Goal: Task Accomplishment & Management: Manage account settings

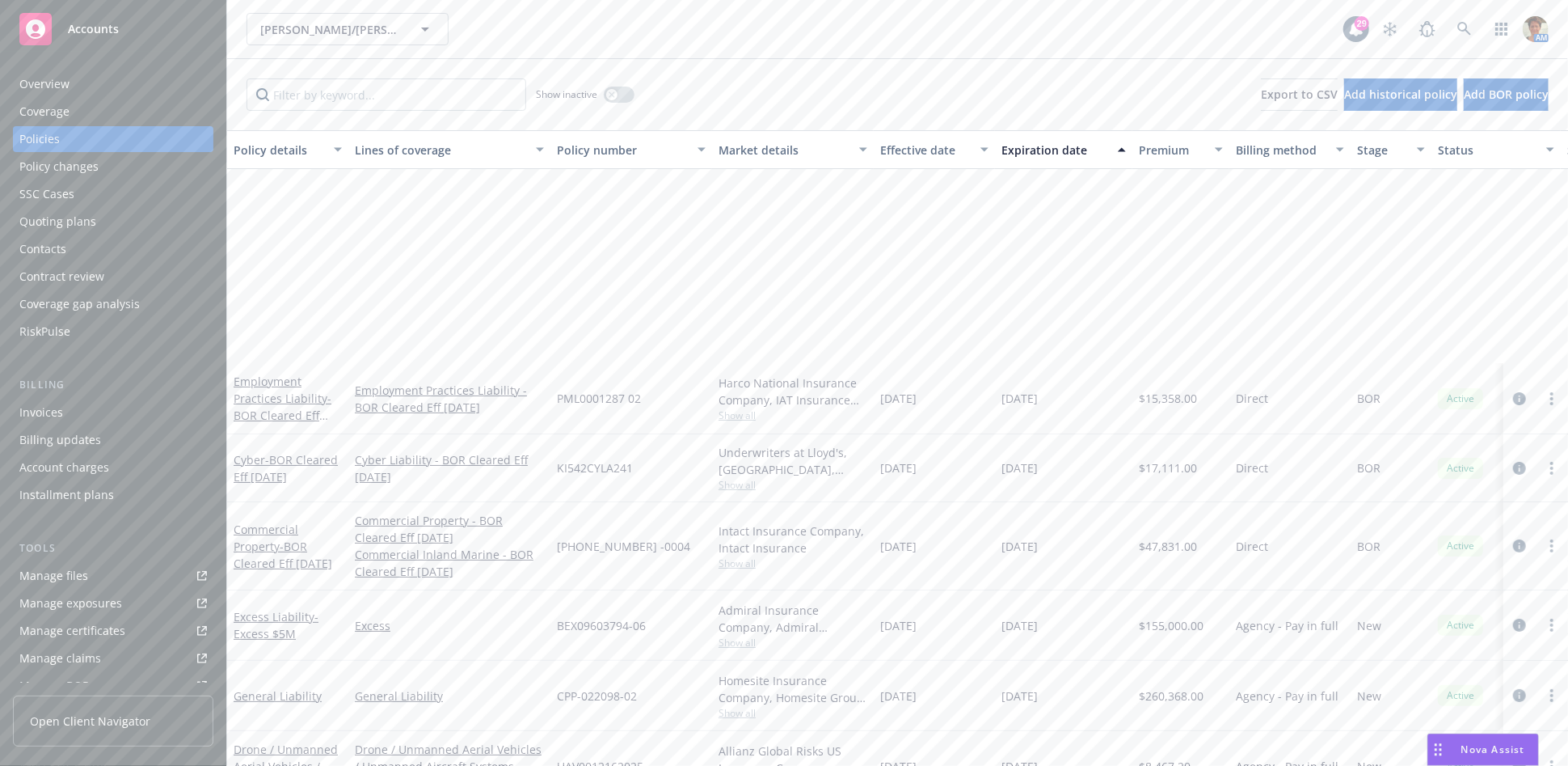
scroll to position [261, 0]
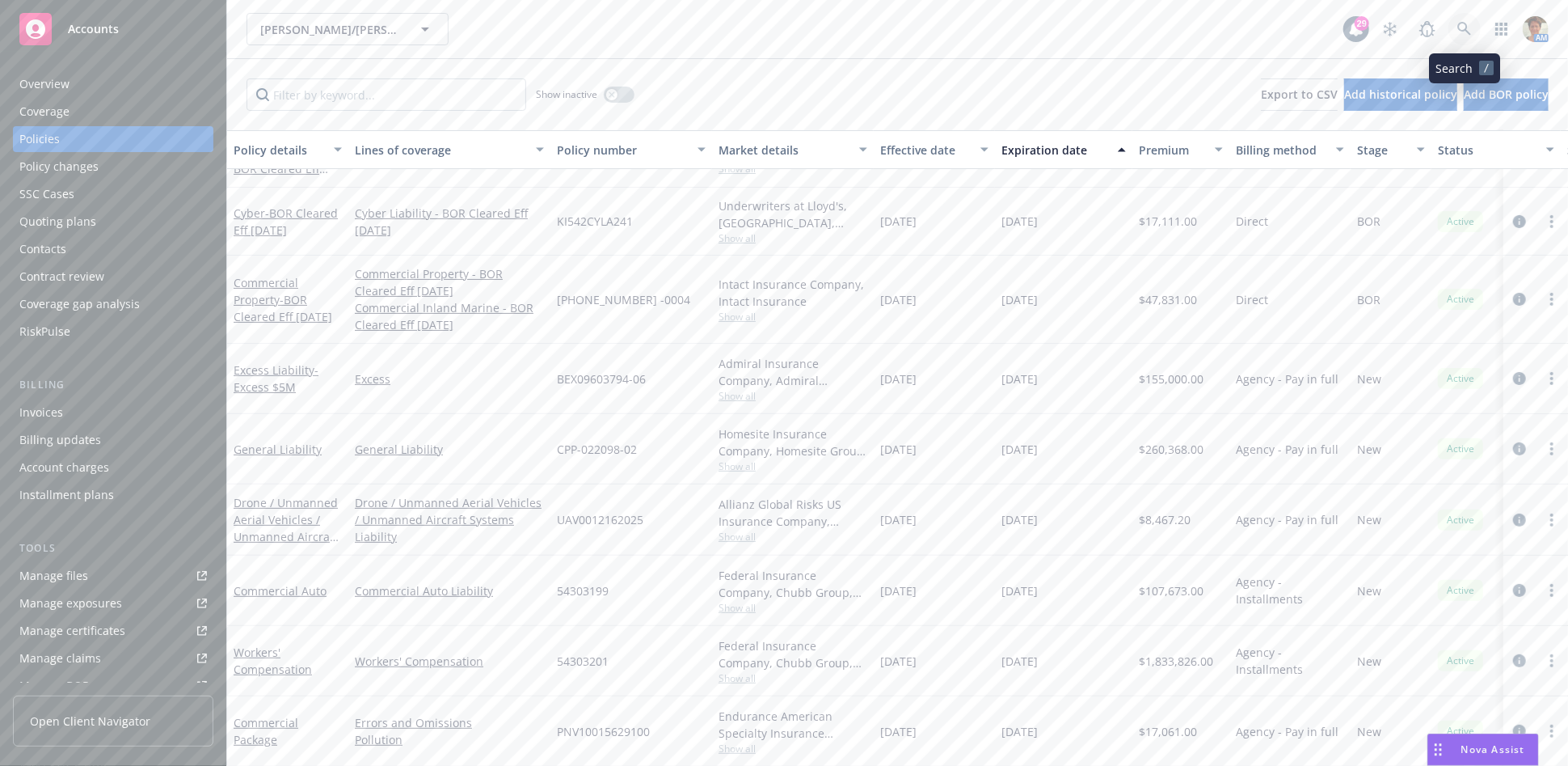
click at [1462, 26] on icon at bounding box center [1464, 29] width 14 height 14
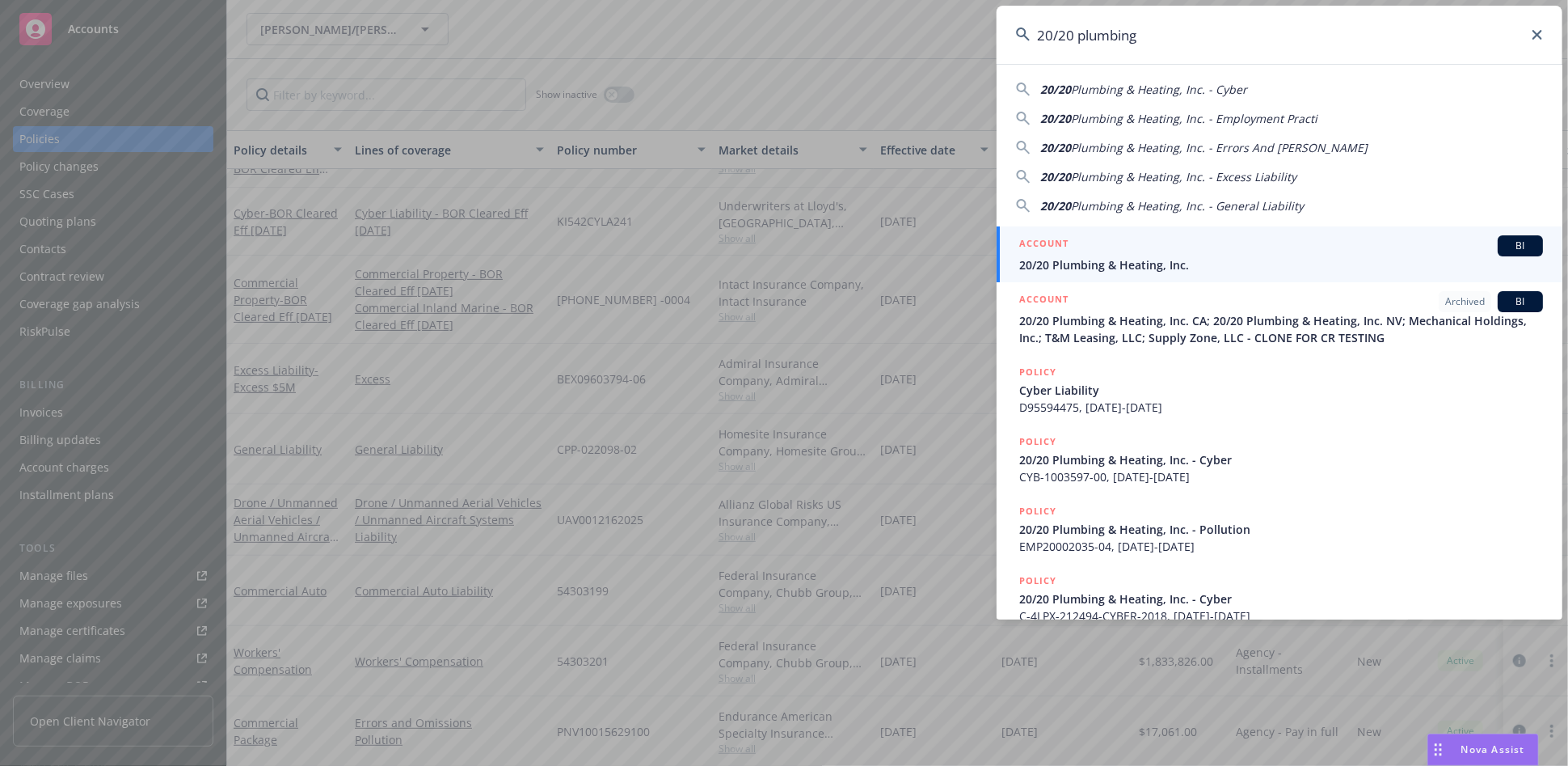
type input "20/20 plumbing"
click at [1101, 240] on div "ACCOUNT BI" at bounding box center [1281, 246] width 523 height 21
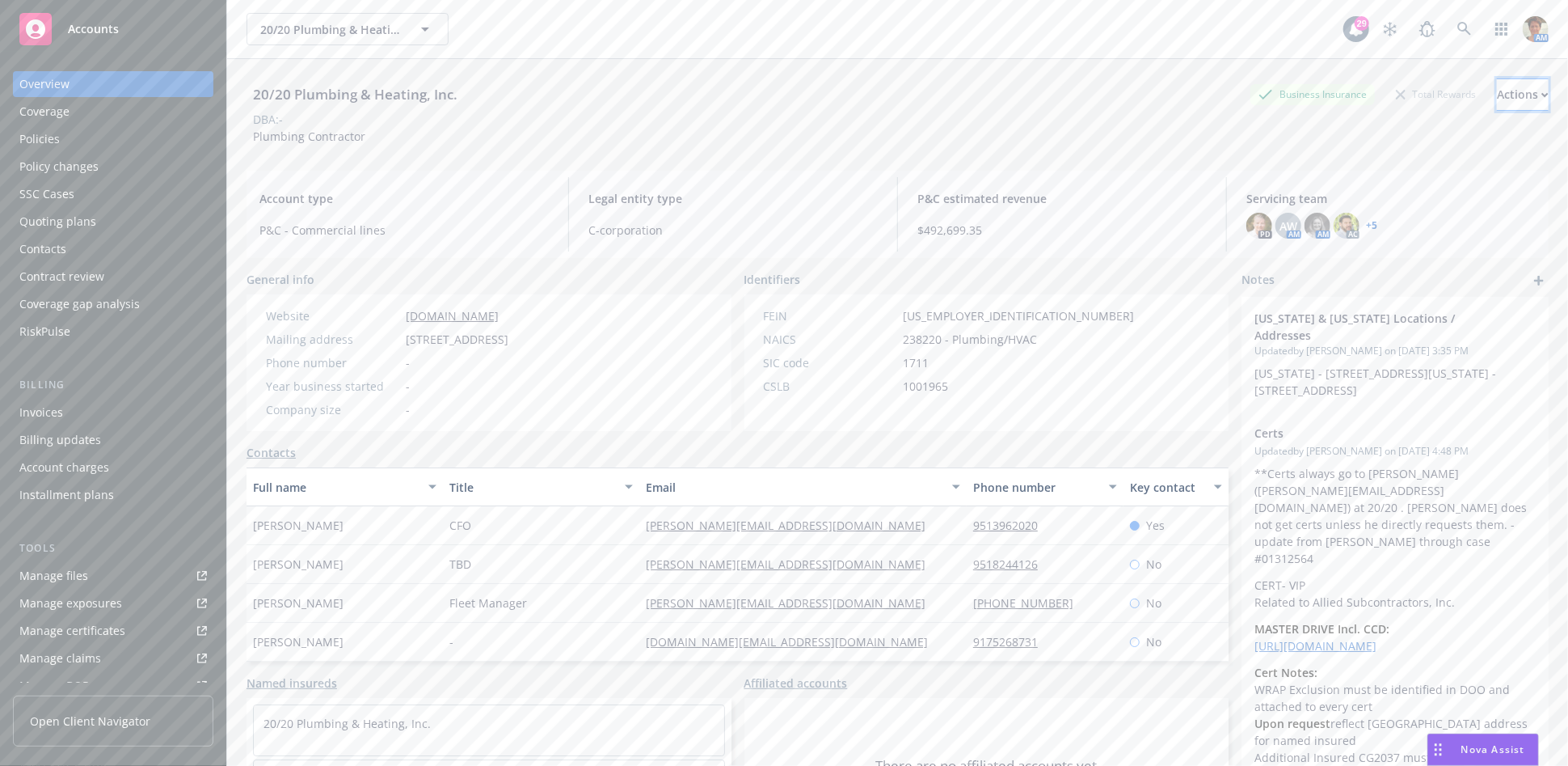
click at [1497, 87] on div "Actions" at bounding box center [1523, 95] width 52 height 31
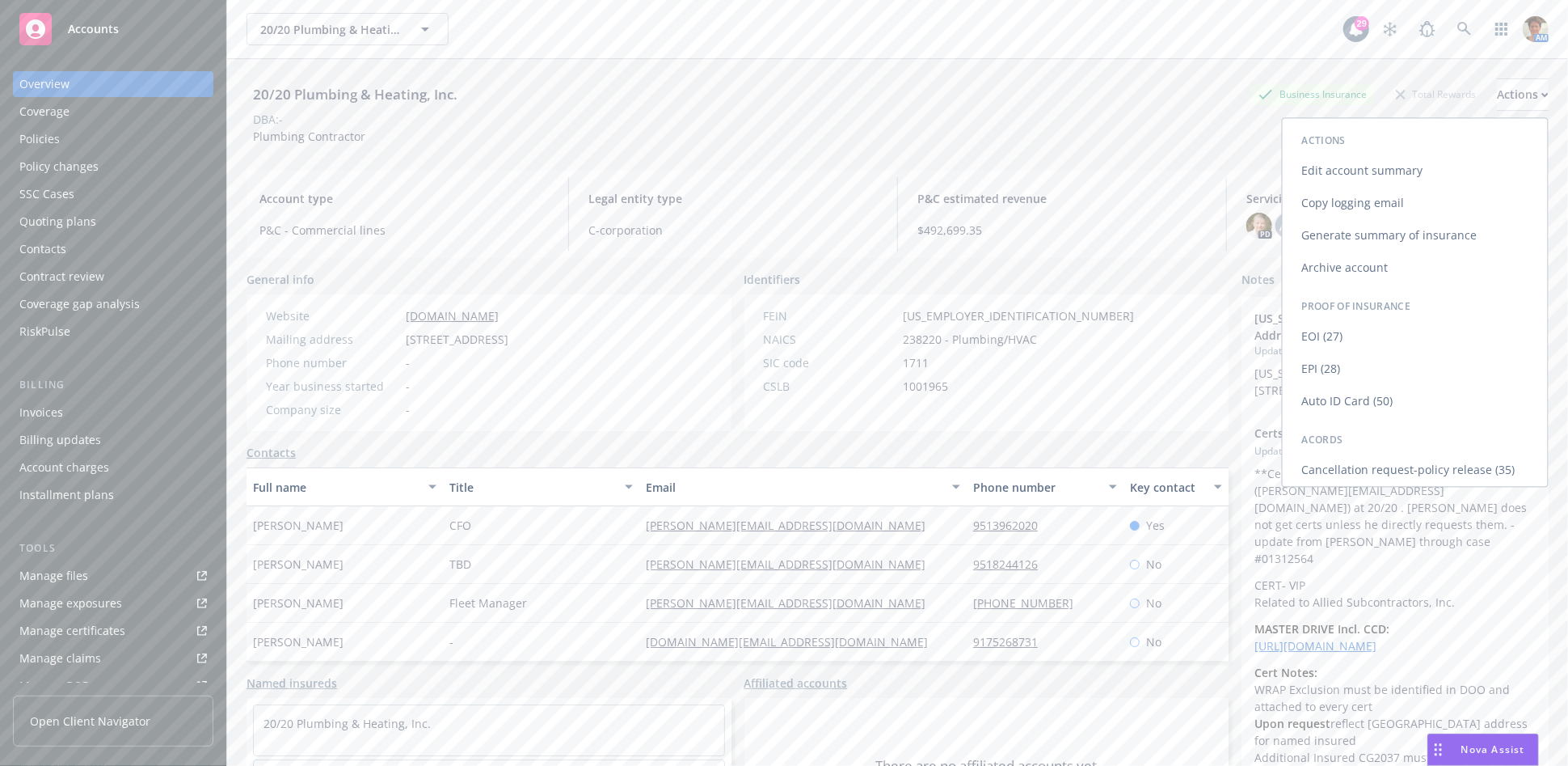
click at [1335, 205] on link "Copy logging email" at bounding box center [1414, 202] width 266 height 32
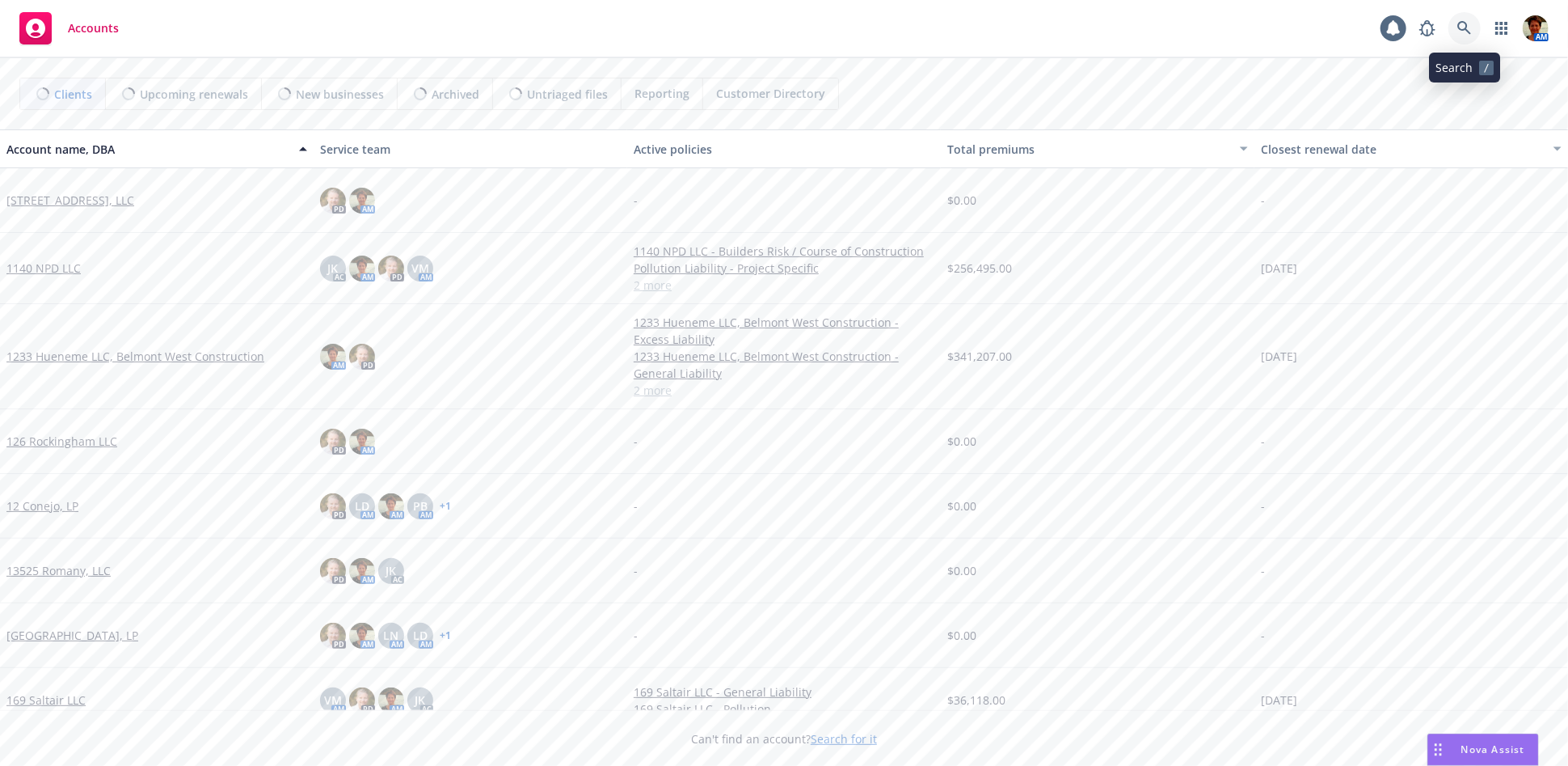
click at [1459, 29] on icon at bounding box center [1464, 28] width 14 height 14
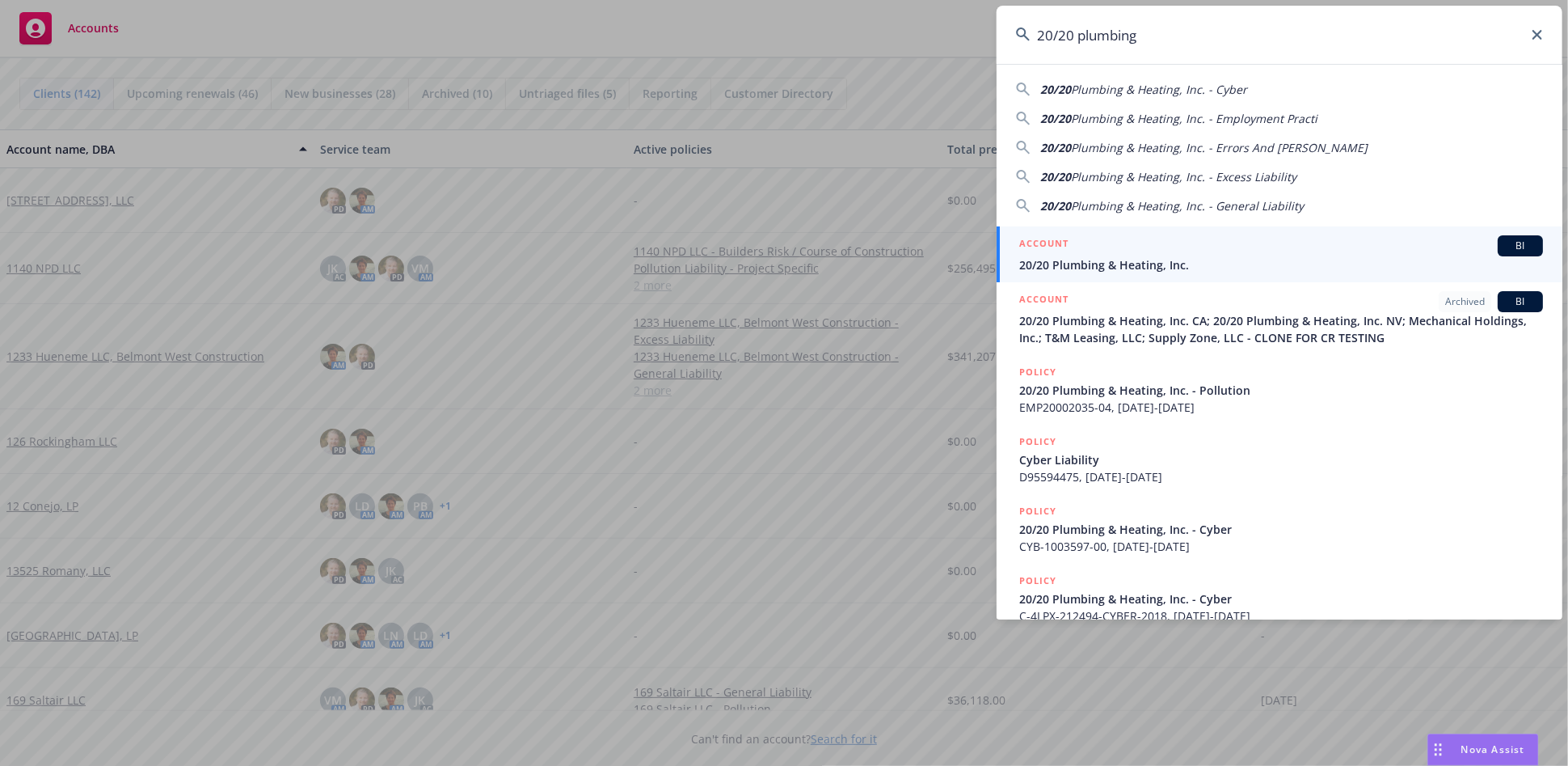
type input "20/20 plumbing"
click at [1127, 235] on link "ACCOUNT BI 20/20 Plumbing & Heating, Inc." at bounding box center [1279, 254] width 566 height 56
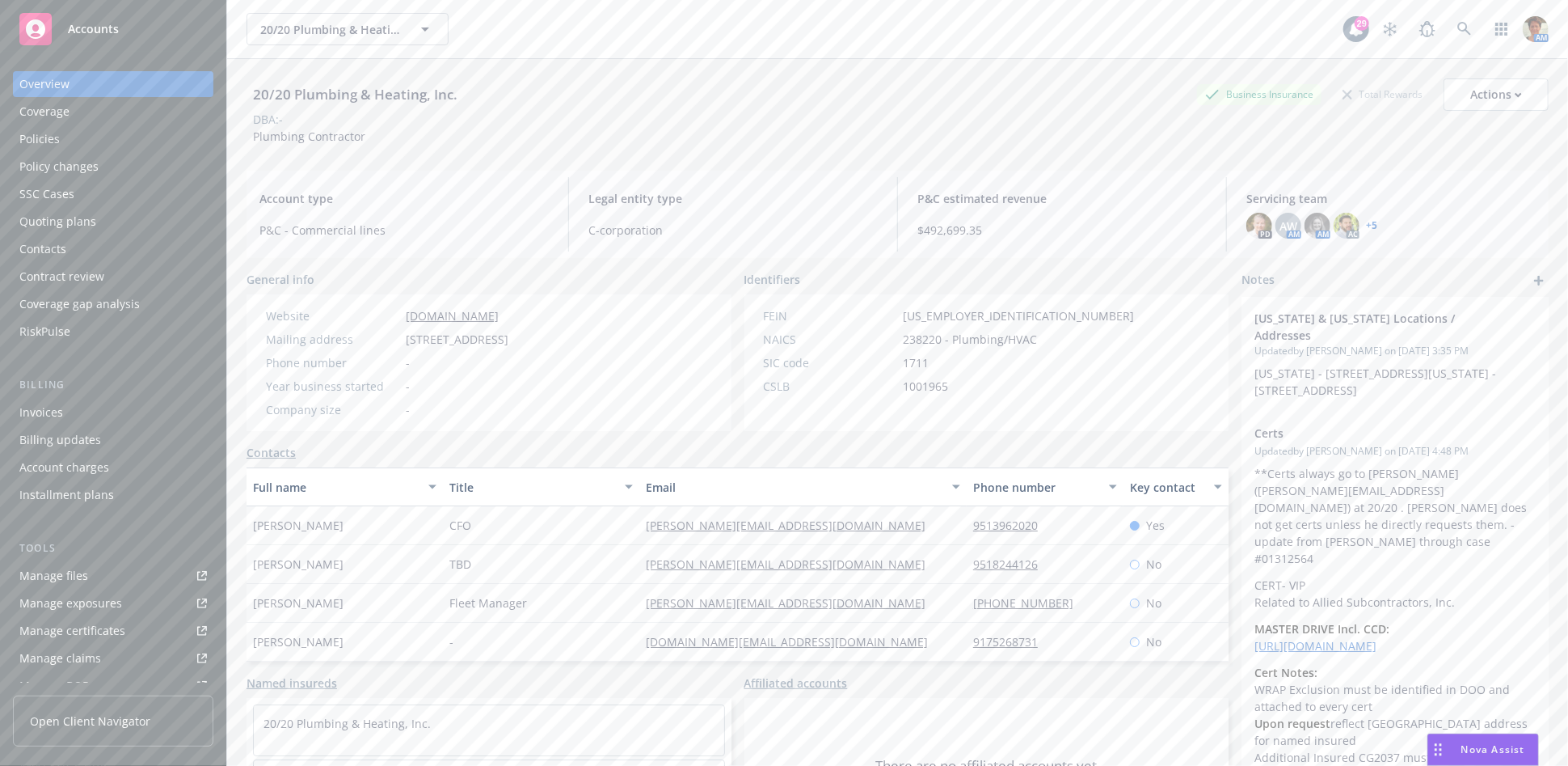
click at [103, 569] on link "Manage files" at bounding box center [113, 576] width 201 height 26
click at [1457, 33] on icon at bounding box center [1464, 29] width 14 height 14
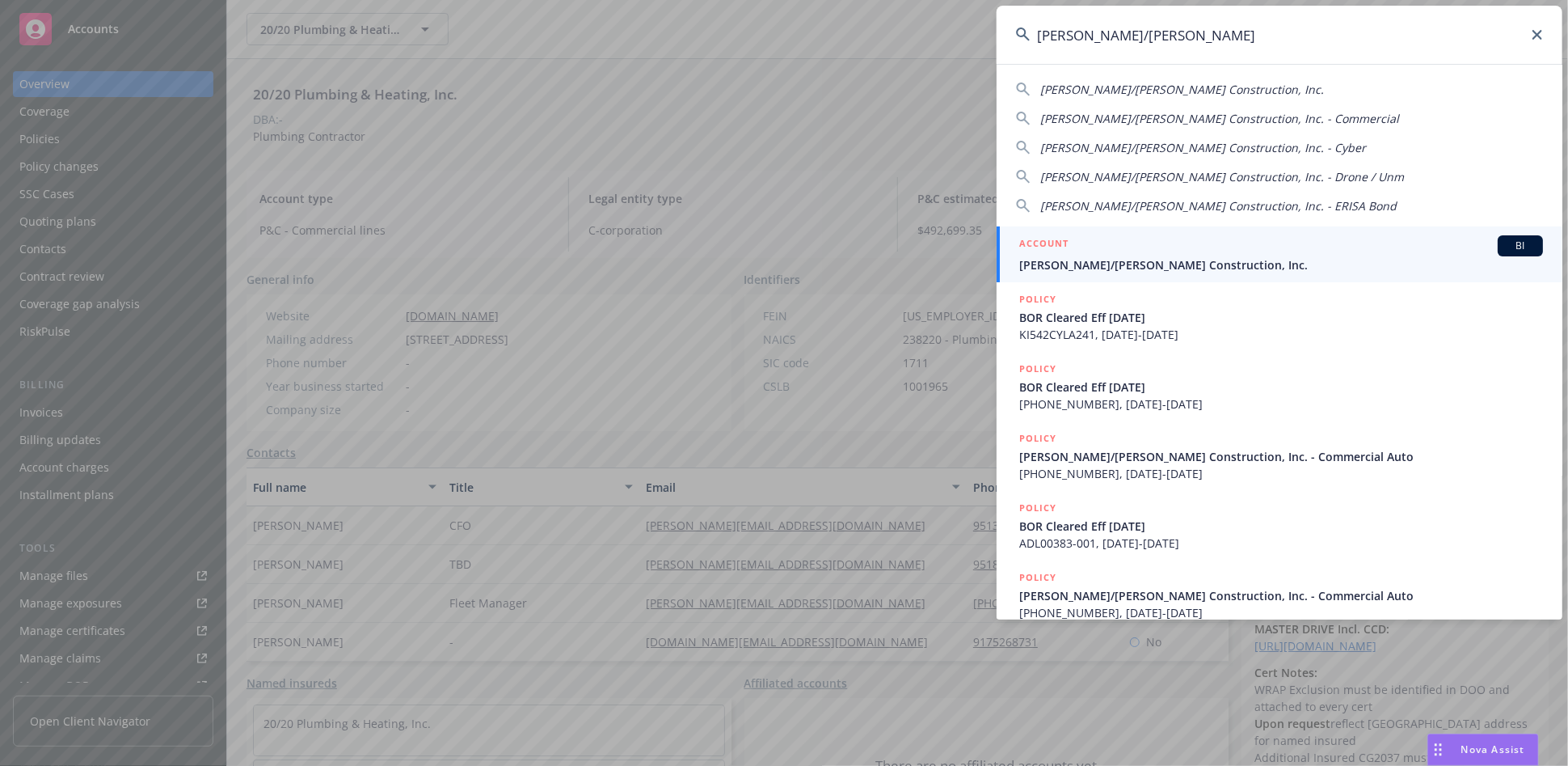
type input "elliott/drinkward"
click at [1112, 250] on div "ACCOUNT BI" at bounding box center [1281, 246] width 523 height 21
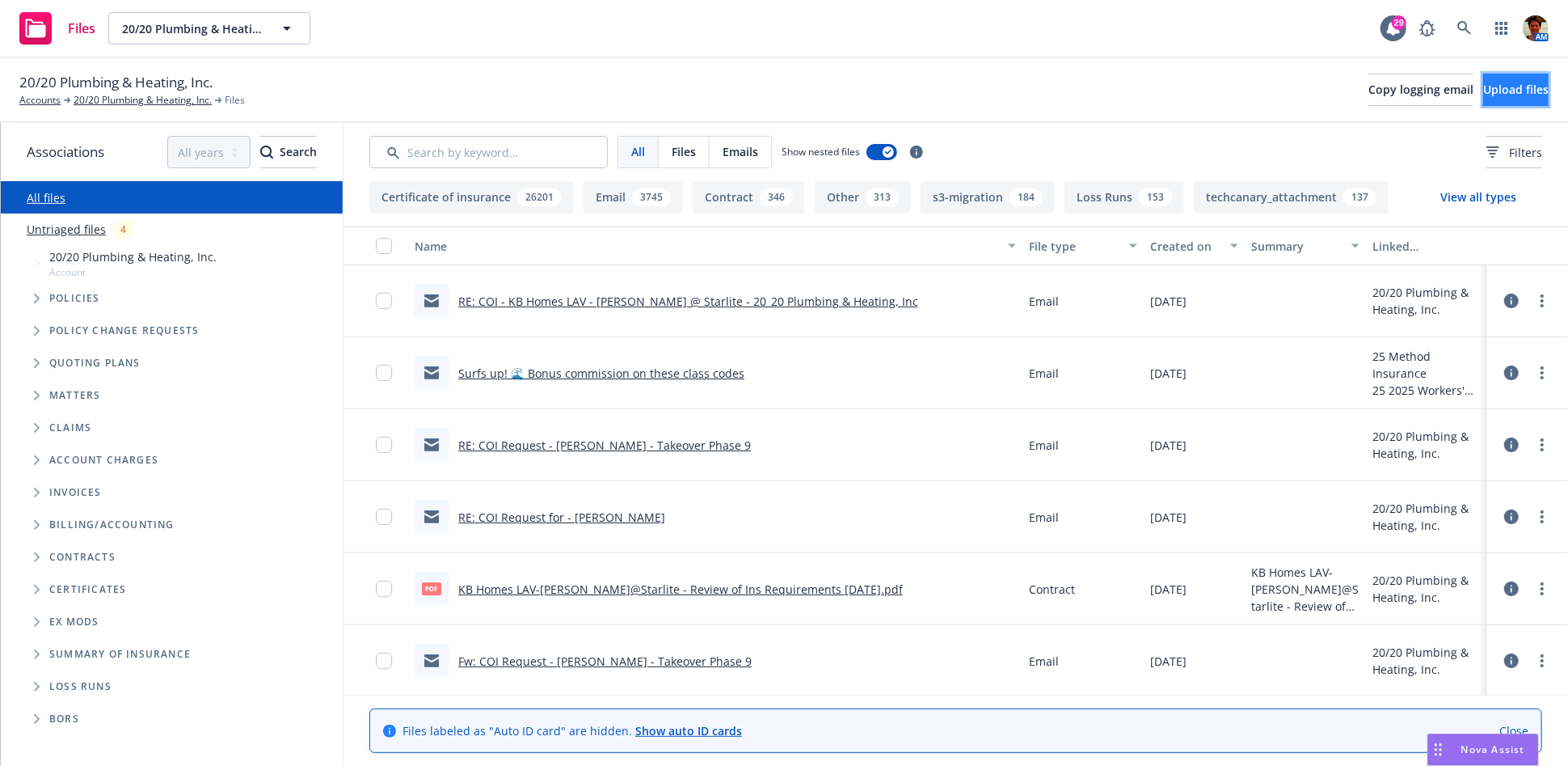
click at [1505, 91] on span "Upload files" at bounding box center [1516, 90] width 66 height 15
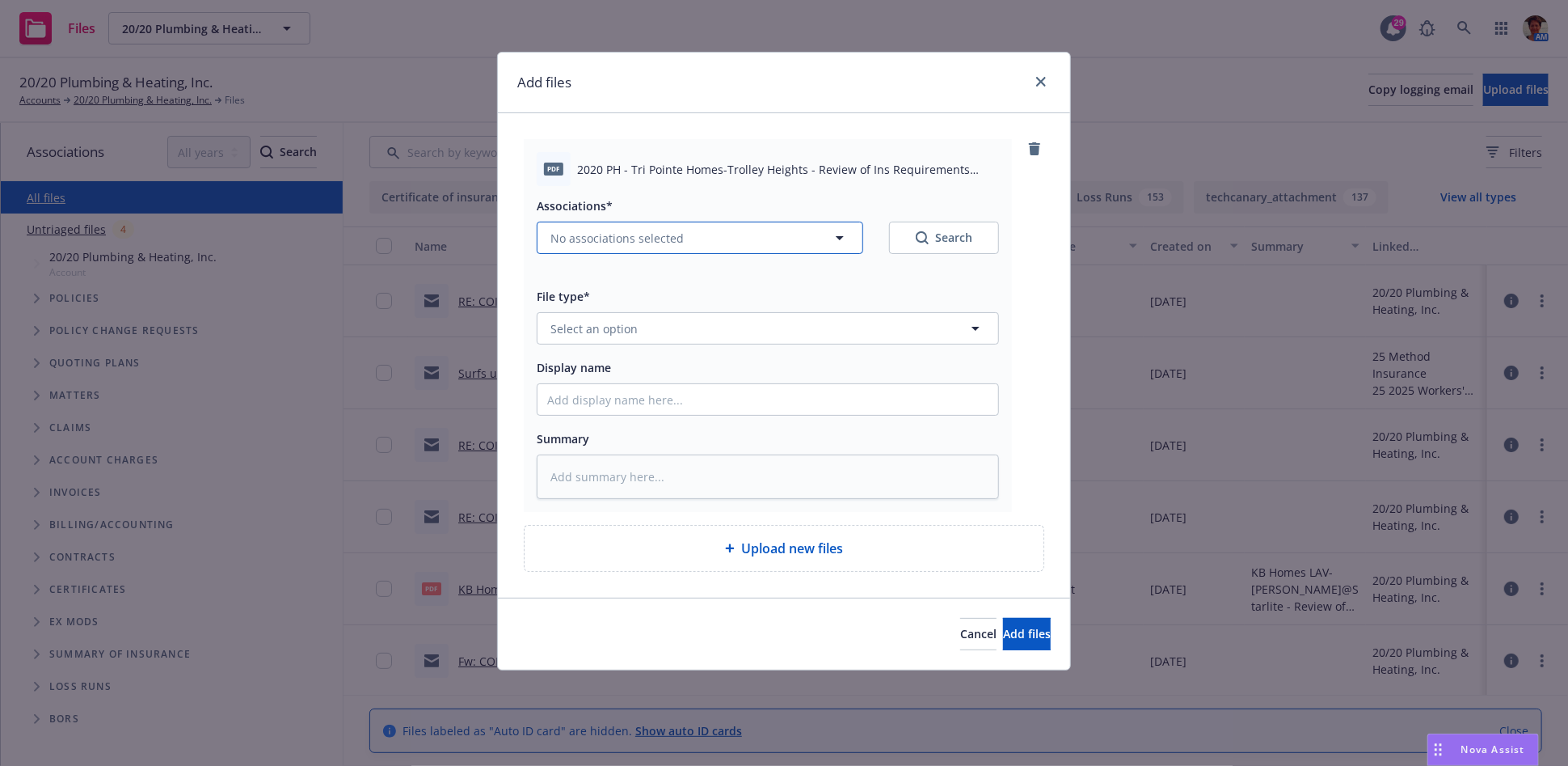
click at [618, 236] on span "No associations selected" at bounding box center [617, 239] width 133 height 17
type textarea "x"
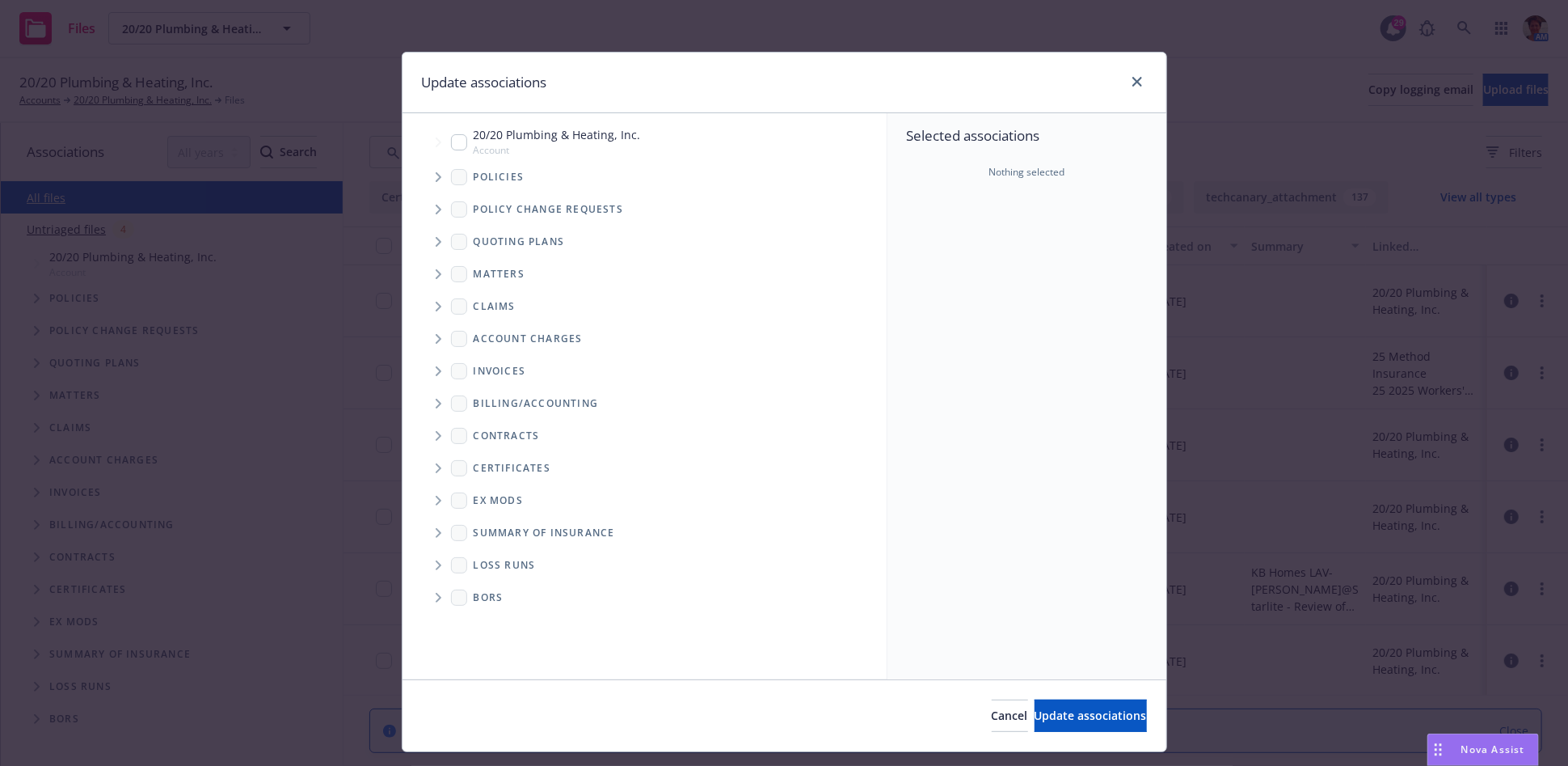
drag, startPoint x: 452, startPoint y: 148, endPoint x: 545, endPoint y: 288, distance: 168.1
click at [452, 149] on input "Tree Example" at bounding box center [459, 142] width 16 height 16
checkbox input "true"
click at [1034, 714] on span "Update associations" at bounding box center [1090, 715] width 112 height 15
type textarea "x"
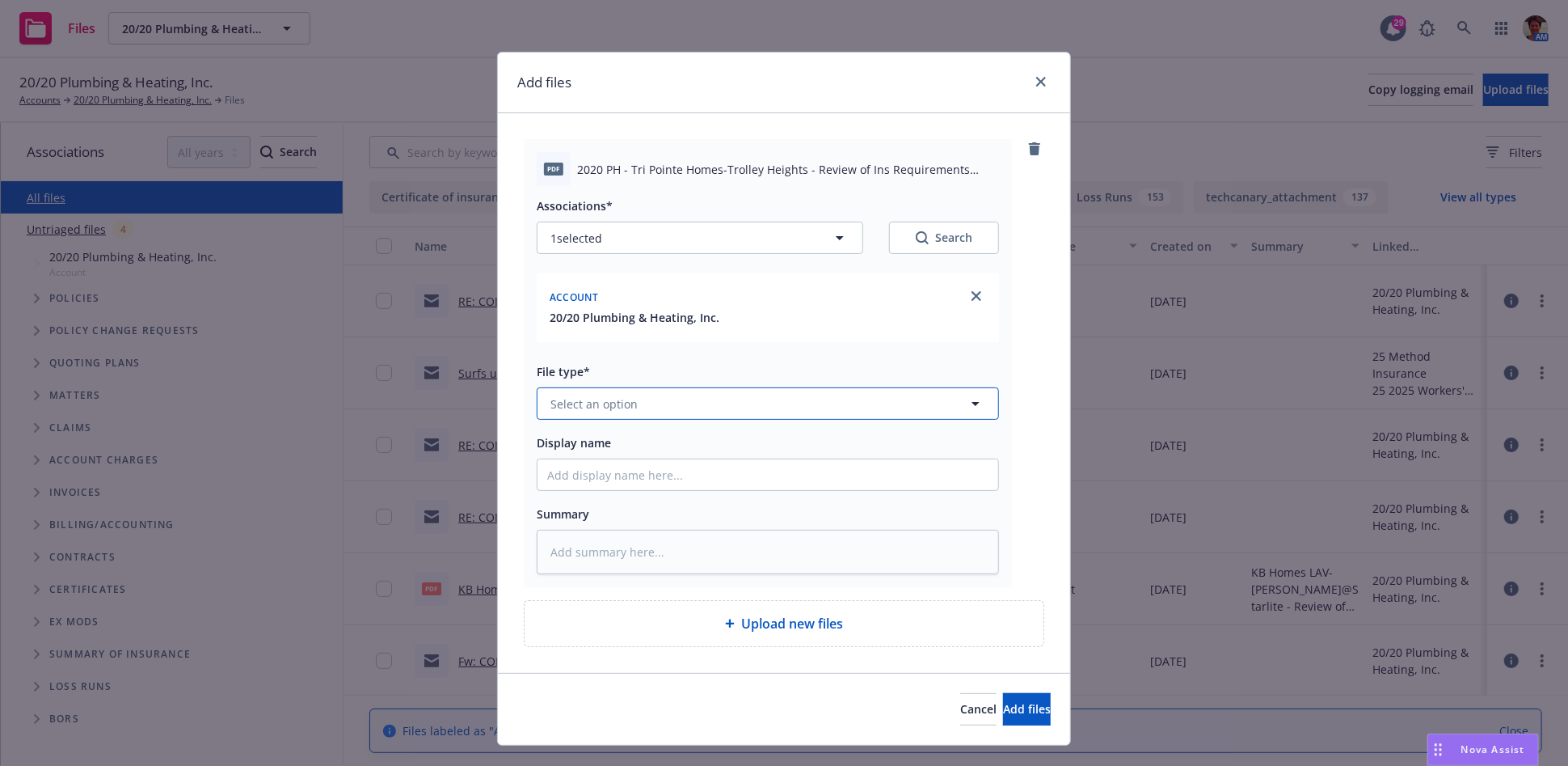
click at [602, 411] on span "Select an option" at bounding box center [594, 404] width 87 height 17
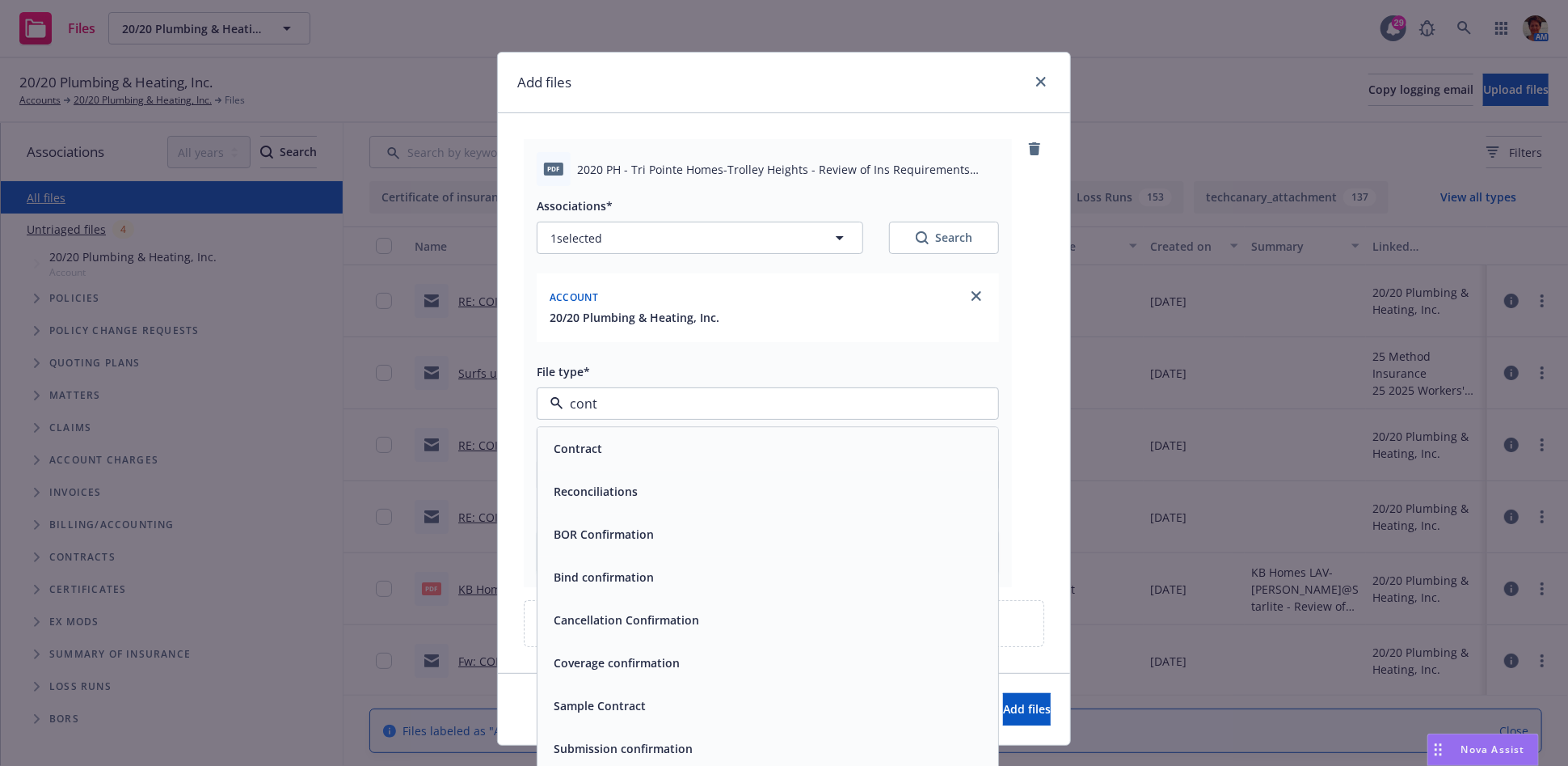
type input "conta"
type textarea "x"
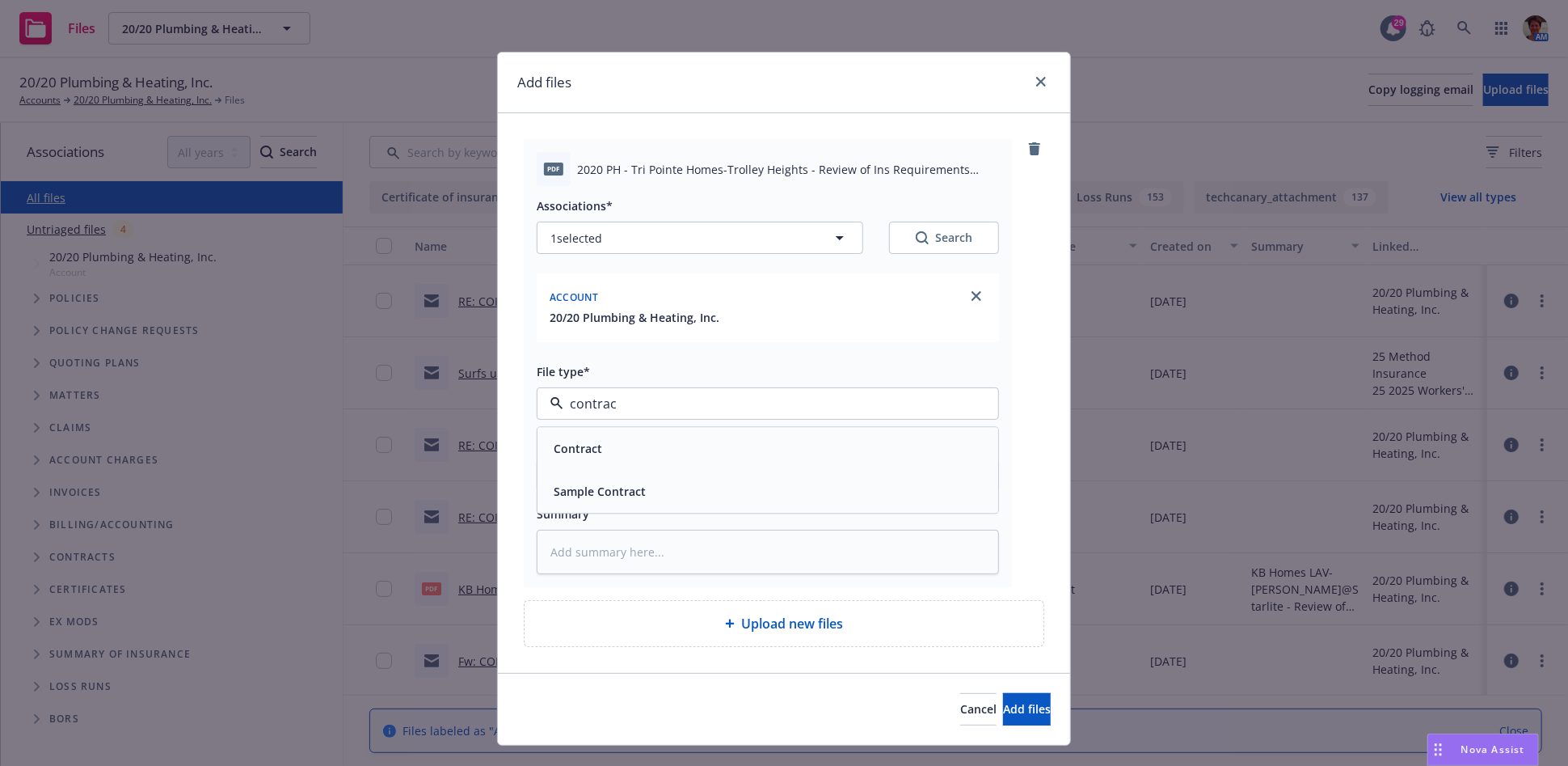
type input "contract"
click at [557, 454] on span "Contract" at bounding box center [577, 449] width 48 height 17
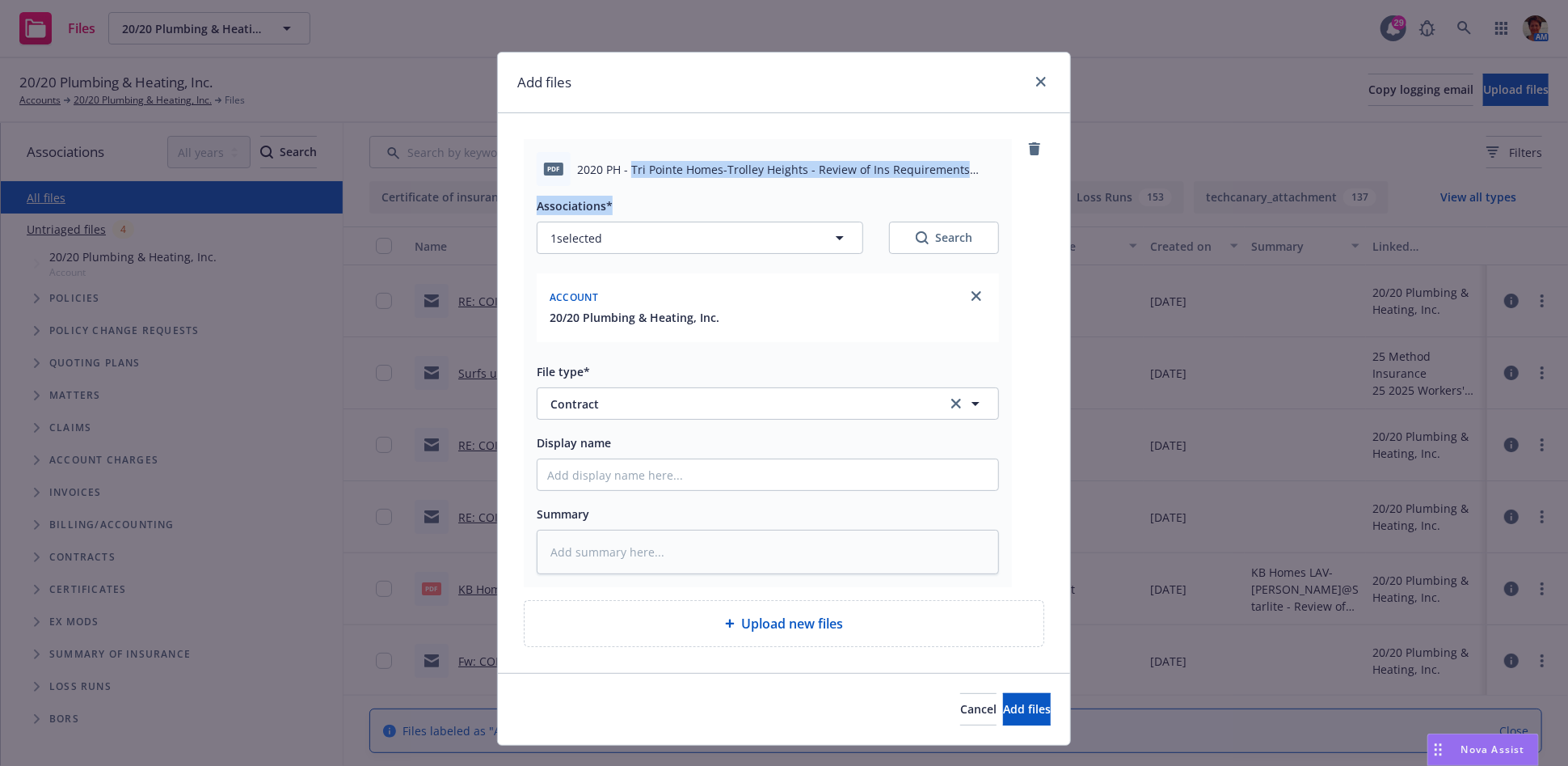
drag, startPoint x: 625, startPoint y: 169, endPoint x: 962, endPoint y: 187, distance: 337.5
click at [962, 187] on div "pdf 2020 PH - Tri Pointe Homes-Trolley Heights - Review of Ins Requirements 08-…" at bounding box center [768, 363] width 489 height 448
copy div "Tri Pointe Homes-Trolley Heights - Review of Ins Requirements 08-13-2025.pdf As…"
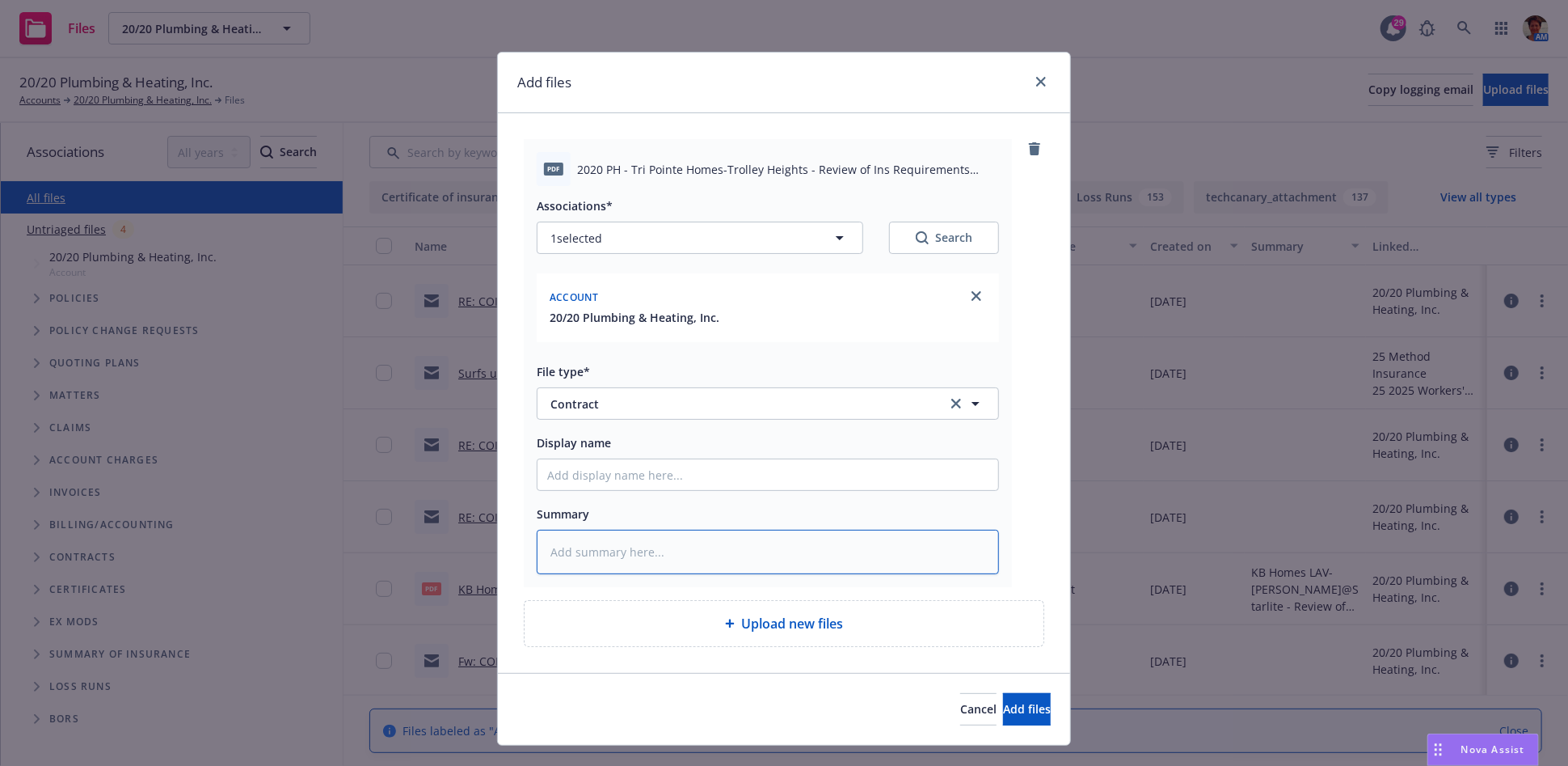
click at [610, 561] on textarea at bounding box center [768, 552] width 462 height 44
paste textarea "Tri Pointe Homes-Trolley Heights - Review of Ins Requirements 08-13-2025.pdf As…"
type textarea "x"
type textarea "Tri Pointe Homes-Trolley Heights - Review of Ins Requirements 08-13-2025.pdf As…"
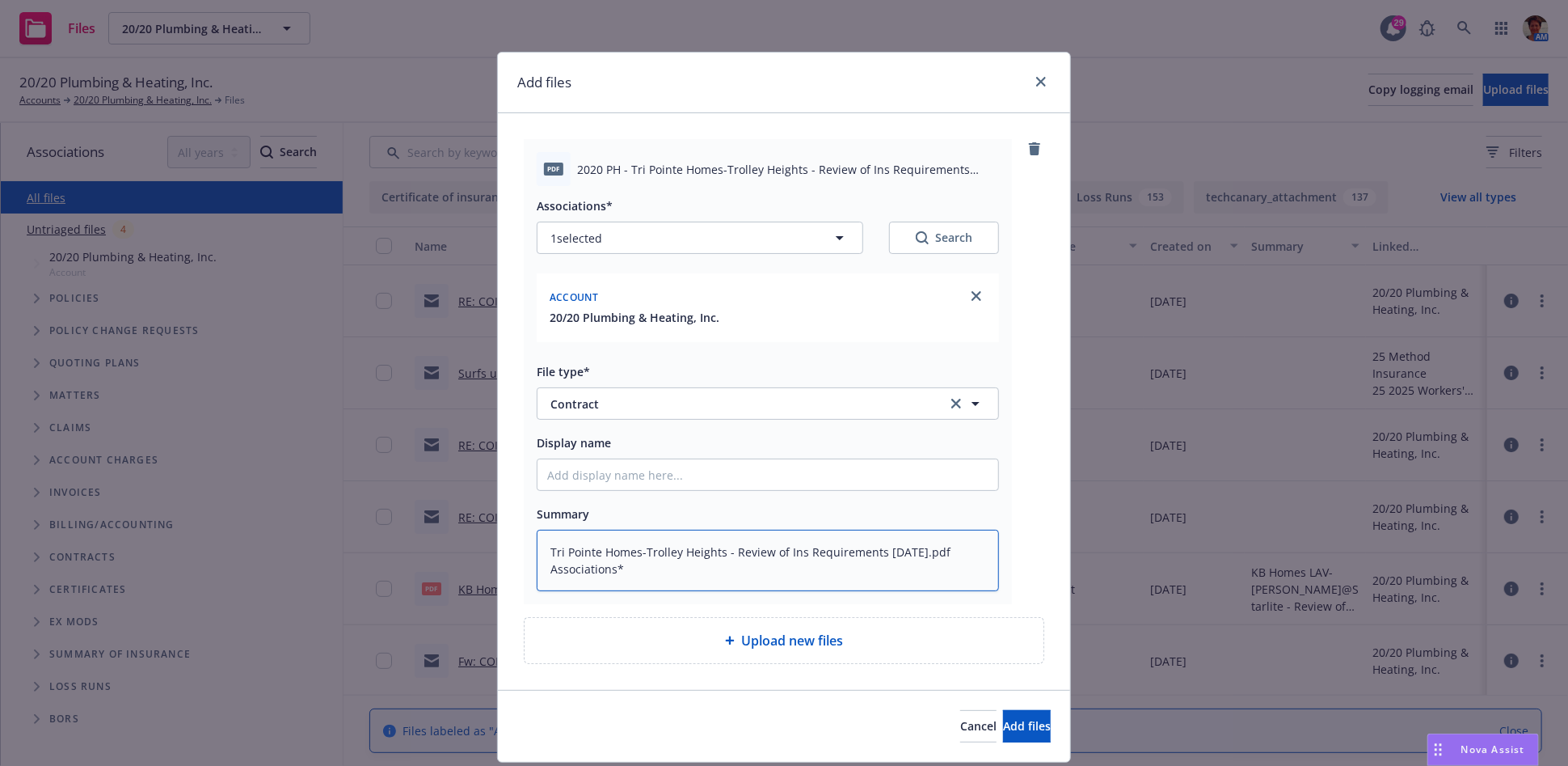
type textarea "x"
type textarea "Tri Pointe Homes-Trolley Heights - Review of Ins Requirements 08-13-2025.pdf As…"
type textarea "x"
type textarea "Tri Pointe Homes-Trolley Heights - Review of Ins Requirements 08-13-2025.pdf As…"
type textarea "x"
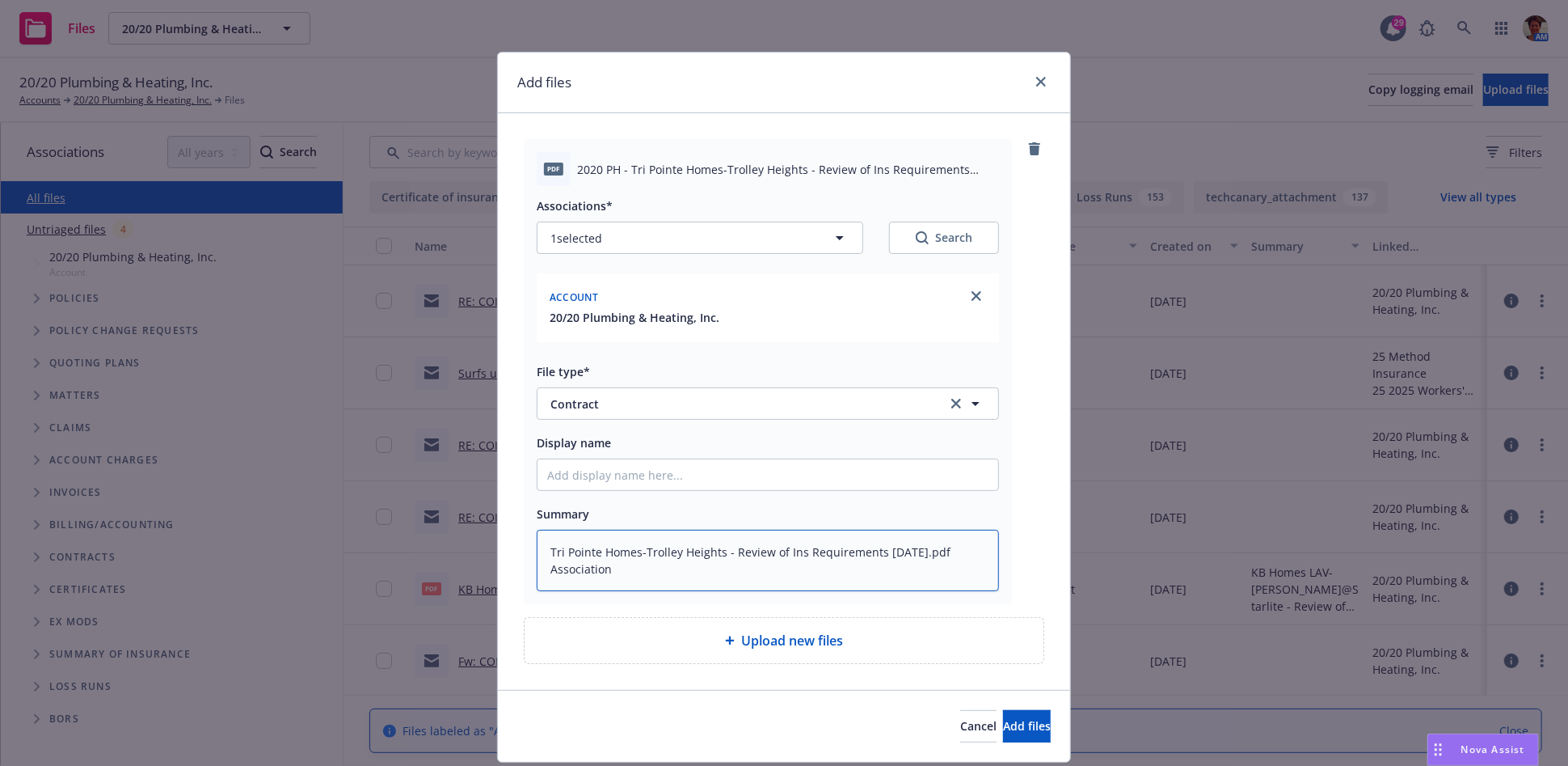
type textarea "Tri Pointe Homes-Trolley Heights - Review of Ins Requirements 08-13-2025.pdf As…"
type textarea "x"
type textarea "Tri Pointe Homes-Trolley Heights - Review of Ins Requirements 08-13-2025.pdf As…"
type textarea "x"
type textarea "Tri Pointe Homes-Trolley Heights - Review of Ins Requirements 08-13-2025.pdf As…"
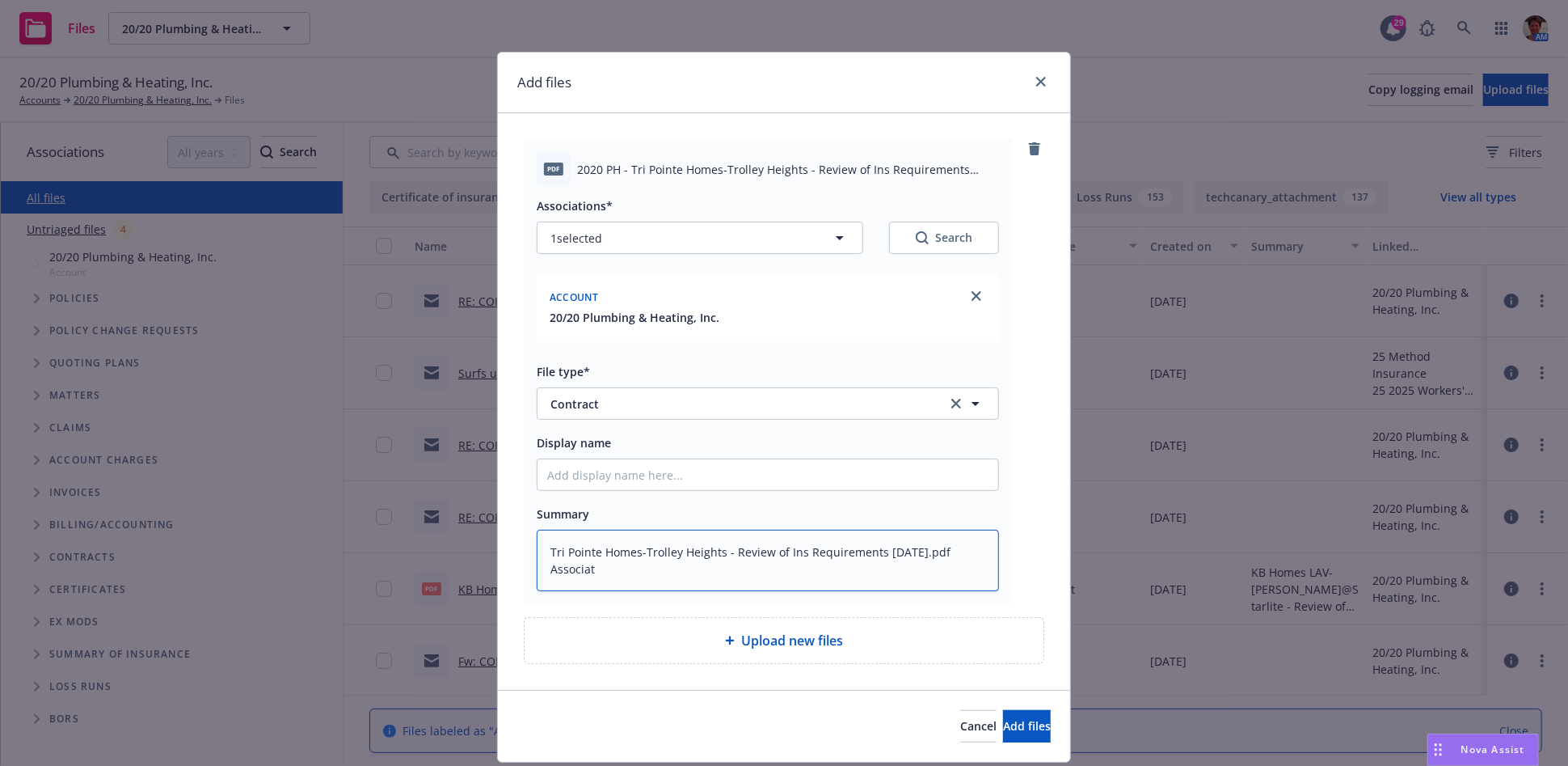
type textarea "x"
type textarea "Tri Pointe Homes-Trolley Heights - Review of Ins Requirements 08-13-2025.pdf As…"
type textarea "x"
type textarea "Tri Pointe Homes-Trolley Heights - Review of Ins Requirements 08-13-2025.pdf As…"
type textarea "x"
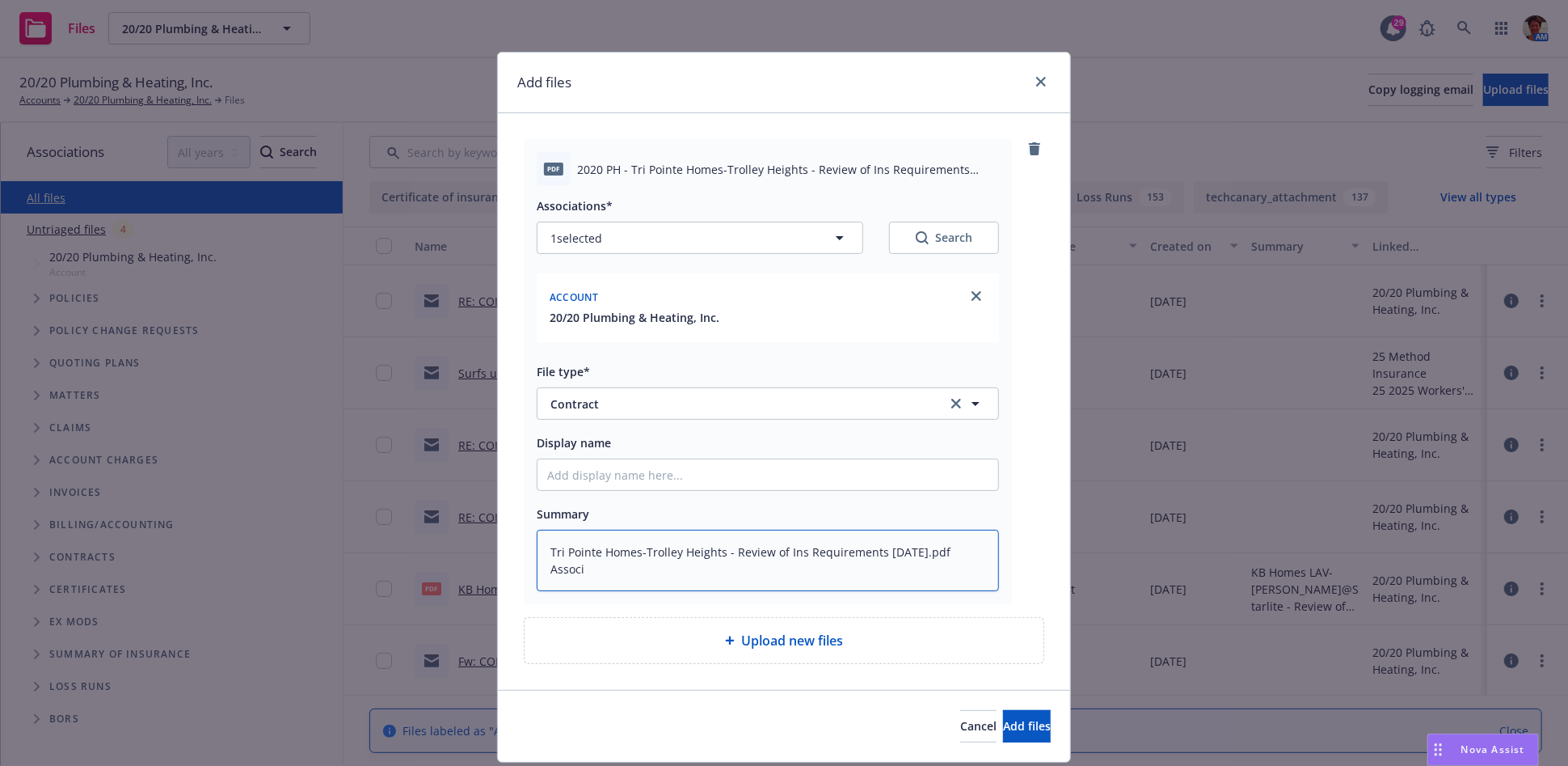
type textarea "Tri Pointe Homes-Trolley Heights - Review of Ins Requirements 08-13-2025.pdf As…"
type textarea "x"
type textarea "Tri Pointe Homes-Trolley Heights - Review of Ins Requirements 08-13-2025.pdf As…"
type textarea "x"
type textarea "Tri Pointe Homes-Trolley Heights - Review of Ins Requirements 08-13-2025.pdf Ass"
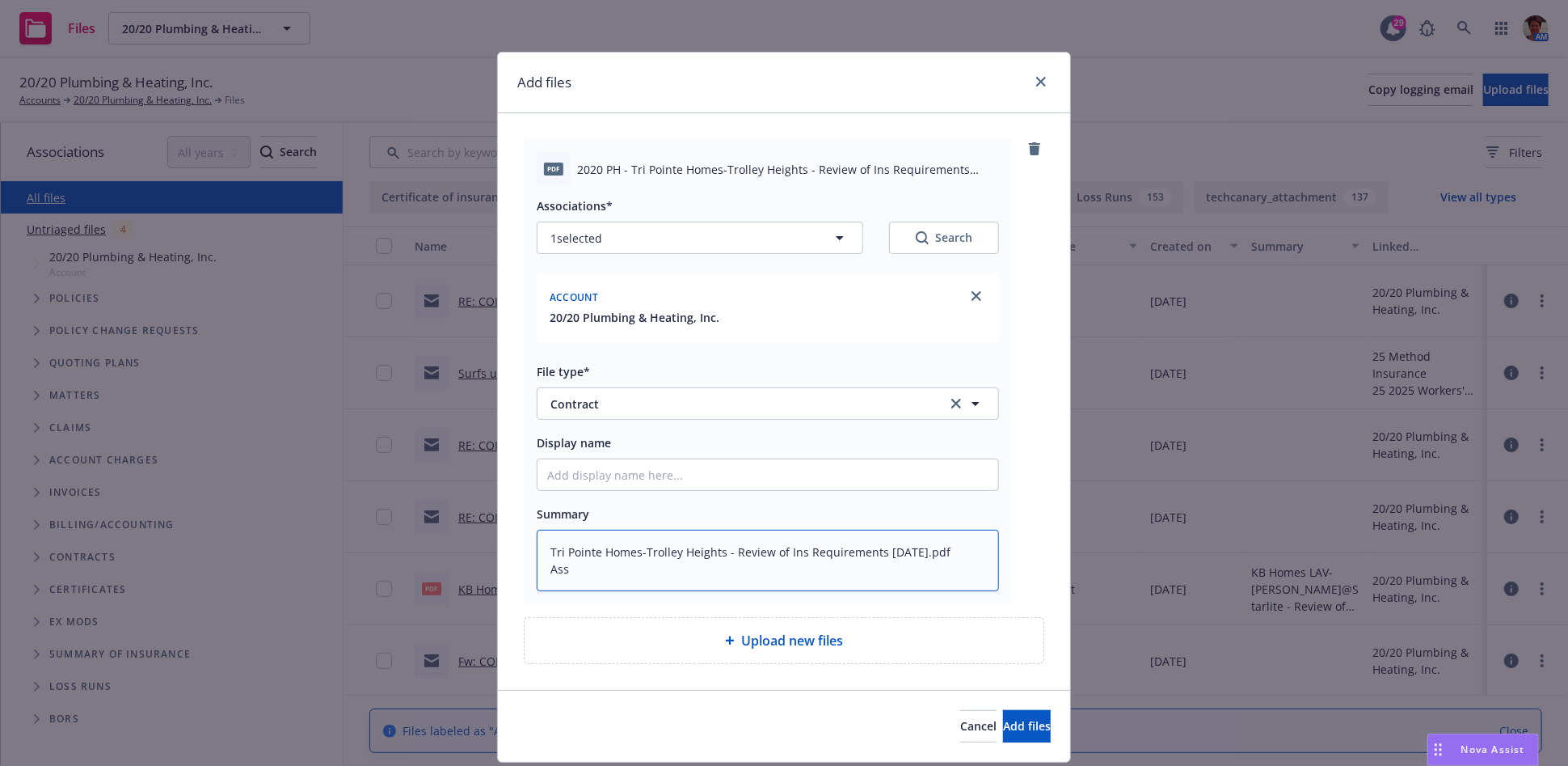
type textarea "x"
type textarea "Tri Pointe Homes-Trolley Heights - Review of Ins Requirements 08-13-2025.pdf As"
type textarea "x"
type textarea "Tri Pointe Homes-Trolley Heights - Review of Ins Requirements 08-13-2025.pdf A"
type textarea "x"
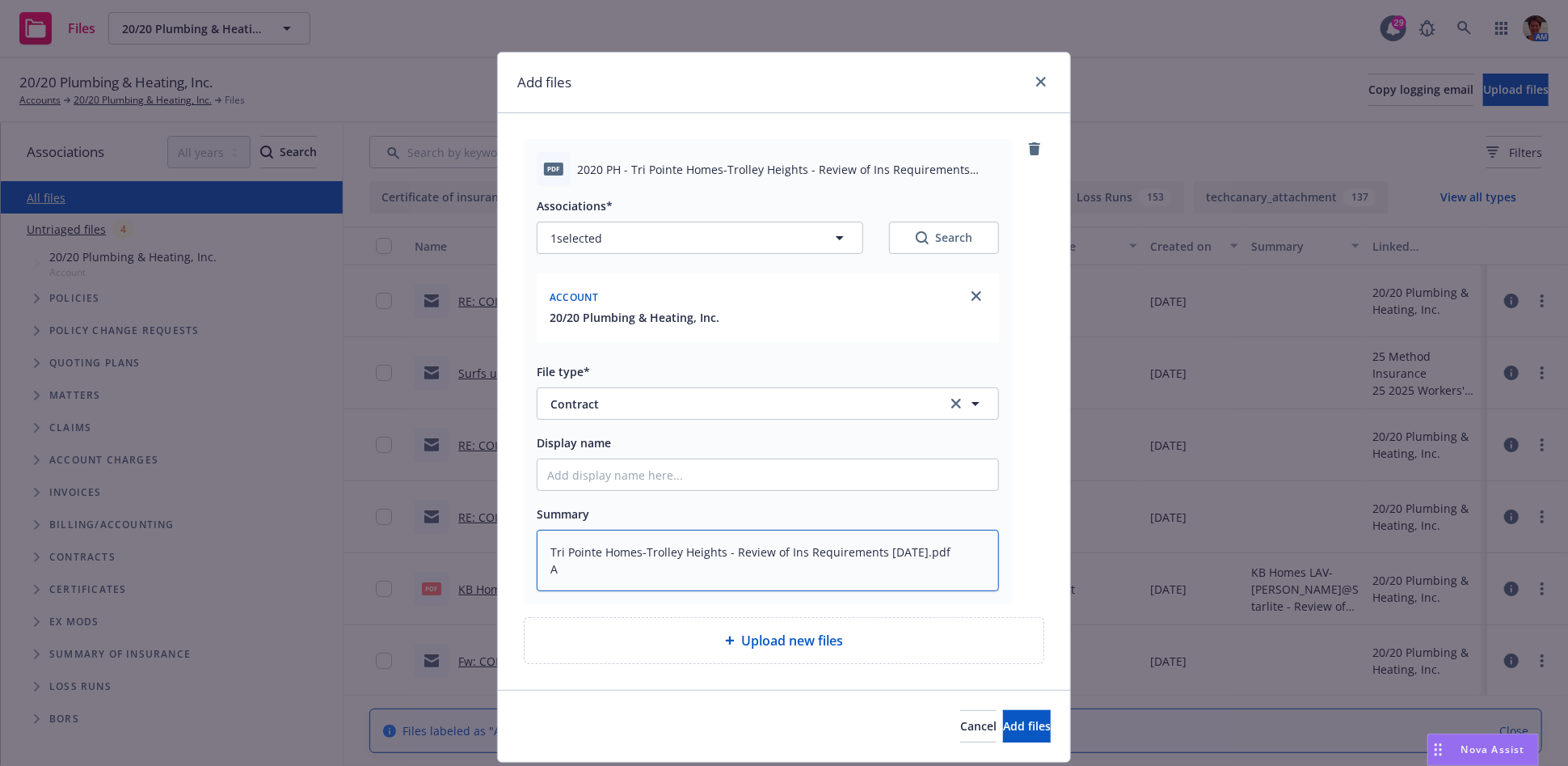
type textarea "Tri Pointe Homes-Trolley Heights - Review of Ins Requirements [DATE].pdf"
type textarea "x"
type textarea "Tri Pointe Homes-Trolley Heights - Review of Ins Requirements [DATE].pdf"
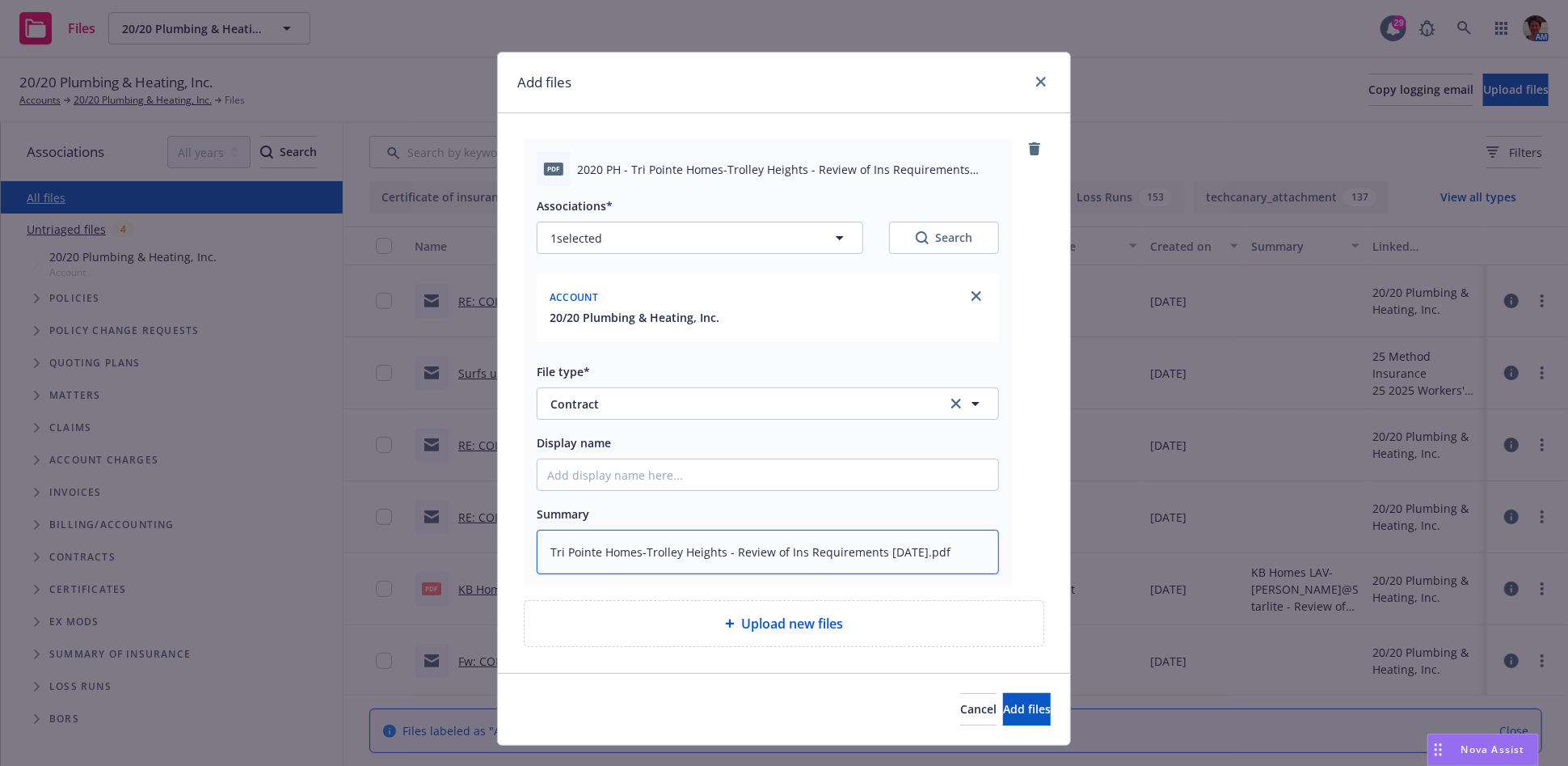
type textarea "x"
type textarea "Tri Pointe Homes-Trolley Heights - Review of Ins Requirements 08-13-2025.pd"
type textarea "x"
type textarea "Tri Pointe Homes-Trolley Heights - Review of Ins Requirements 08-13-2025.p"
type textarea "x"
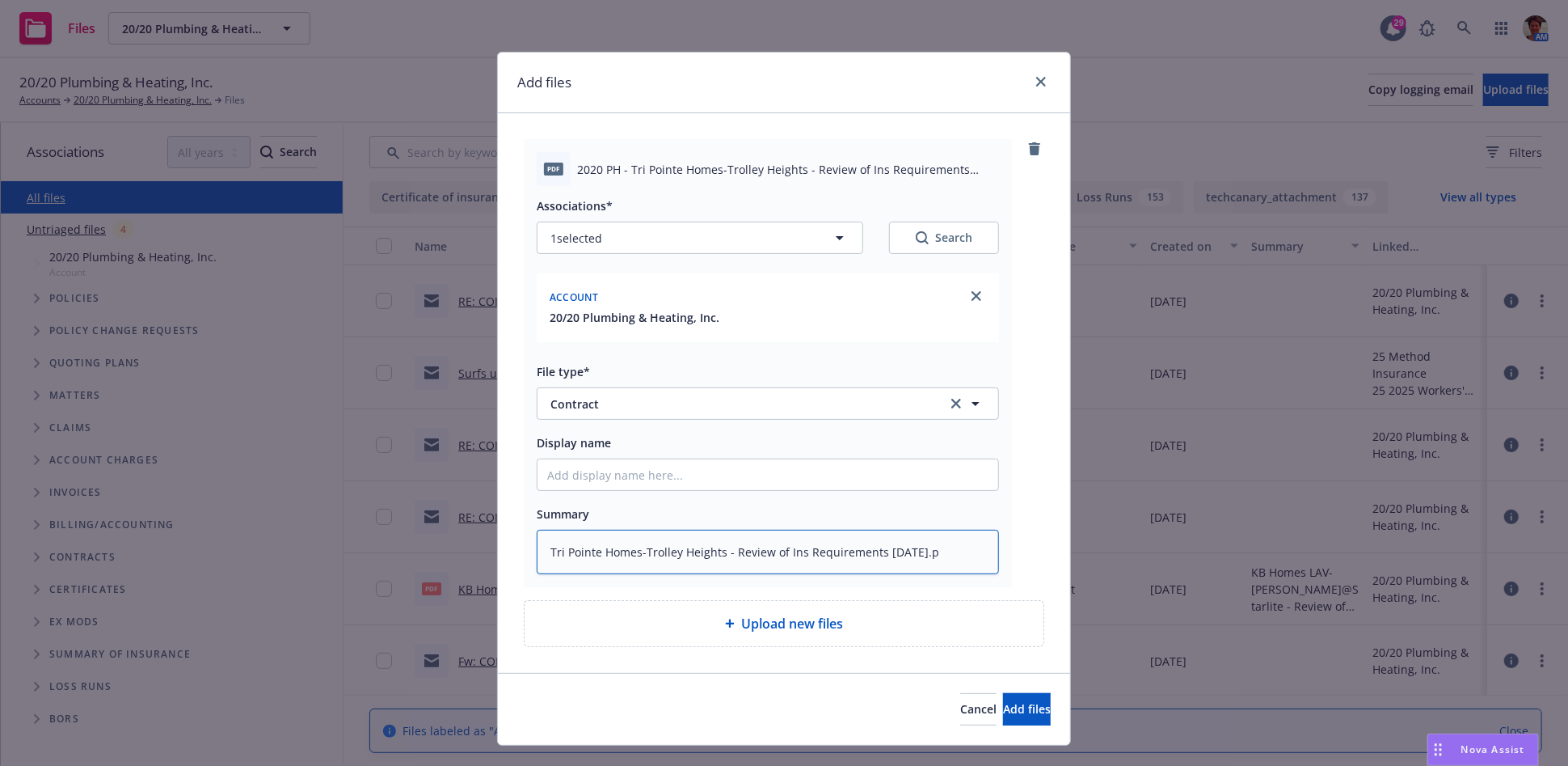
type textarea "Tri Pointe Homes-Trolley Heights - Review of Ins Requirements 08-13-2025."
type textarea "x"
type textarea "Tri Pointe Homes-Trolley Heights - Review of Ins Requirements [DATE]"
click at [659, 480] on input "Display name" at bounding box center [768, 474] width 461 height 31
paste input "Tri Pointe Homes-Trolley Heights - Review of Ins Requirements 08-13-2025.pdf As…"
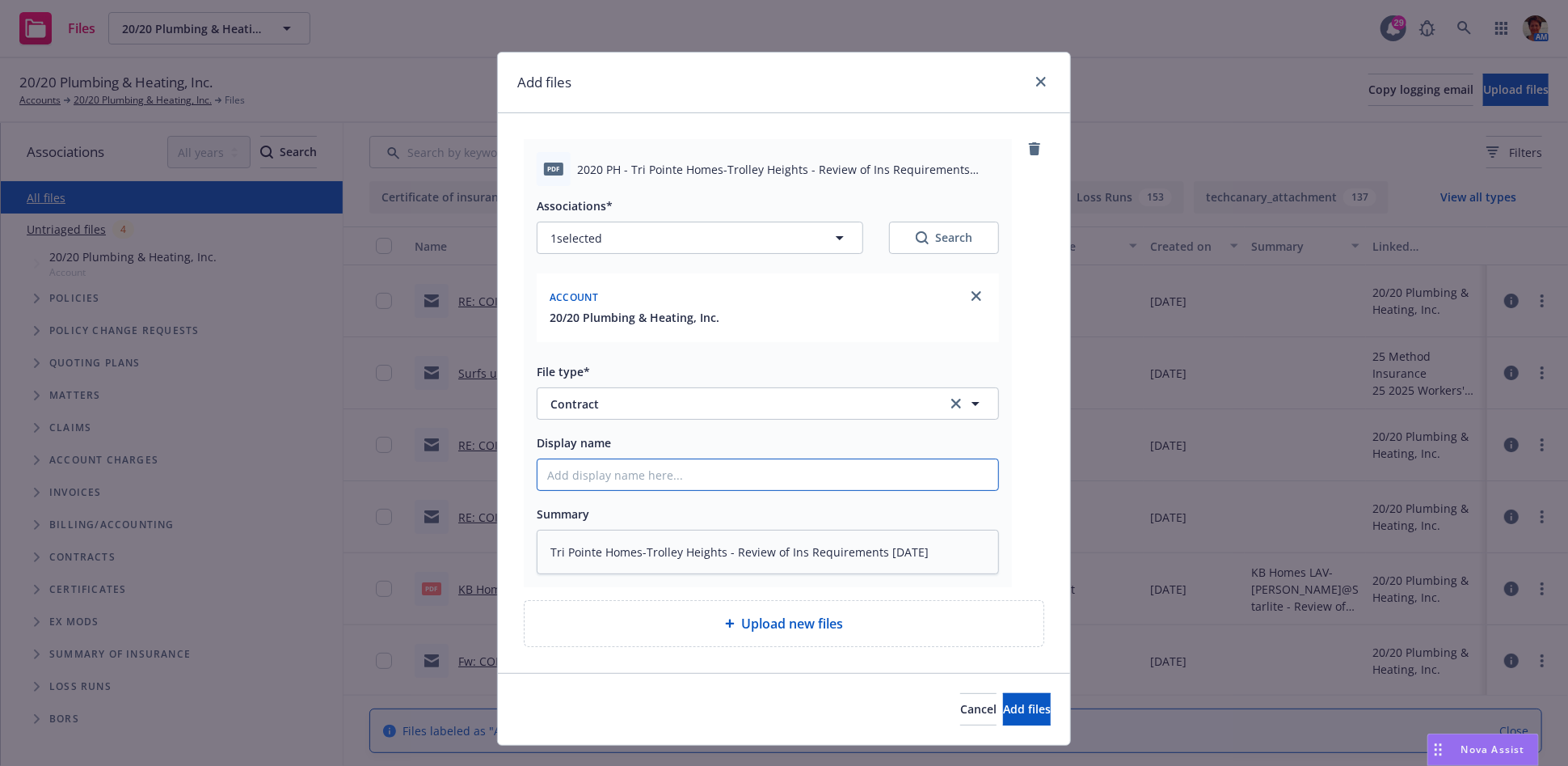
type textarea "x"
type input "Tri Pointe Homes-Trolley Heights - Review of Ins Requirements 08-13-2025.pdf As…"
type textarea "x"
type input "Tri Pointe Homes-Trolley Heights - Review of Ins Requirements 08-13-2025.pdf As…"
type textarea "x"
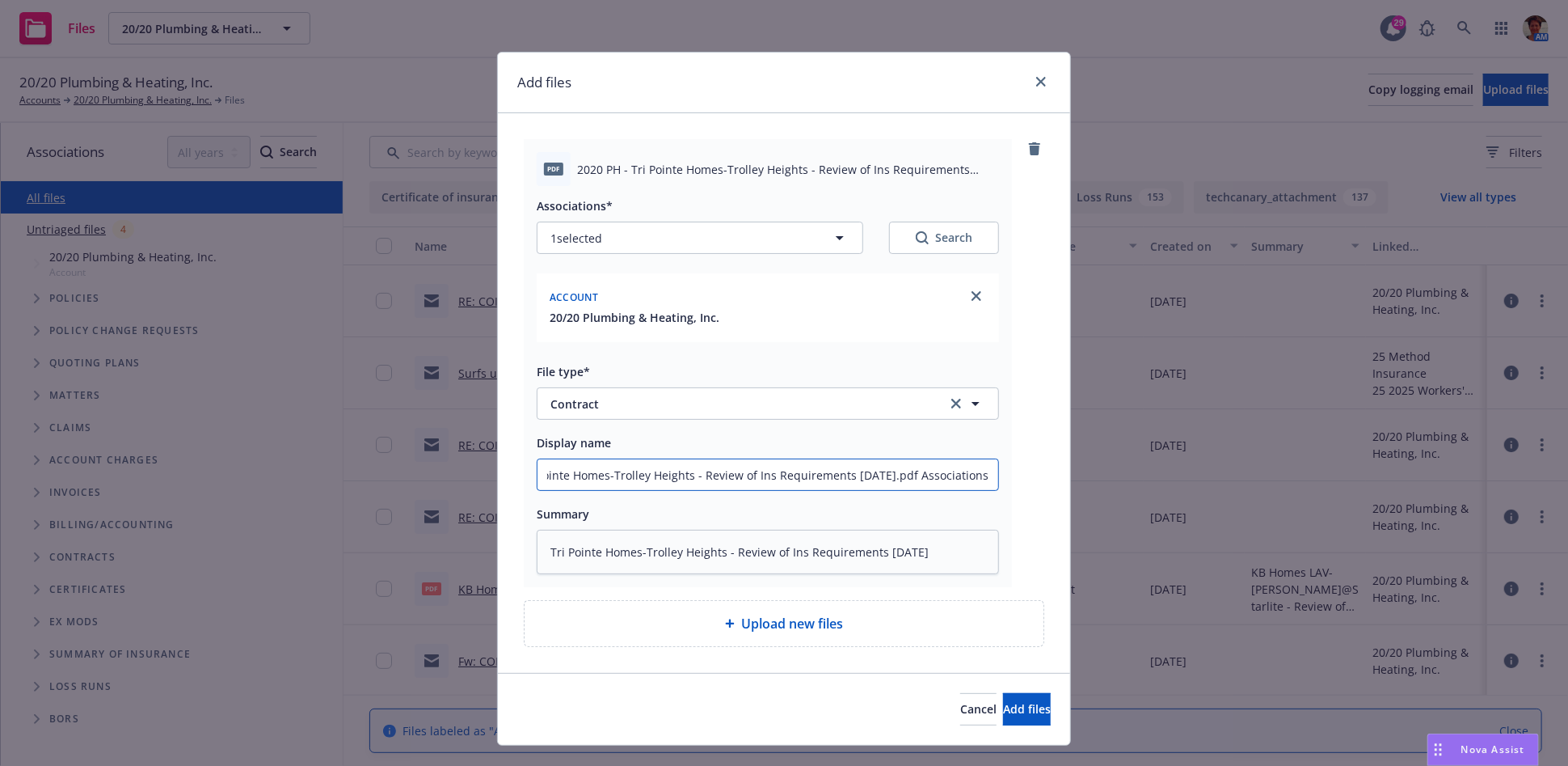
type input "Tri Pointe Homes-Trolley Heights - Review of Ins Requirements 08-13-2025.pdf As…"
type textarea "x"
type input "Tri Pointe Homes-Trolley Heights - Review of Ins Requirements 08-13-2025.pdf As…"
type textarea "x"
type input "Tri Pointe Homes-Trolley Heights - Review of Ins Requirements 08-13-2025.pdf As…"
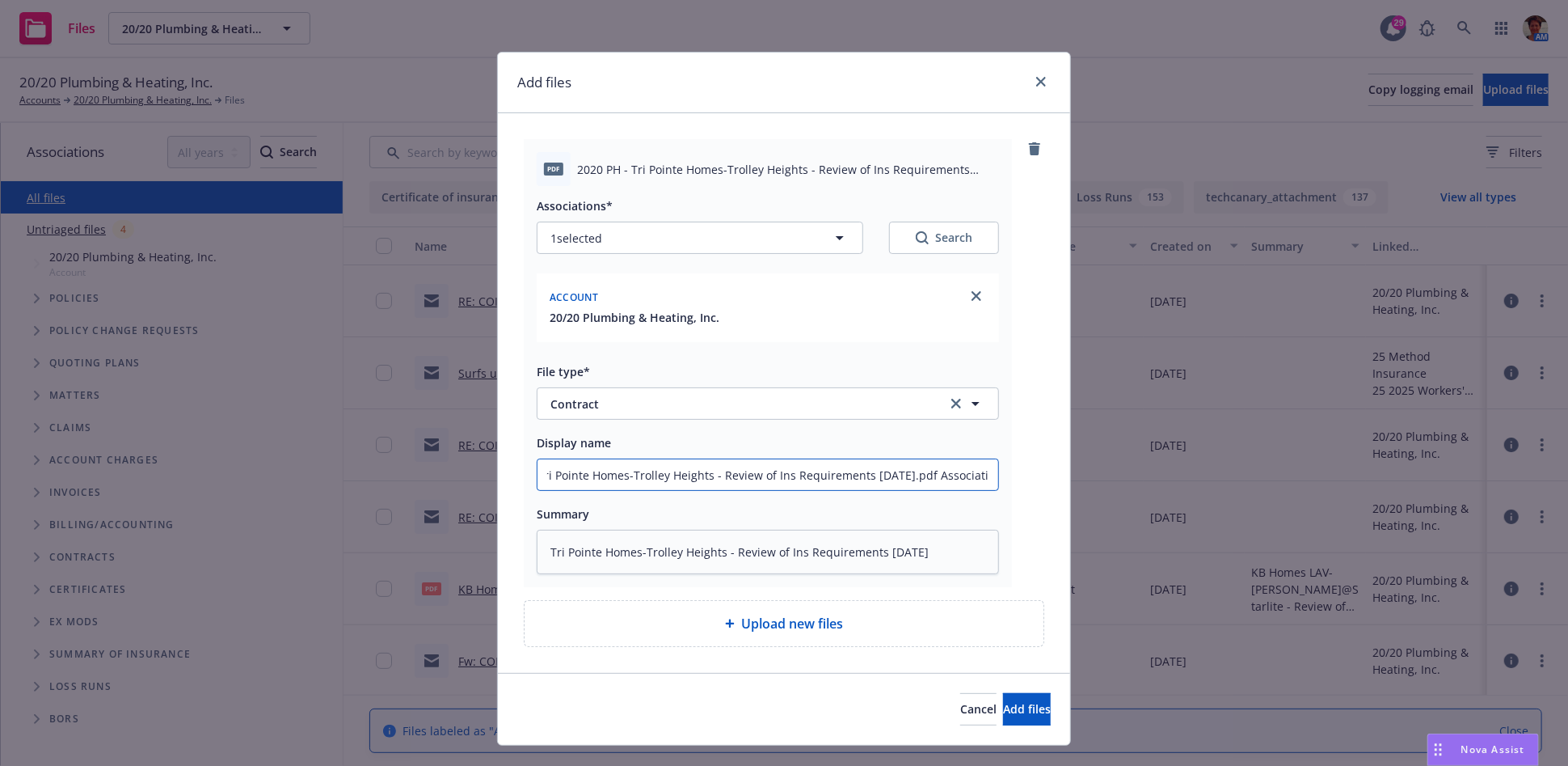
type textarea "x"
type input "Tri Pointe Homes-Trolley Heights - Review of Ins Requirements 08-13-2025.pdf As…"
type textarea "x"
type input "Tri Pointe Homes-Trolley Heights - Review of Ins Requirements 08-13-2025.pdf As…"
type textarea "x"
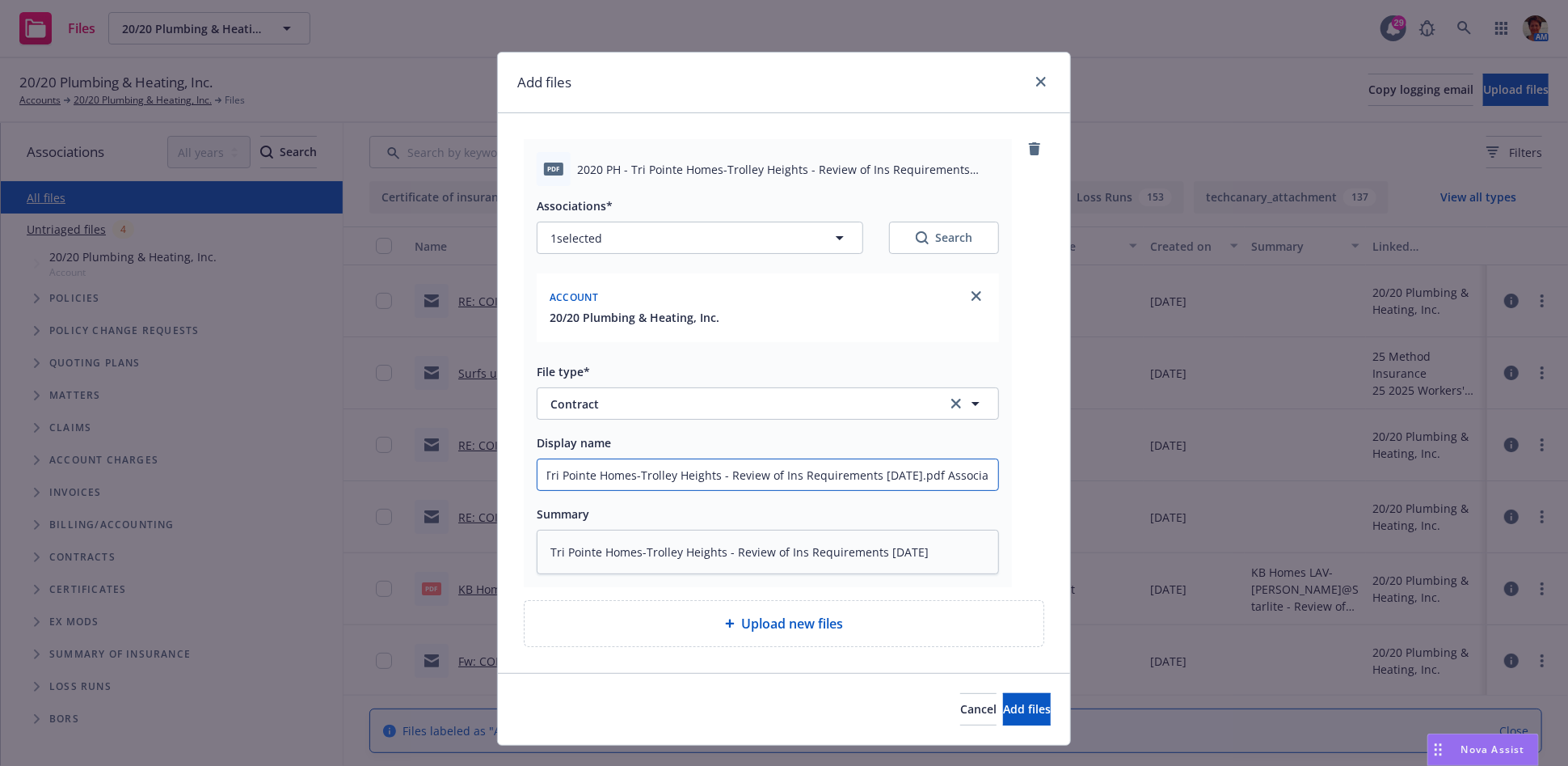
type input "Tri Pointe Homes-Trolley Heights - Review of Ins Requirements 08-13-2025.pdf As…"
type textarea "x"
type input "Tri Pointe Homes-Trolley Heights - Review of Ins Requirements 08-13-2025.pdf As…"
type textarea "x"
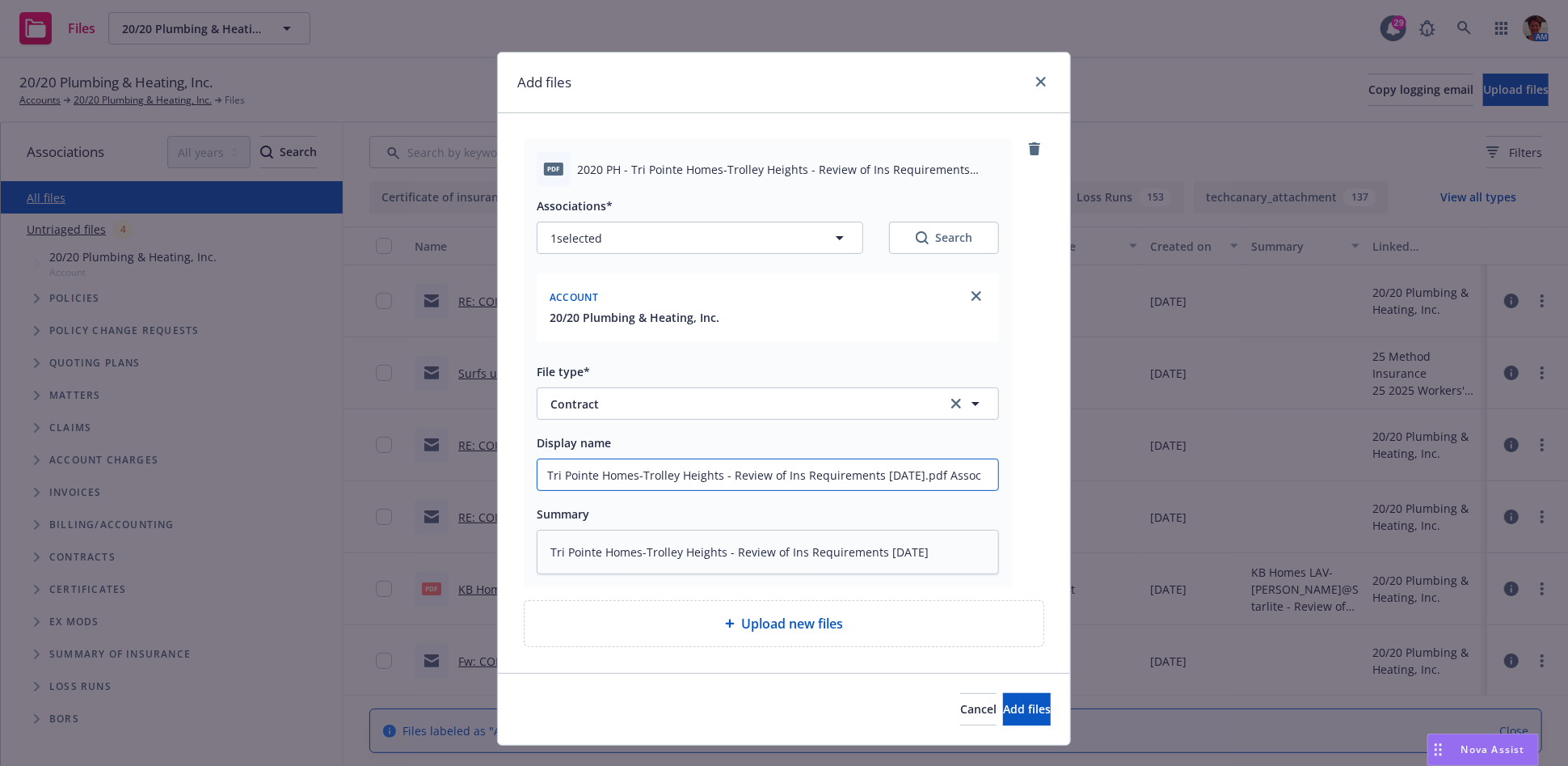
type input "Tri Pointe Homes-Trolley Heights - Review of Ins Requirements 08-13-2025.pdf As…"
type textarea "x"
type input "Tri Pointe Homes-Trolley Heights - Review of Ins Requirements 08-13-2025.pdf Ass"
type textarea "x"
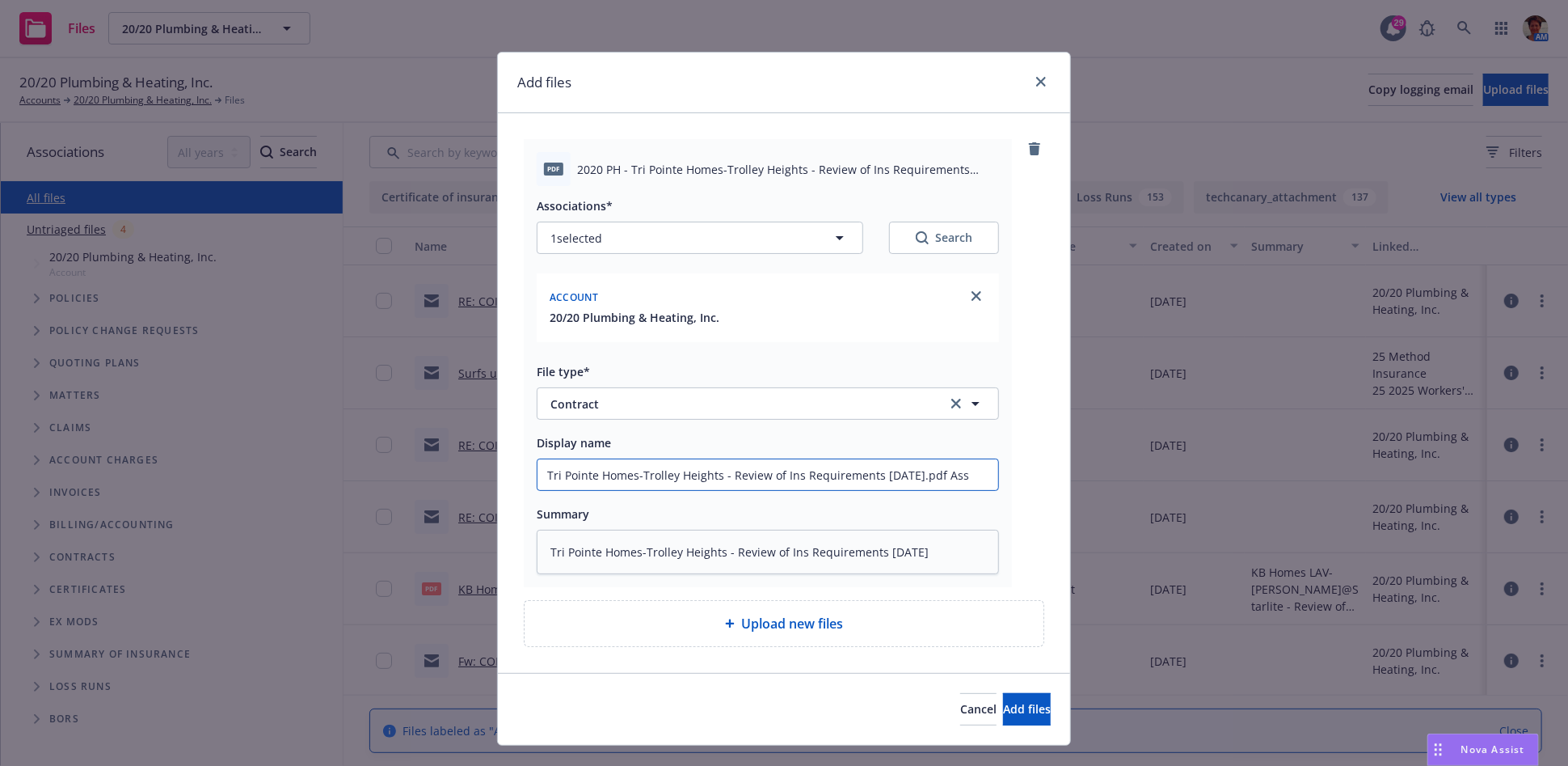
type input "Tri Pointe Homes-Trolley Heights - Review of Ins Requirements 08-13-2025.pdf As"
type textarea "x"
type input "Tri Pointe Homes-Trolley Heights - Review of Ins Requirements 08-13-2025.pdf A"
type textarea "x"
type input "Tri Pointe Homes-Trolley Heights - Review of Ins Requirements [DATE].pdf"
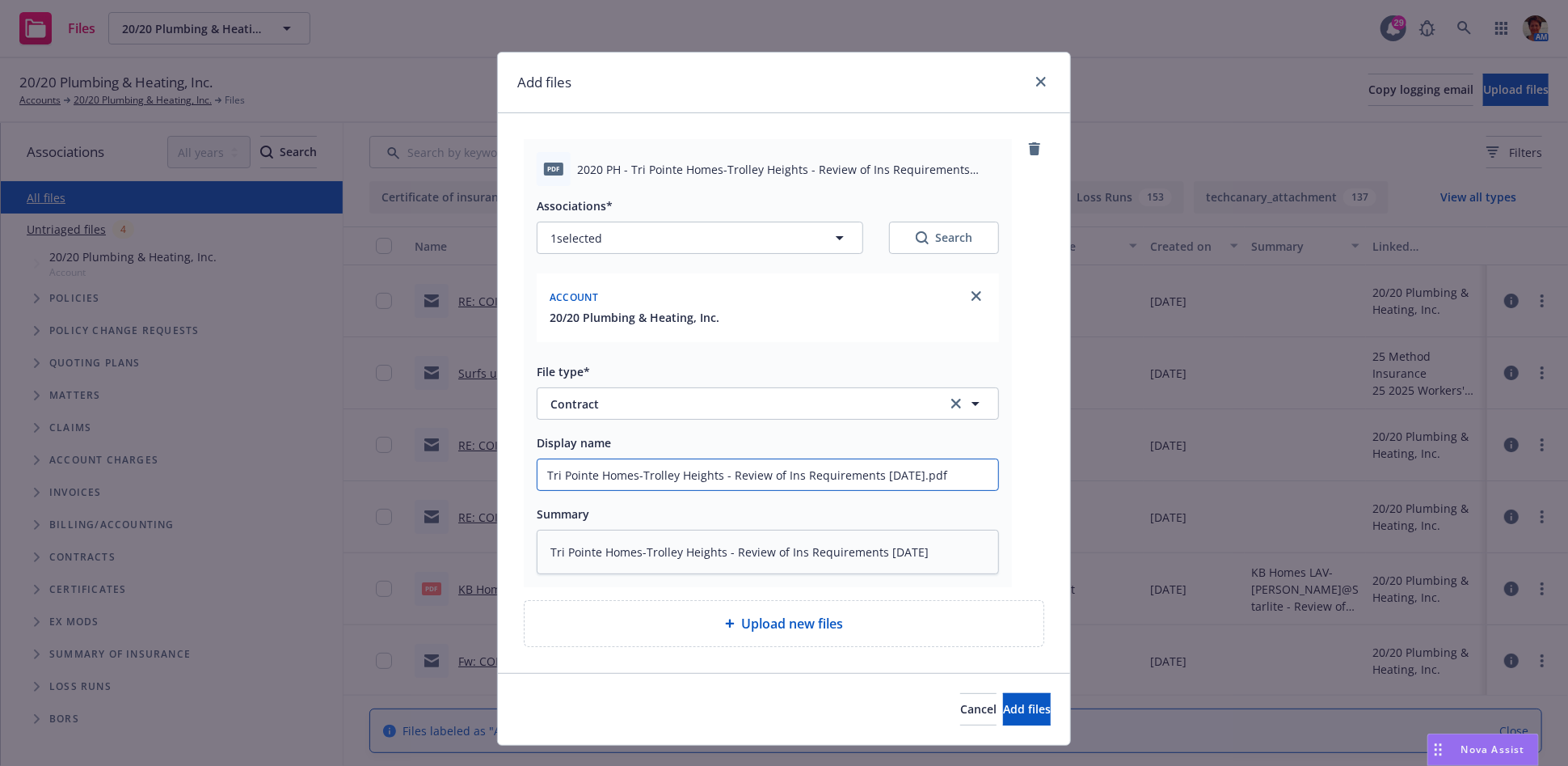
type textarea "x"
type input "Tri Pointe Homes-Trolley Heights - Review of Ins Requirements [DATE].pdf"
type textarea "x"
type input "Tri Pointe Homes-Trolley Heights - Review of Ins Requirements 08-13-2025.pd"
type textarea "x"
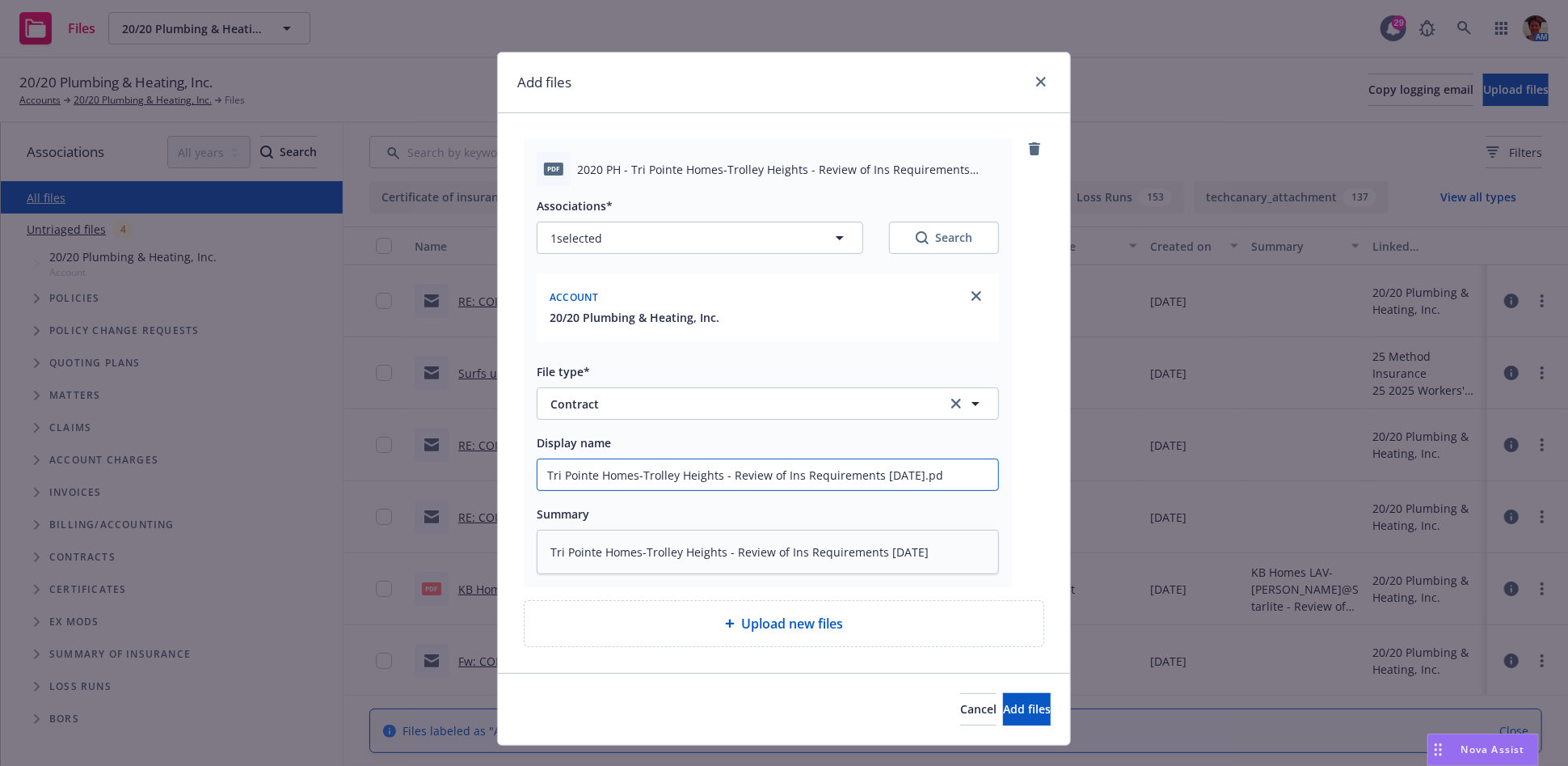
type input "Tri Pointe Homes-Trolley Heights - Review of Ins Requirements 08-13-2025.p"
type textarea "x"
type input "Tri Pointe Homes-Trolley Heights - Review of Ins Requirements 08-13-2025."
type textarea "x"
type input "Tri Pointe Homes-Trolley Heights - Review of Ins Requirements [DATE]"
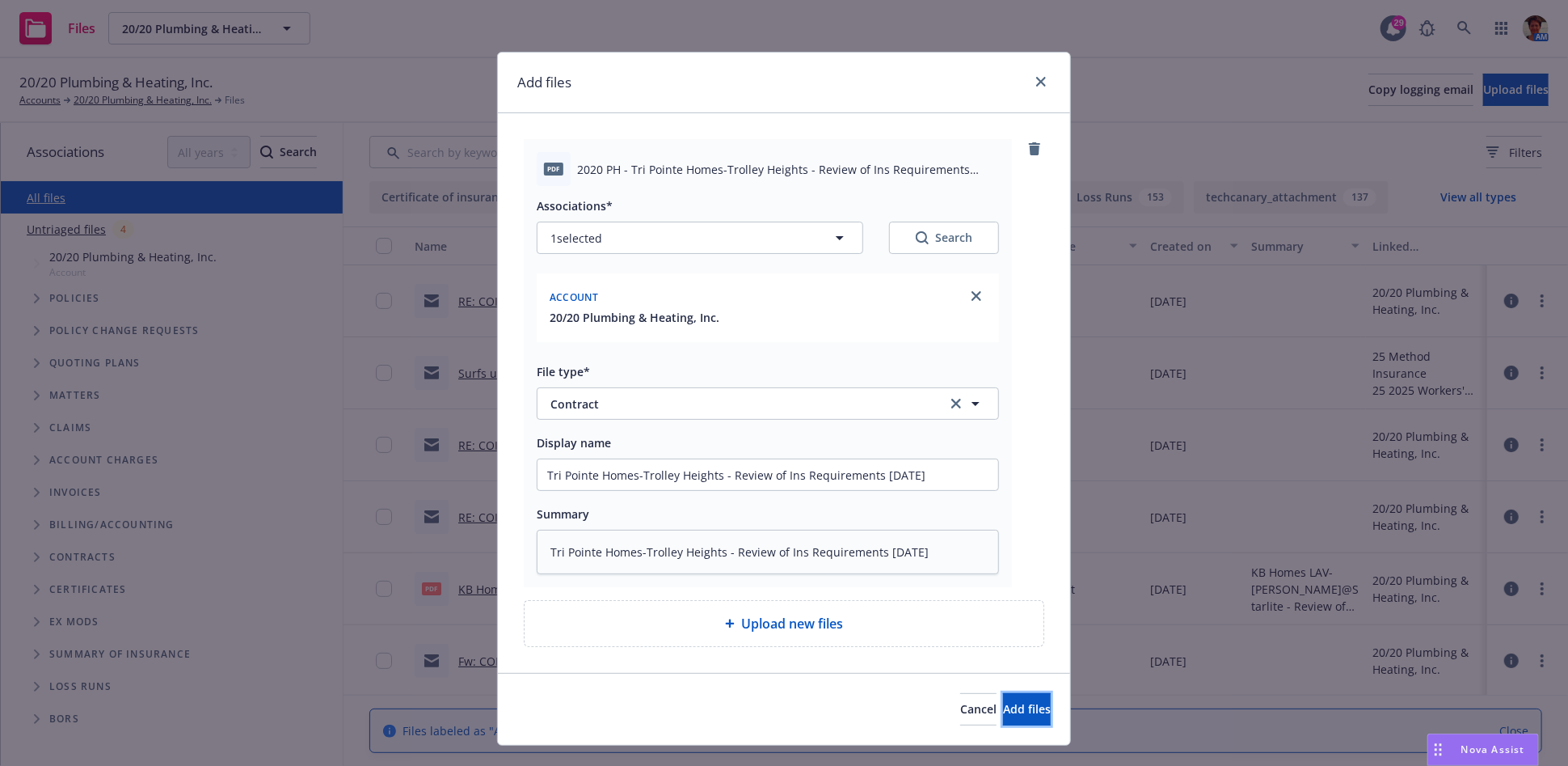
click at [1023, 706] on button "Add files" at bounding box center [1026, 708] width 47 height 32
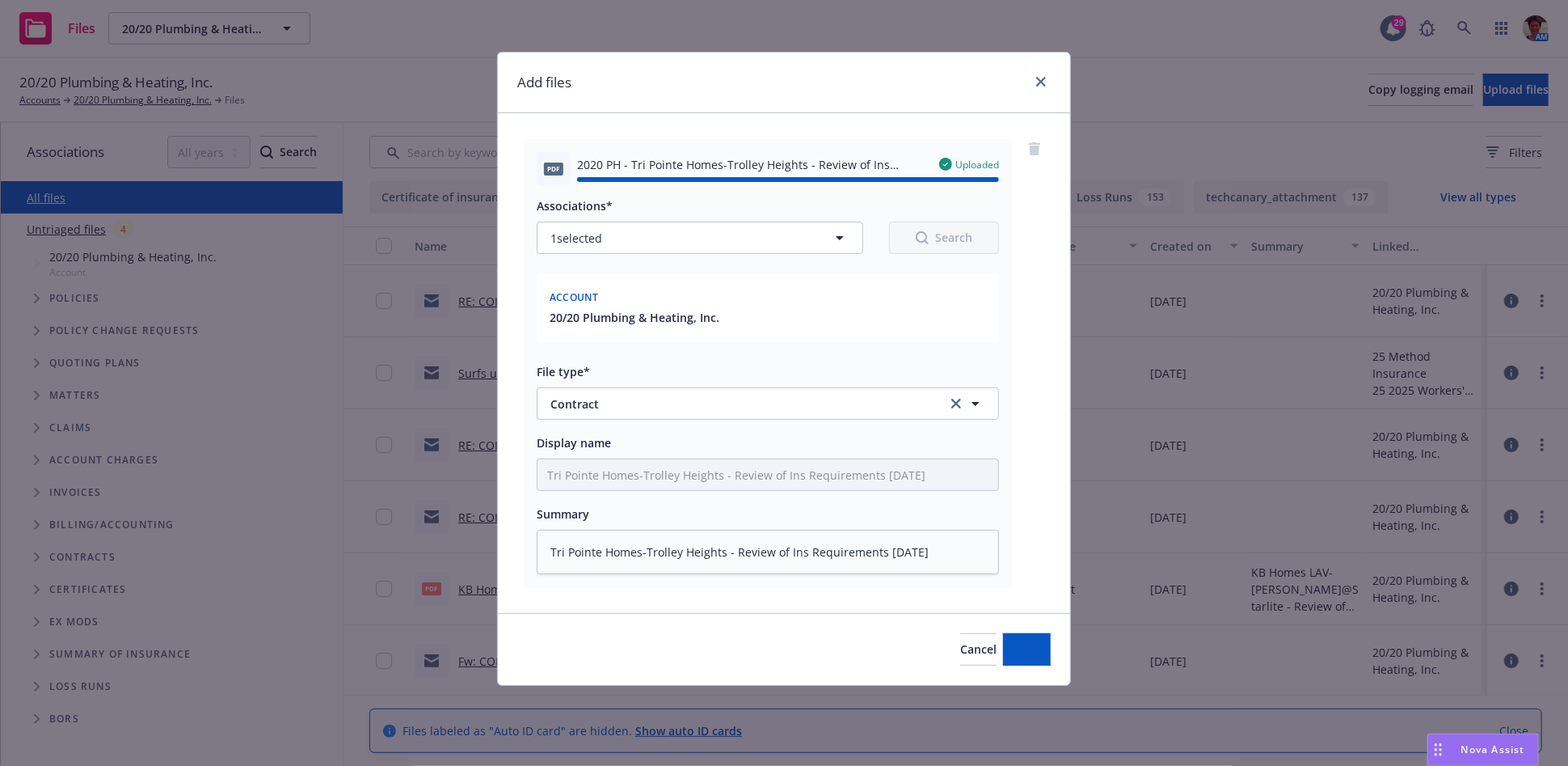
type textarea "x"
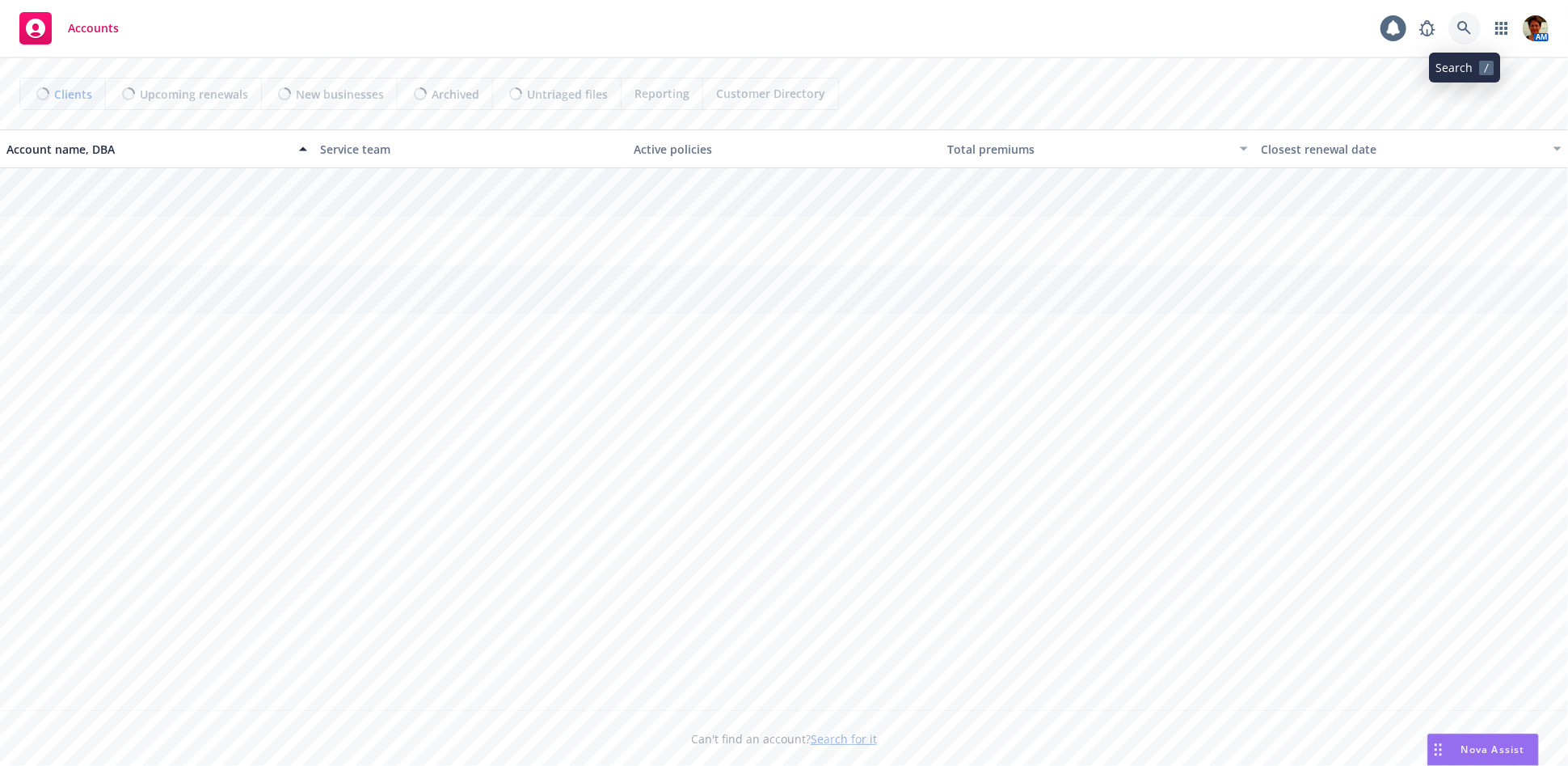
click at [1462, 27] on icon at bounding box center [1464, 28] width 14 height 14
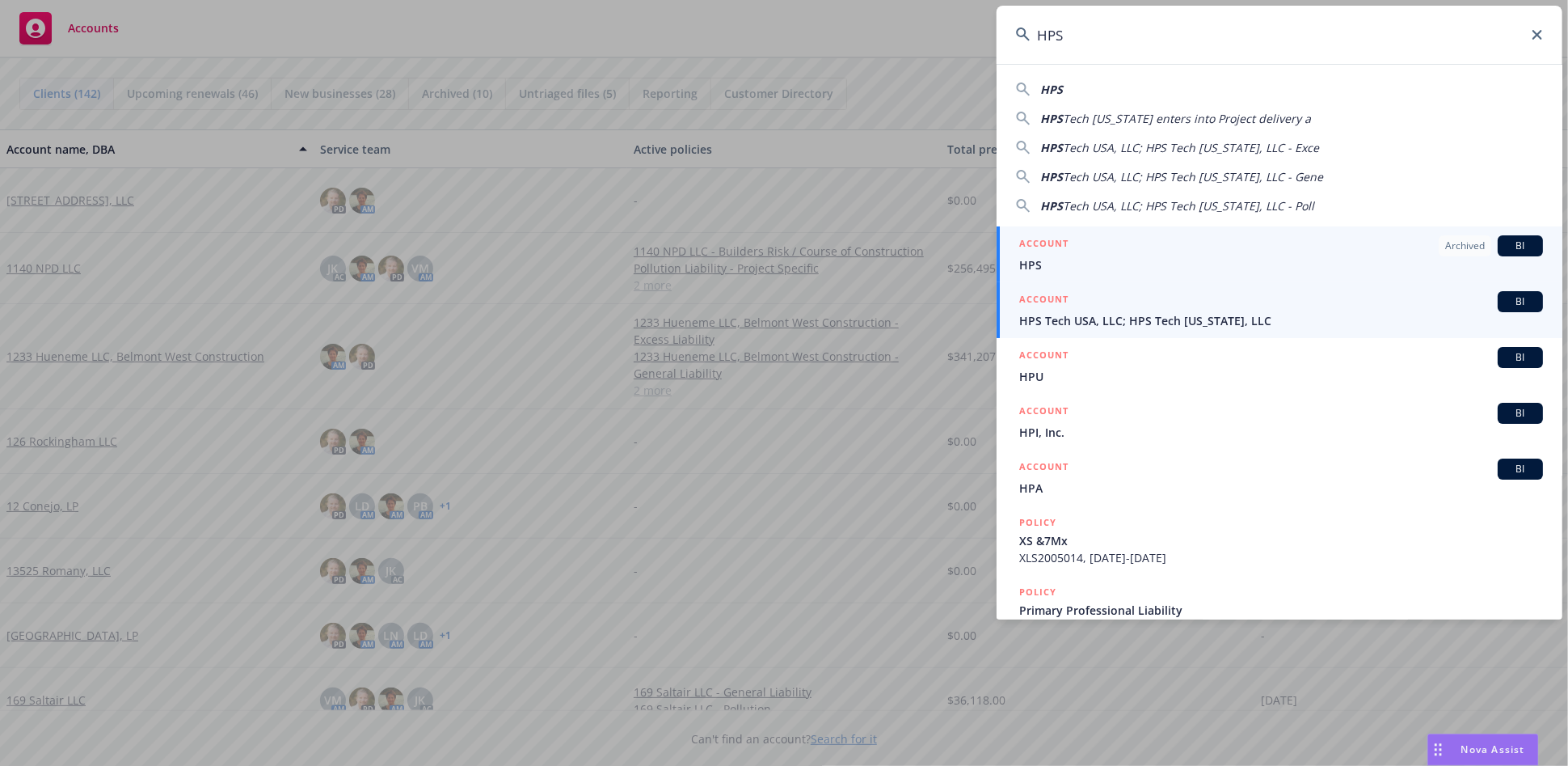
type input "HPS"
click at [1120, 324] on span "HPS Tech USA, LLC; HPS Tech California, LLC" at bounding box center [1281, 321] width 523 height 17
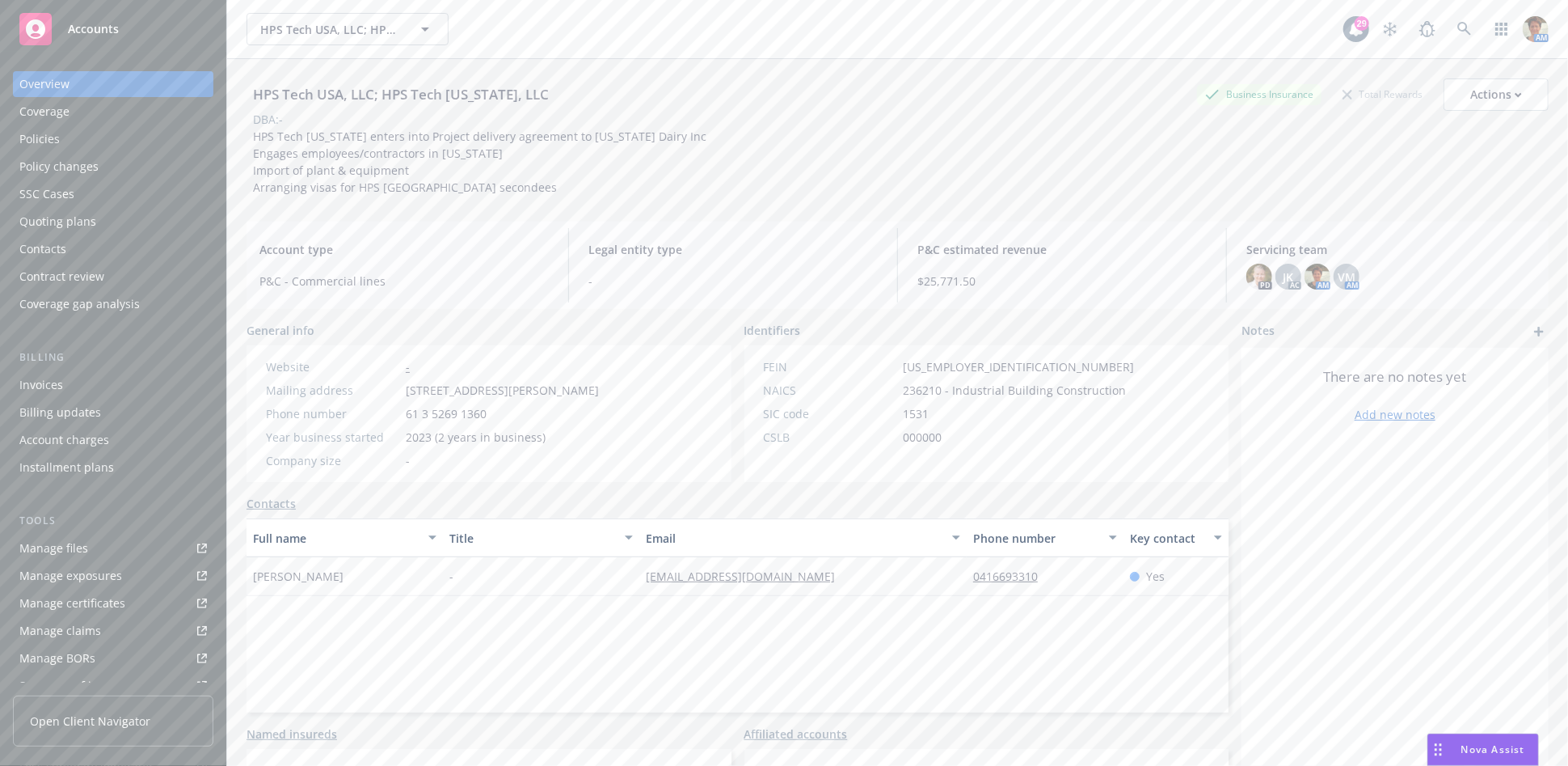
click at [48, 141] on div "Policies" at bounding box center [40, 139] width 41 height 26
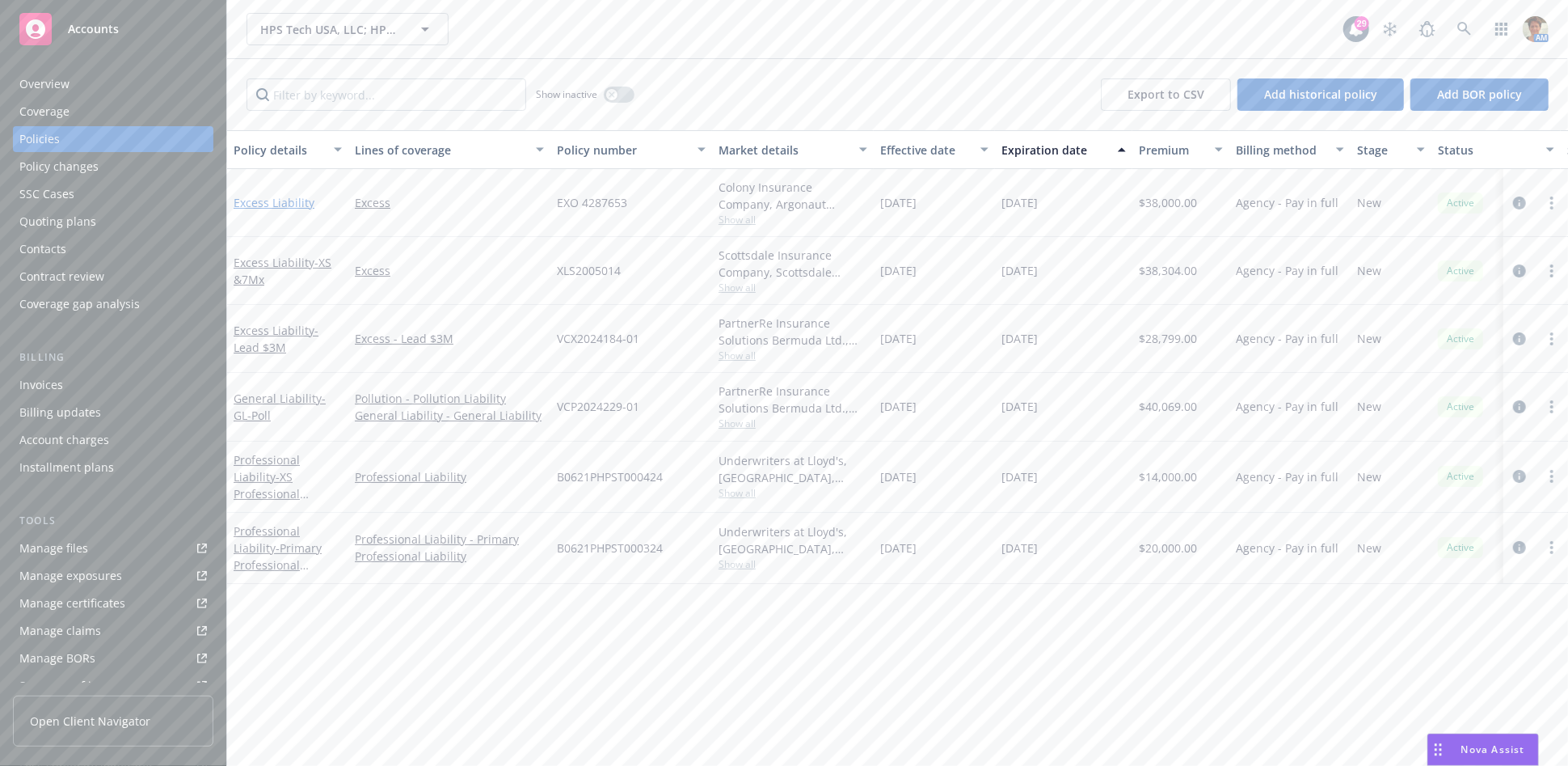
click at [272, 196] on link "Excess Liability" at bounding box center [274, 203] width 81 height 15
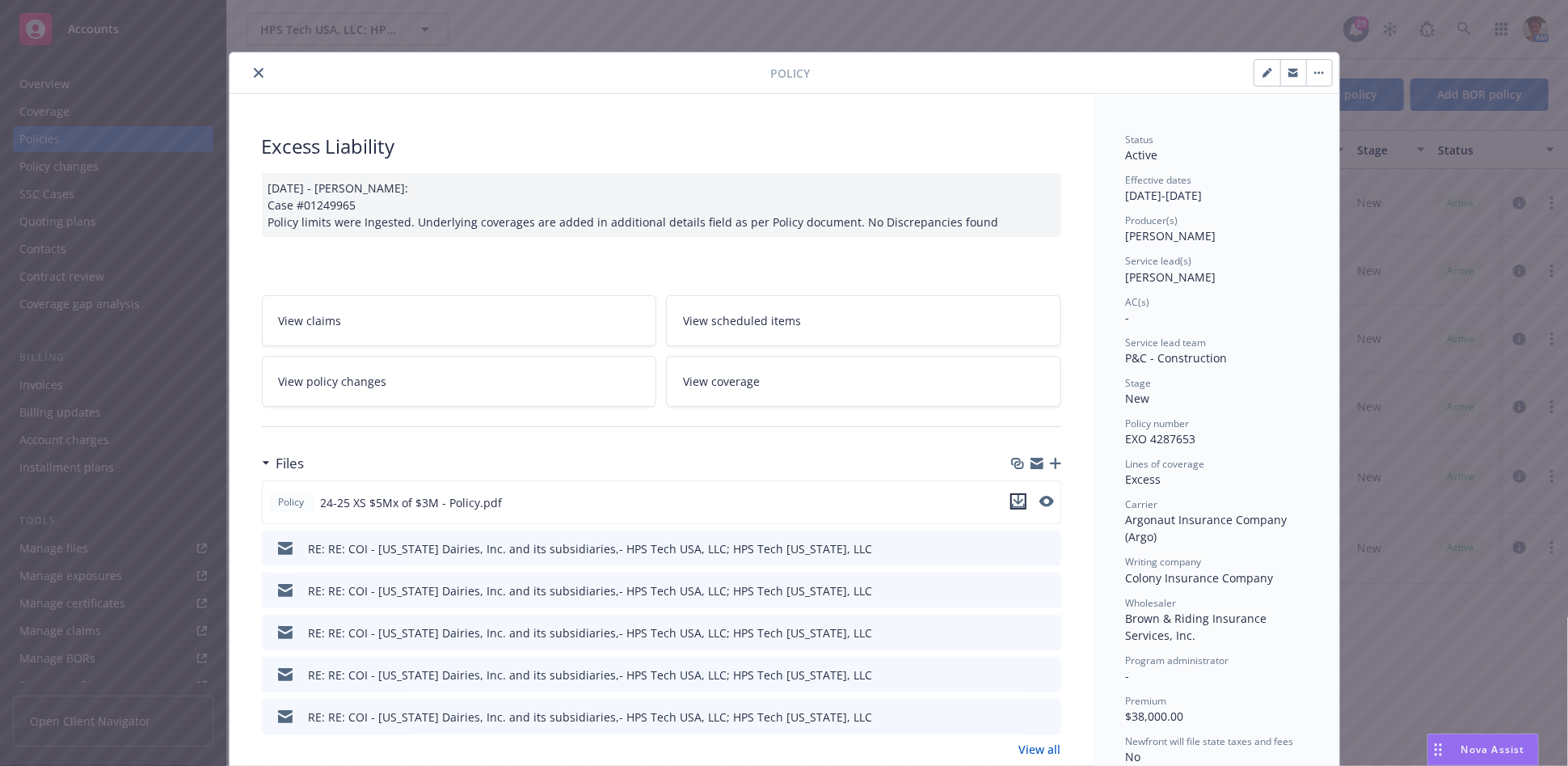
click at [1015, 502] on icon "download file" at bounding box center [1018, 500] width 13 height 13
click at [254, 72] on icon "close" at bounding box center [259, 72] width 10 height 10
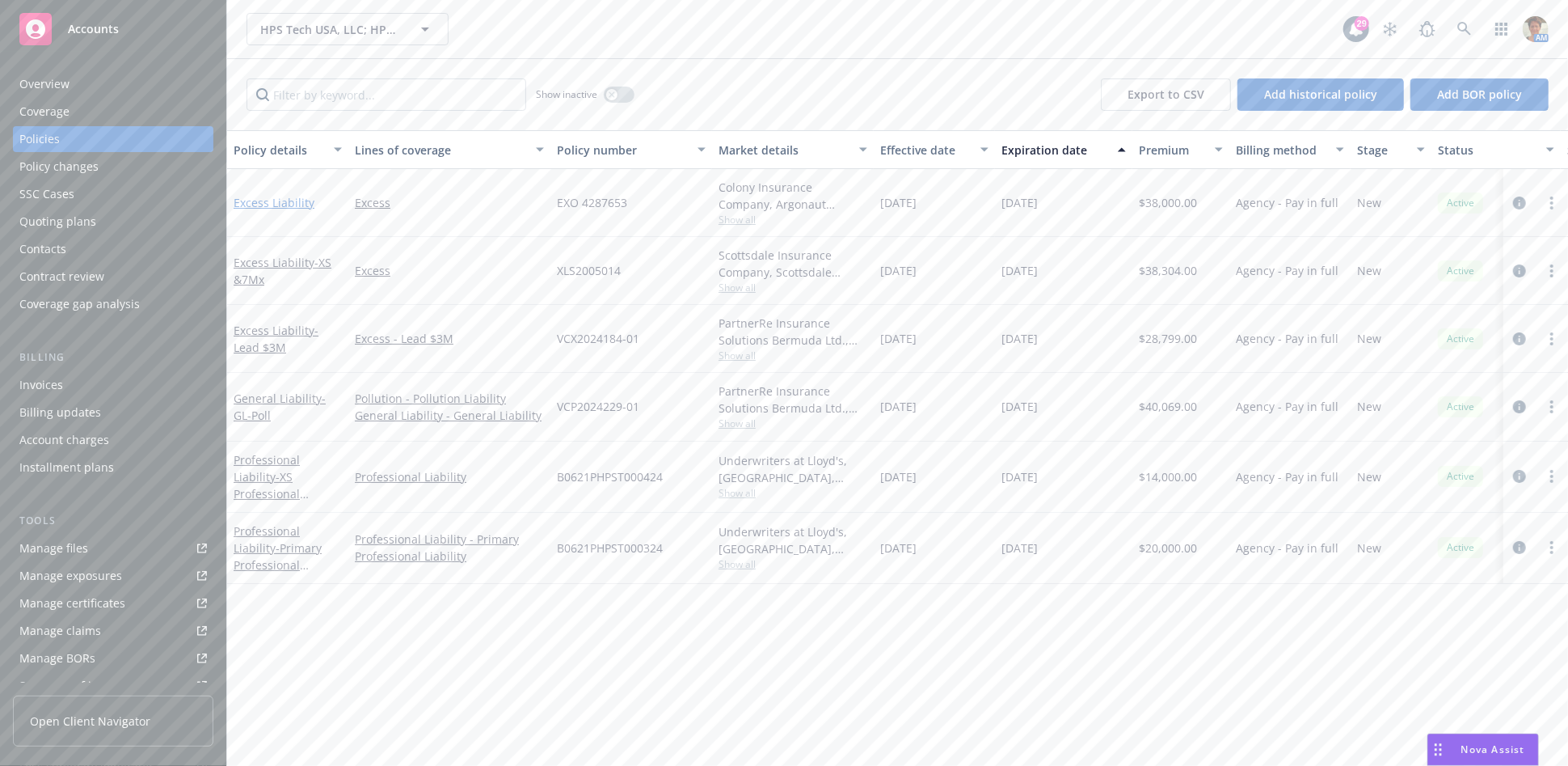
click at [302, 202] on link "Excess Liability" at bounding box center [274, 203] width 81 height 15
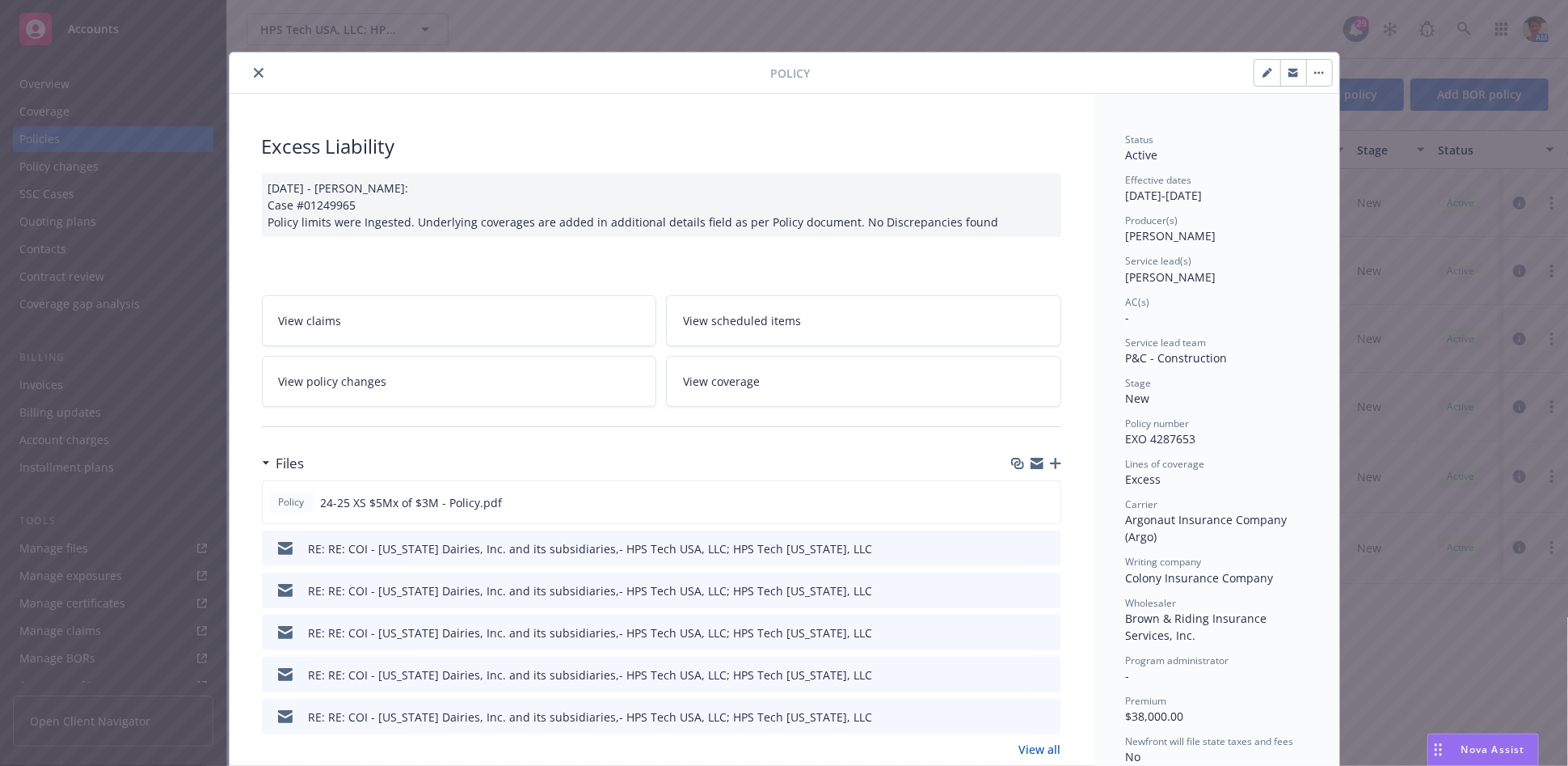
scroll to position [47, 0]
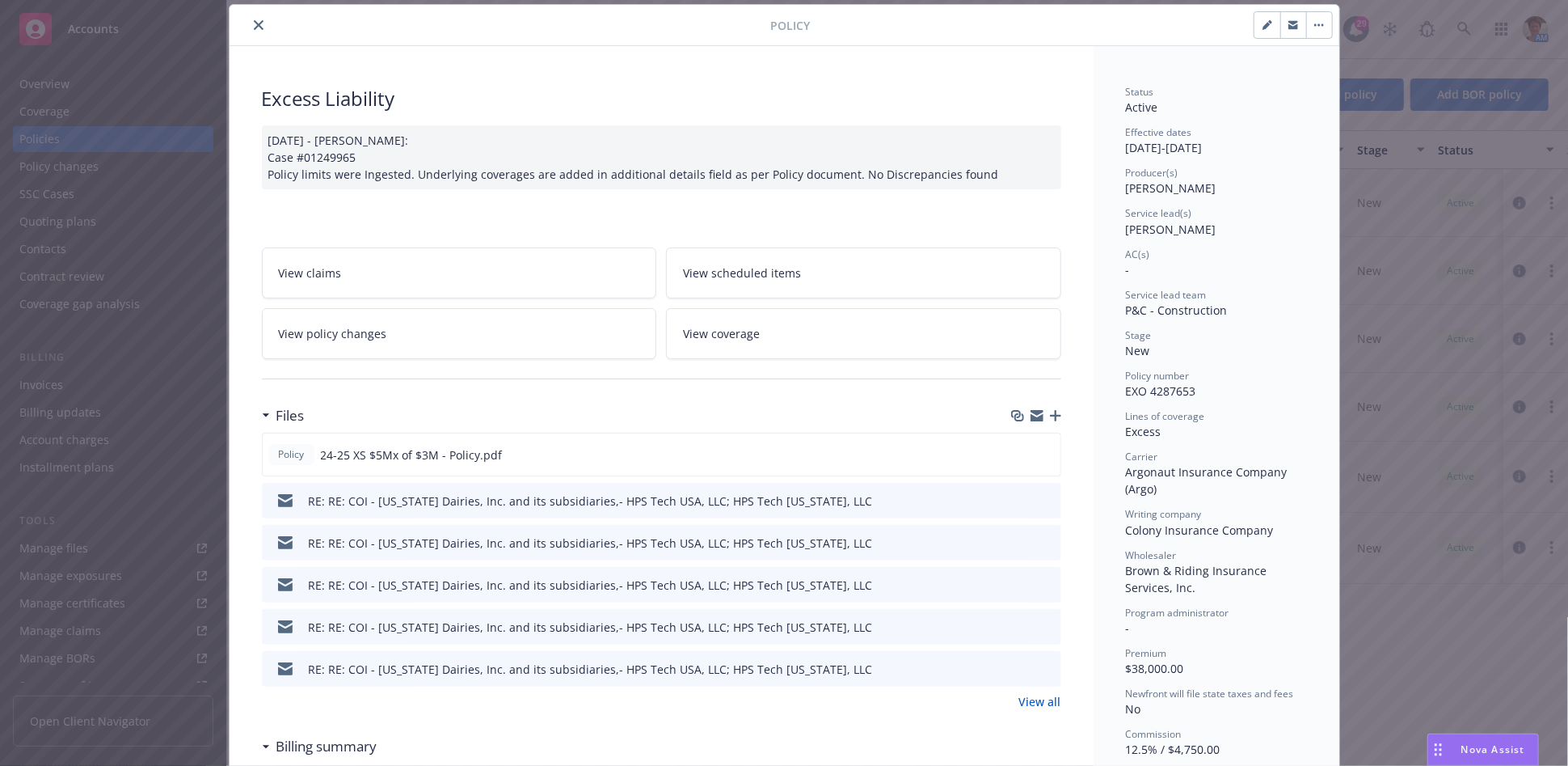
click at [1266, 26] on button "button" at bounding box center [1267, 25] width 26 height 26
select select "NEW"
select select "12"
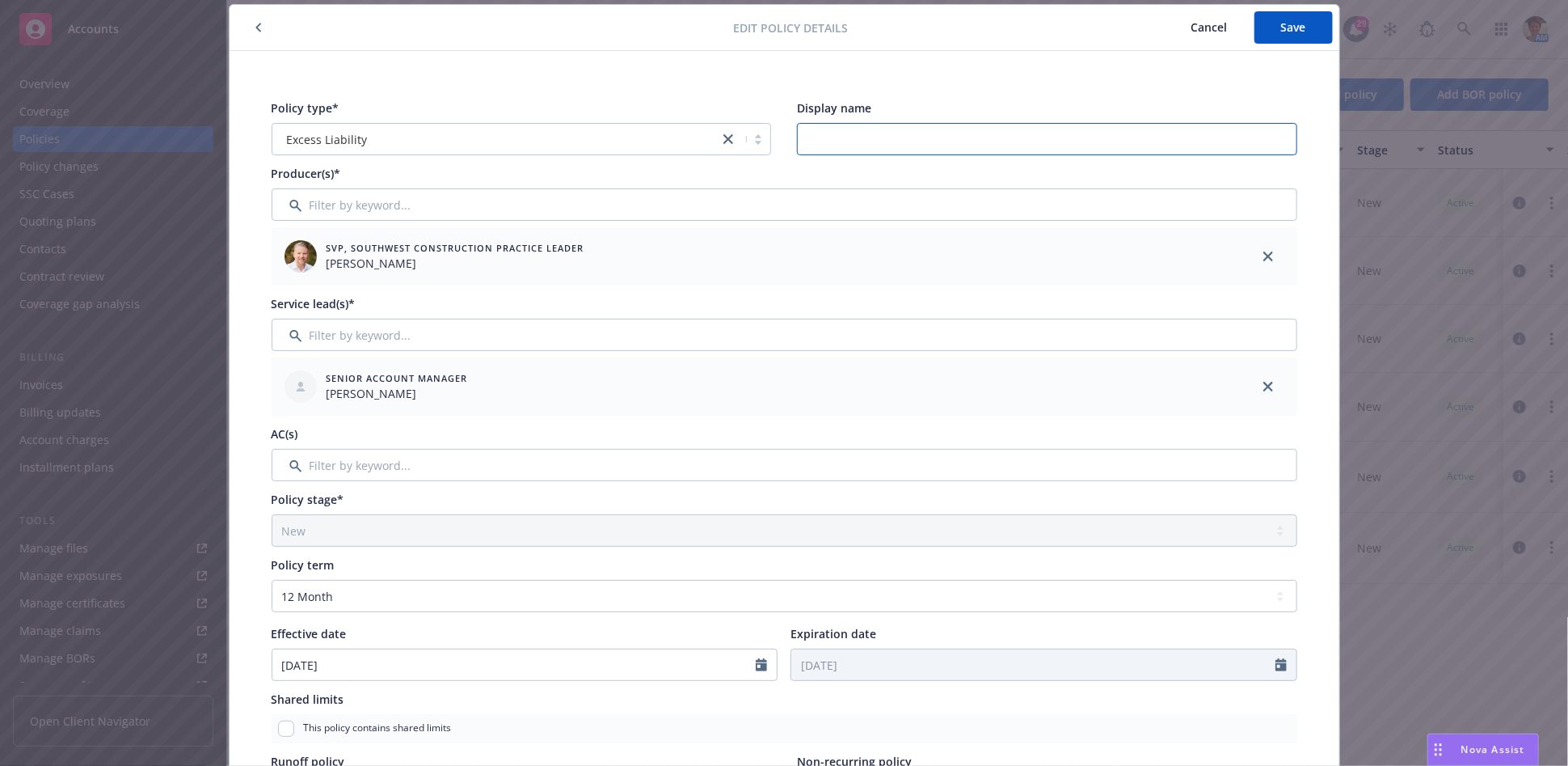
click at [850, 149] on input "Display name" at bounding box center [1047, 138] width 500 height 32
type input "$5Mx of Lead $3M"
click at [1270, 29] on button "Save" at bounding box center [1293, 27] width 78 height 32
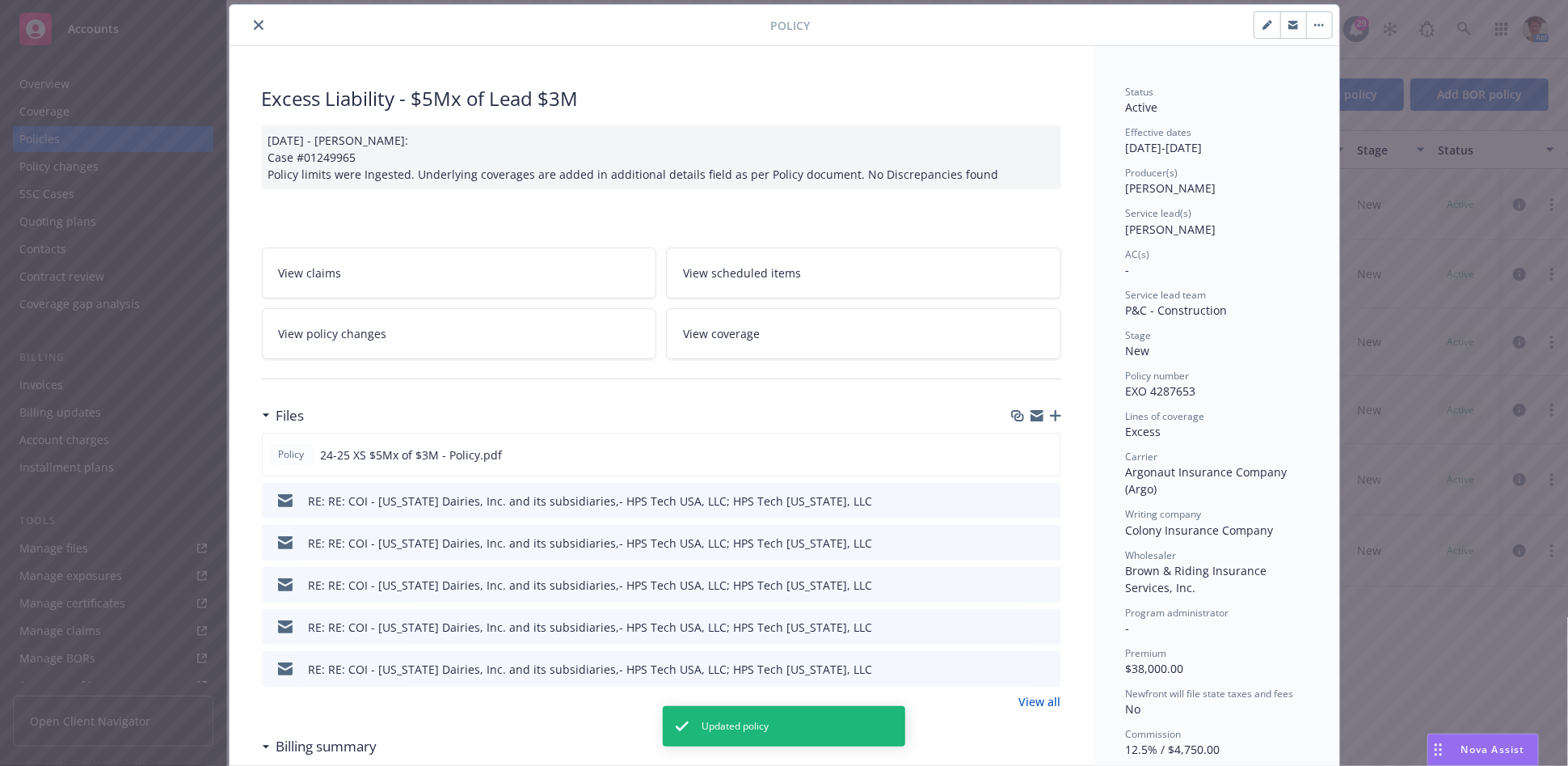
click at [826, 330] on link "View coverage" at bounding box center [863, 333] width 395 height 51
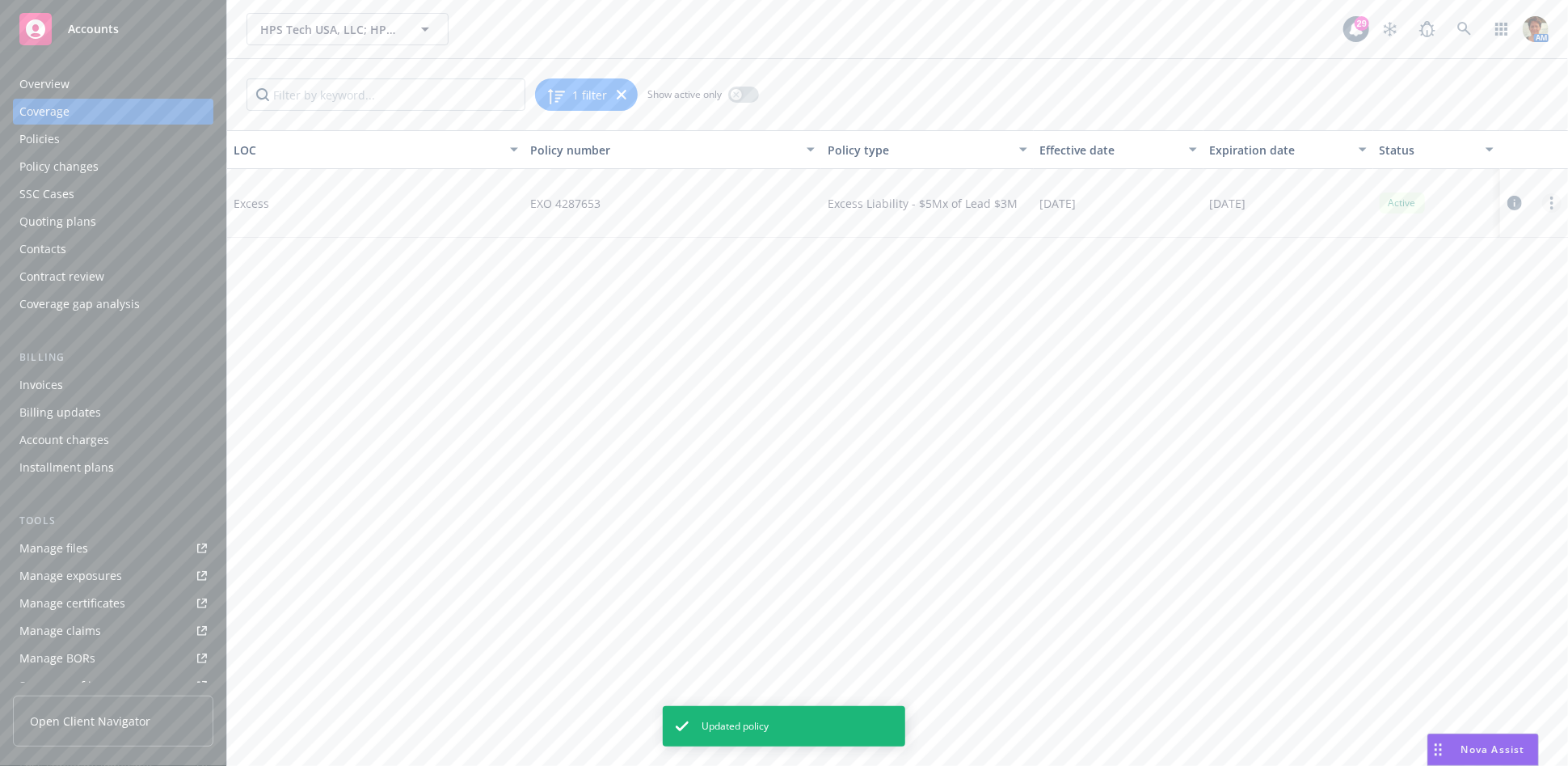
click at [1551, 205] on icon "more" at bounding box center [1552, 202] width 3 height 13
click at [1423, 240] on link "Edit coverage" at bounding box center [1454, 236] width 212 height 32
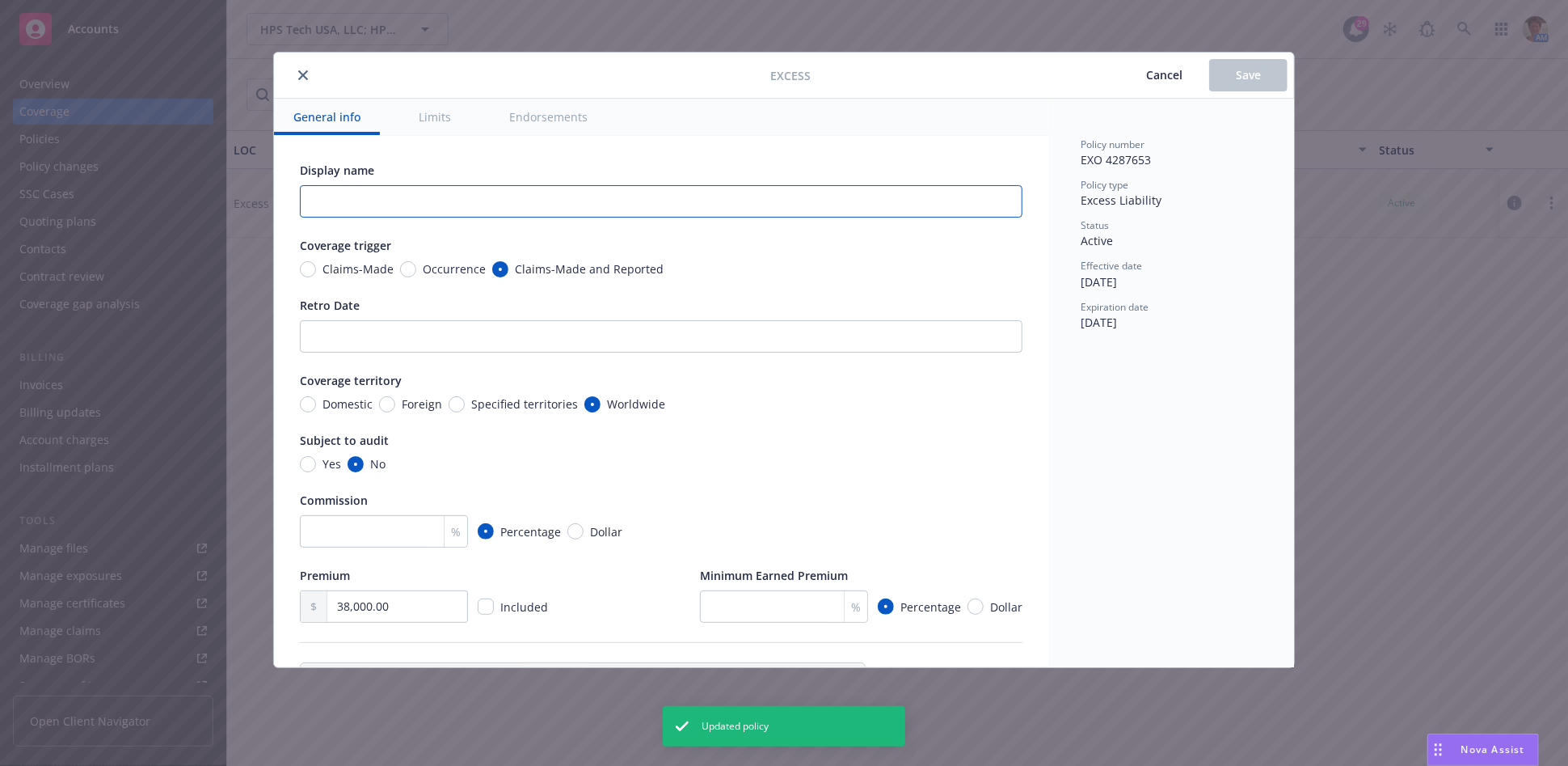
click at [322, 201] on input "text" at bounding box center [661, 201] width 722 height 32
type textarea "x"
type input "$"
type textarea "x"
type input "$5"
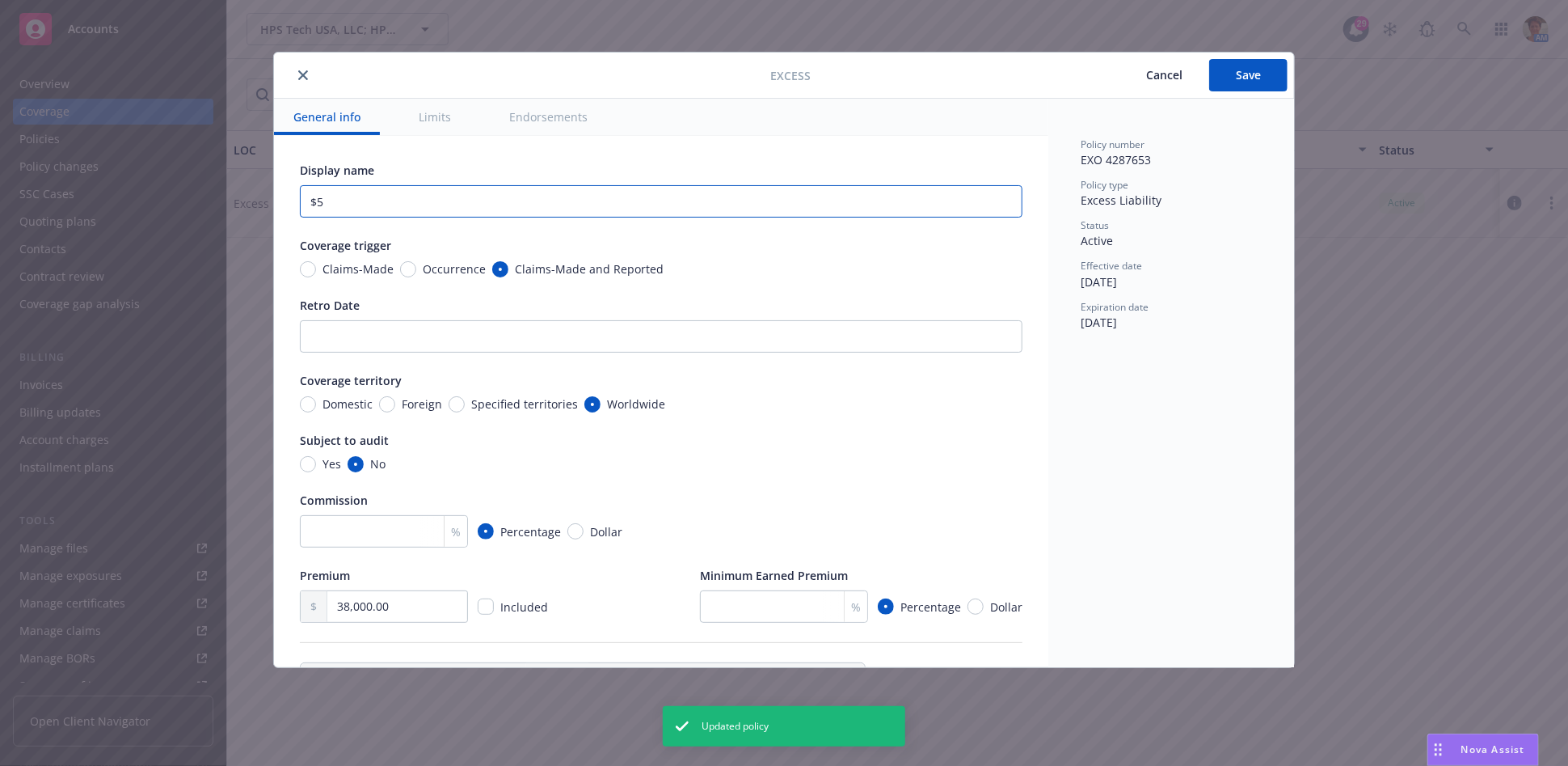
type textarea "x"
type input "$5M"
type textarea "x"
type input "$5Mx"
type textarea "x"
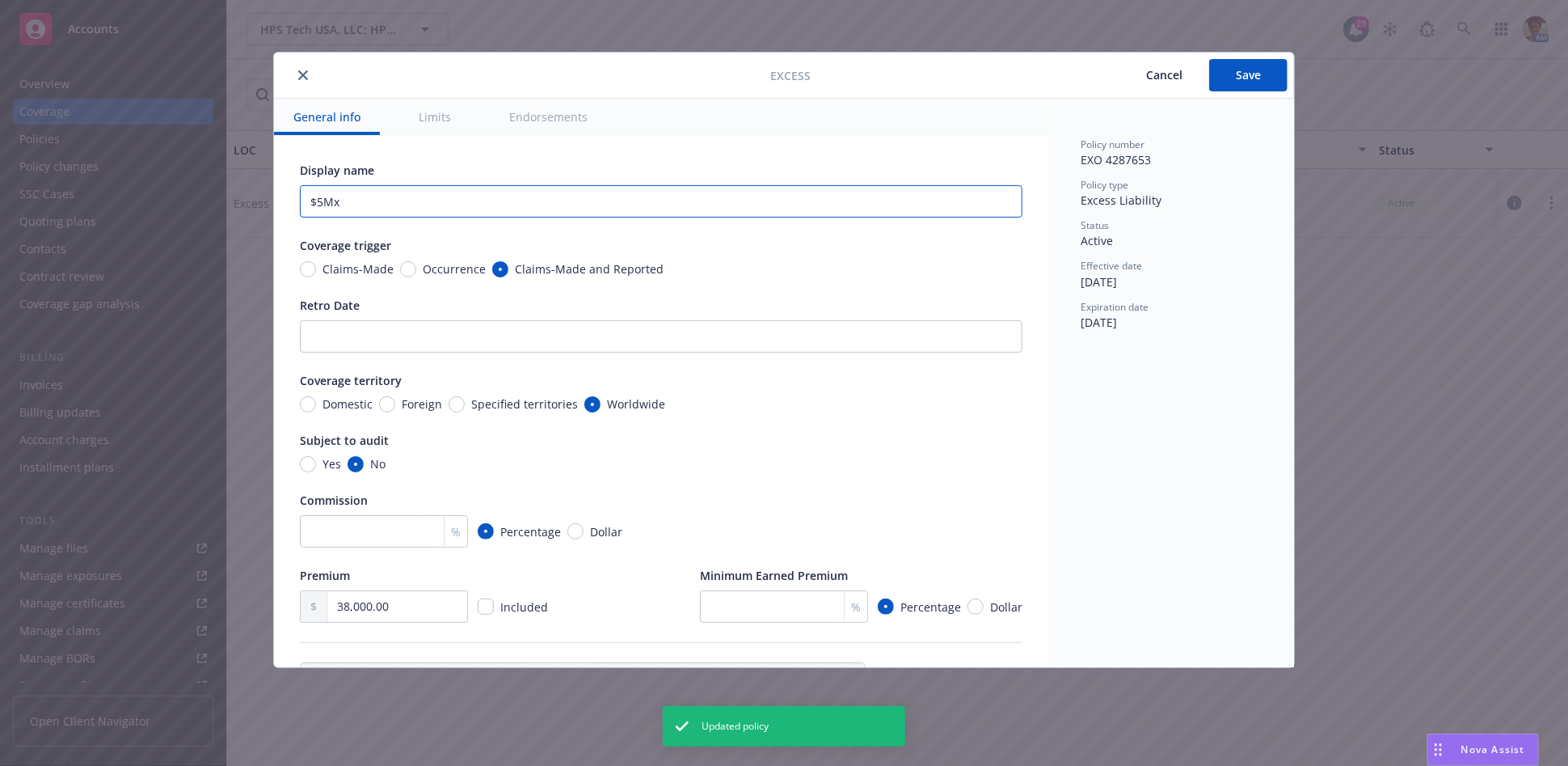
type input "$5Mx o"
type textarea "x"
type input "$5Mx of"
type textarea "x"
type input "$5Mx of $"
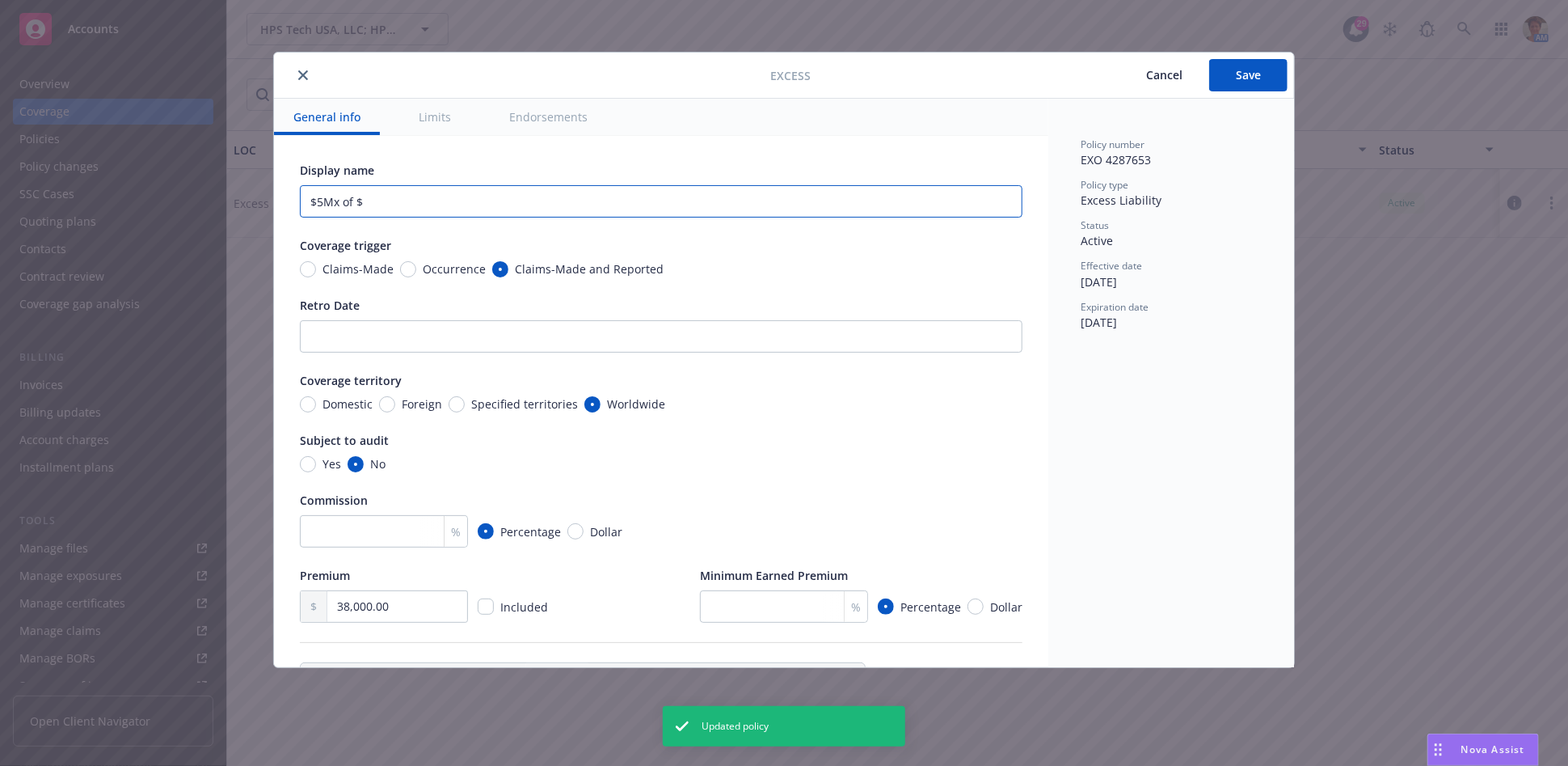
type textarea "x"
type input "$5Mx of"
type textarea "x"
type input "$5Mx of L"
type textarea "x"
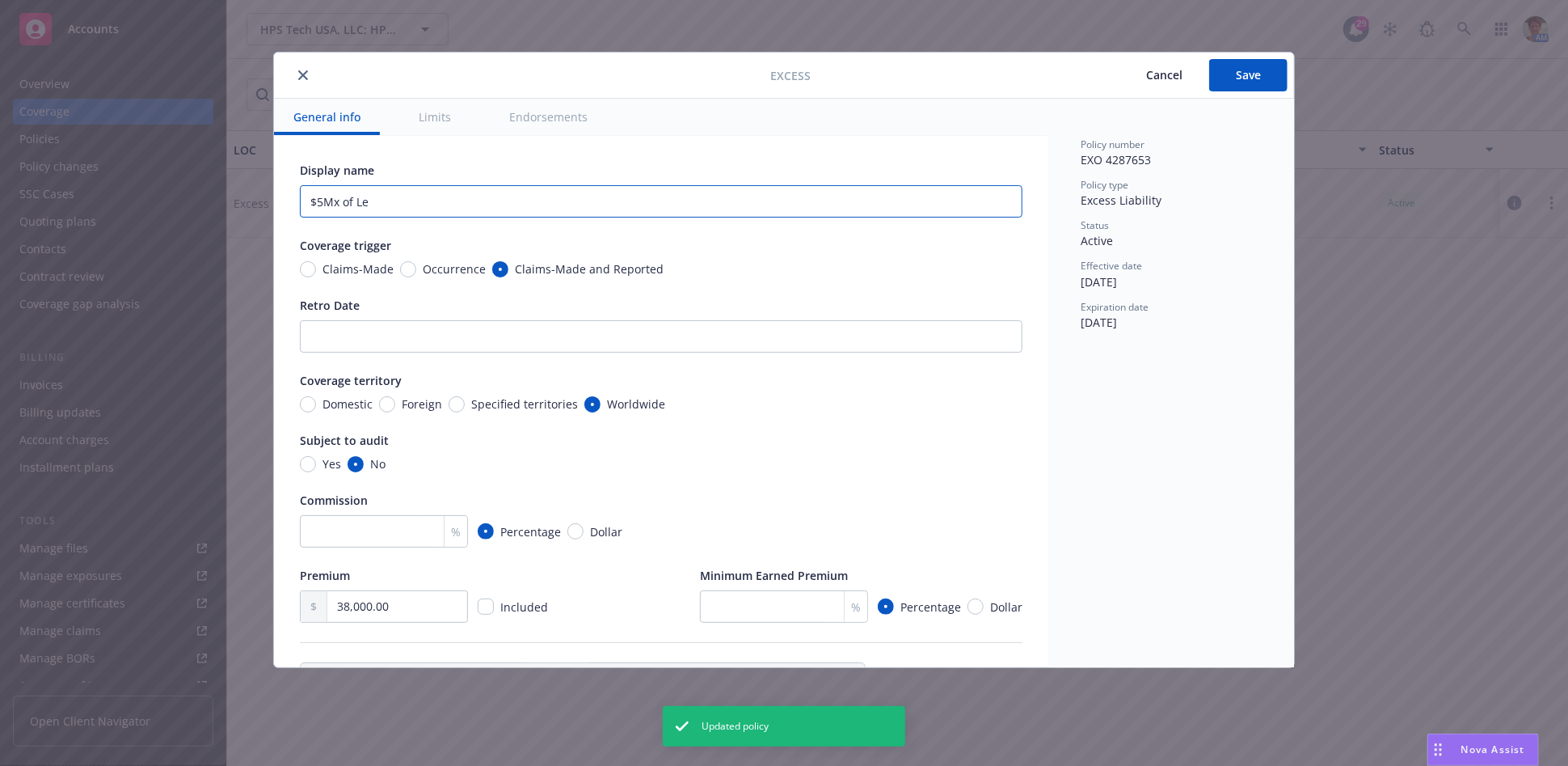
type input "$5Mx of Lea"
type textarea "x"
type input "$5Mx of Lead"
type textarea "x"
type input "$5Mx of Lead $"
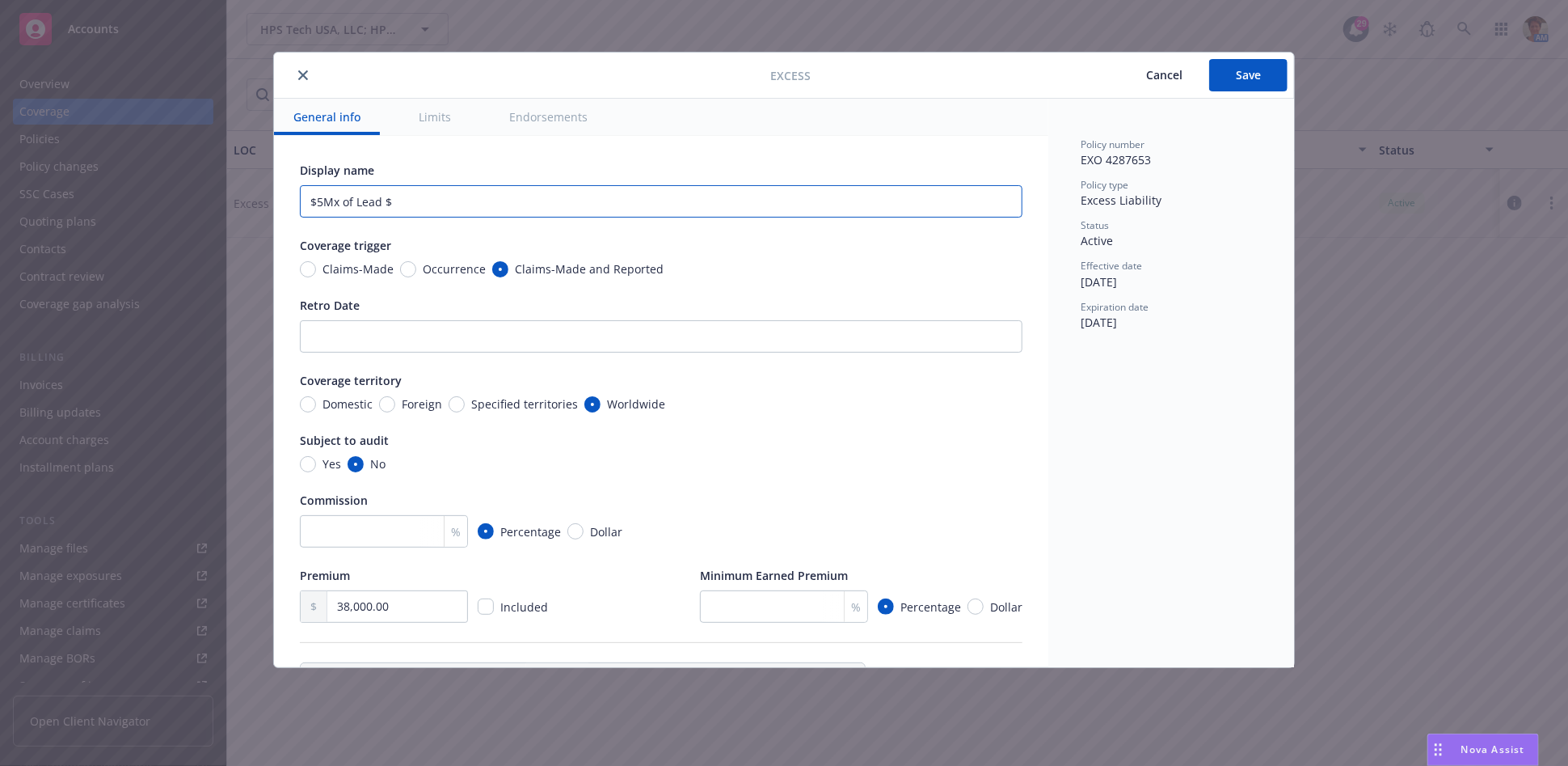
type textarea "x"
type input "$5Mx of Lead $3"
type textarea "x"
type input "$5Mx of Lead $3M"
click at [1247, 82] on span "Save" at bounding box center [1248, 74] width 25 height 15
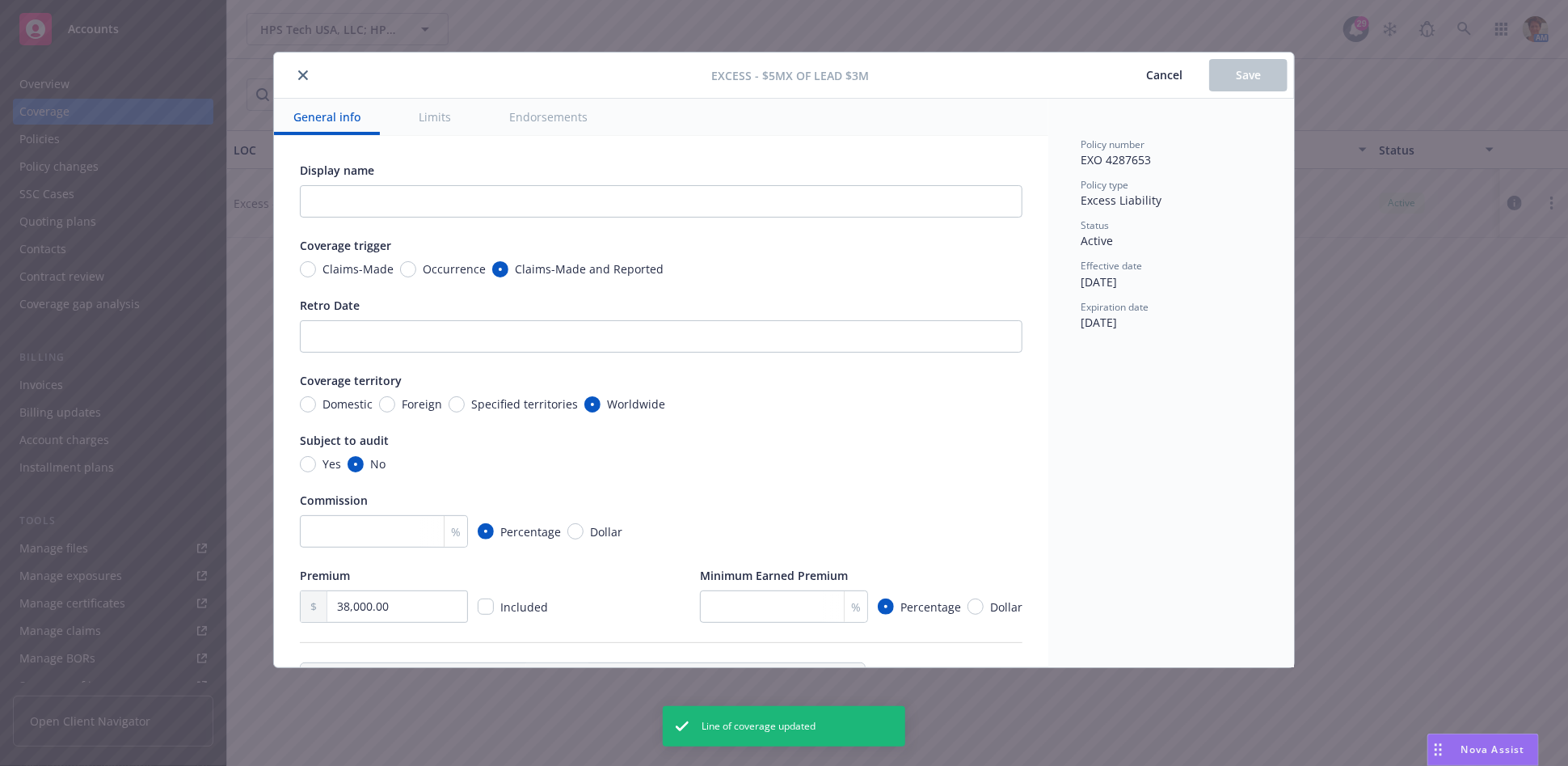
click at [54, 138] on div "Excess - $5Mx of Lead $3M Cancel Save General info Limits Endorsements Display …" at bounding box center [784, 383] width 1568 height 766
type textarea "x"
click at [1164, 72] on span "Cancel" at bounding box center [1164, 74] width 37 height 15
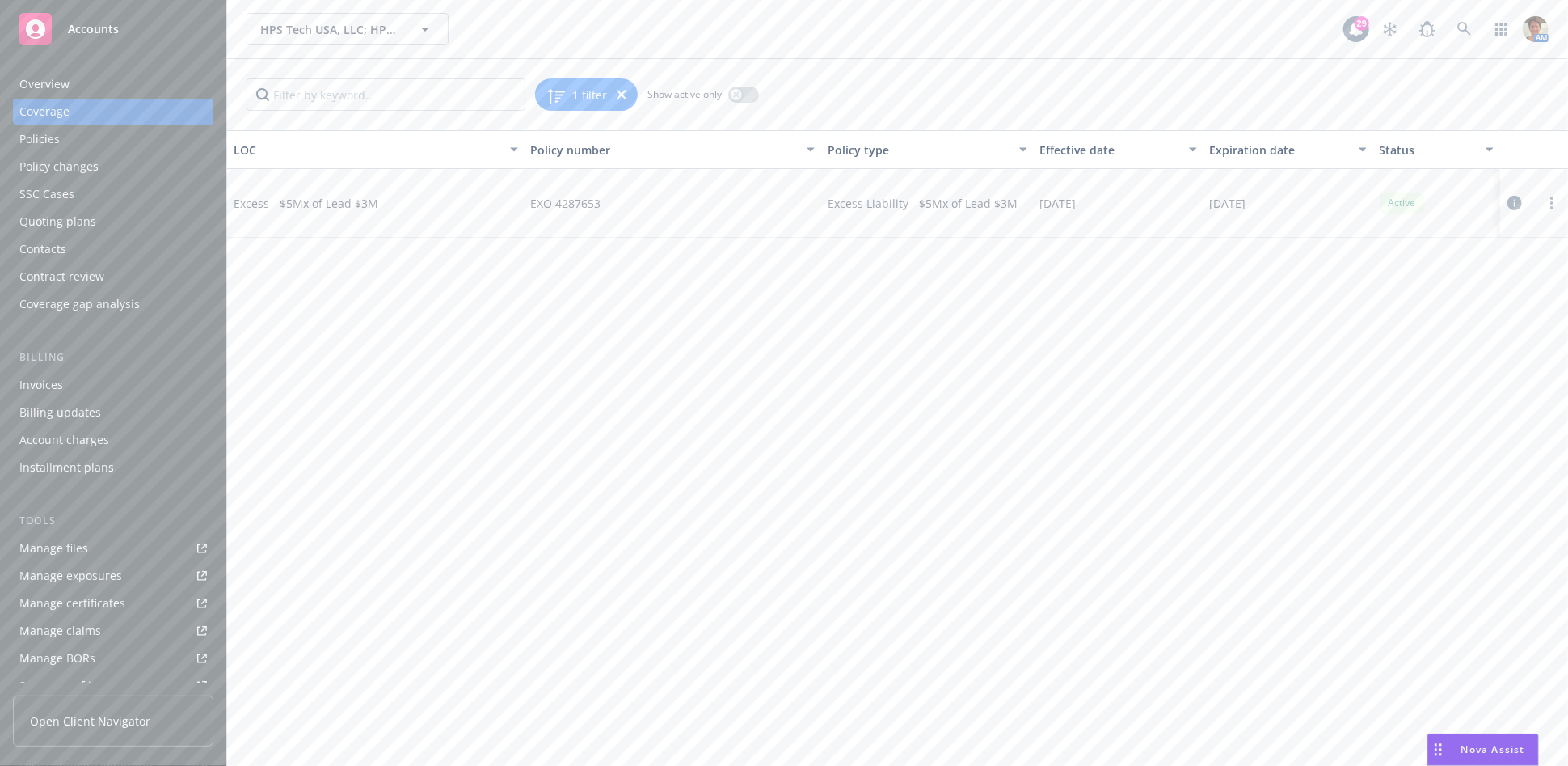
click at [69, 141] on div "Policies" at bounding box center [113, 139] width 187 height 26
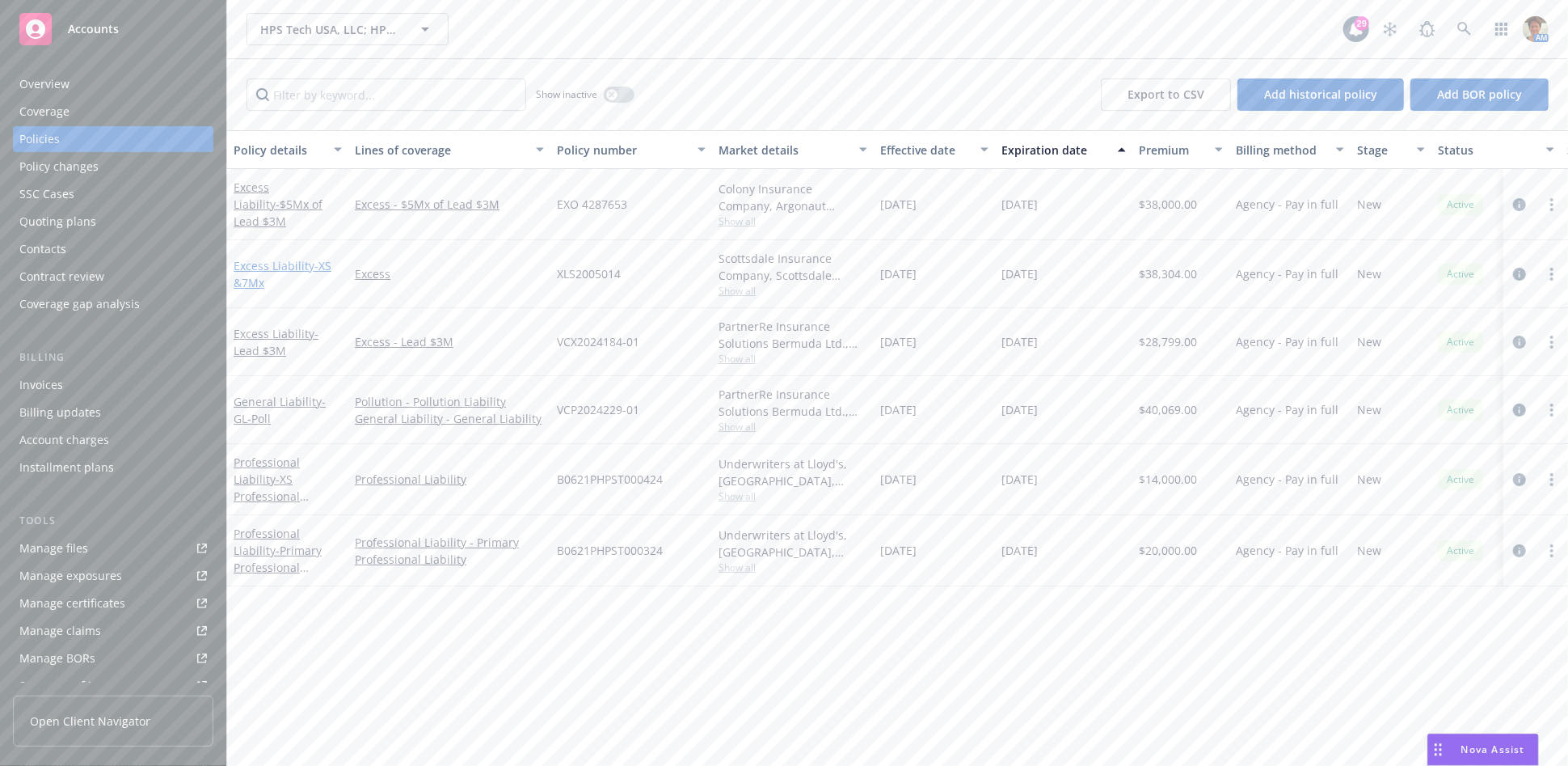
click at [261, 262] on link "Excess Liability - XS &7Mx" at bounding box center [282, 273] width 98 height 32
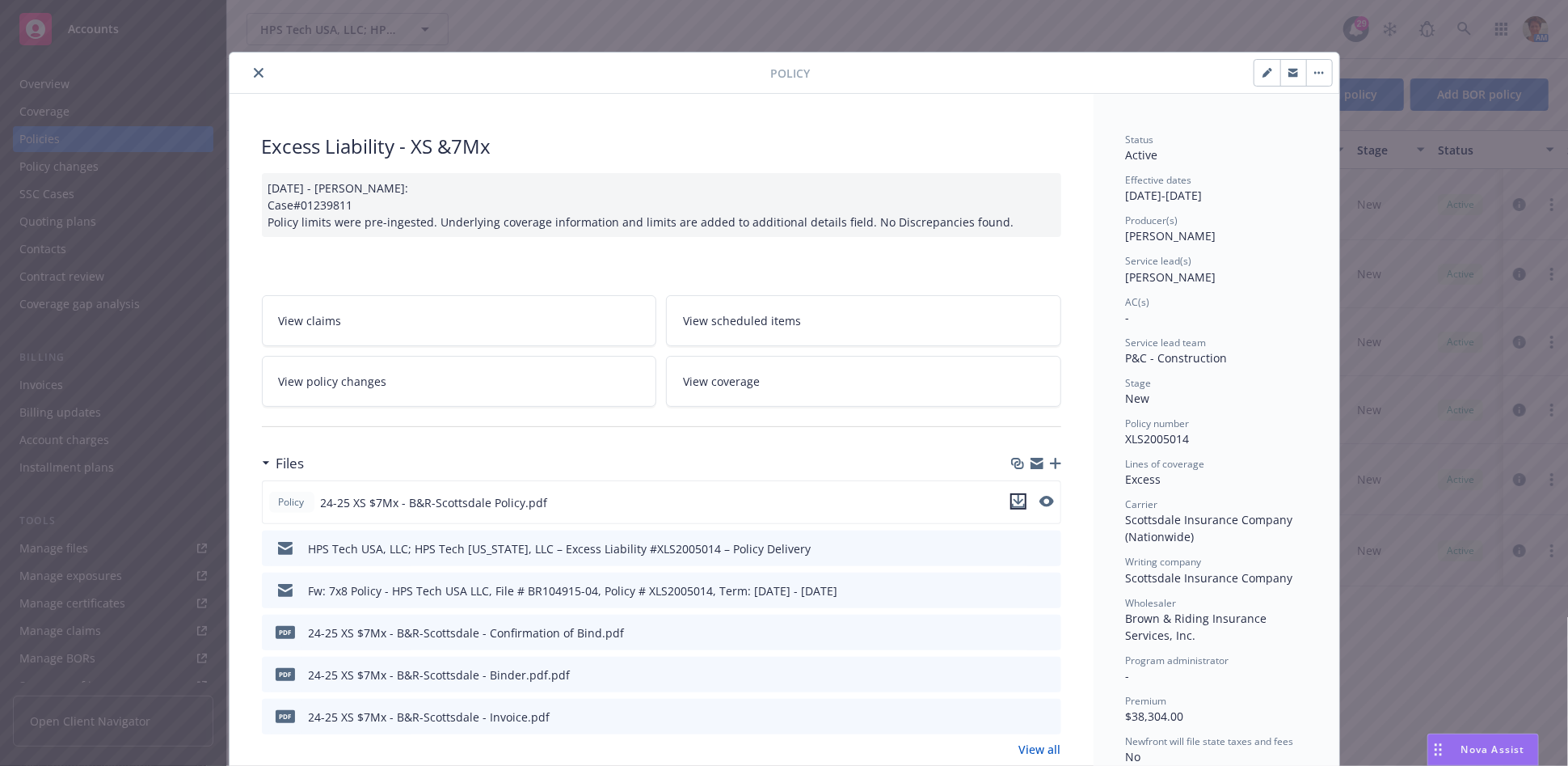
click at [1012, 498] on icon "download file" at bounding box center [1018, 500] width 13 height 13
click at [1254, 76] on button "button" at bounding box center [1267, 72] width 26 height 26
select select "NEW"
select select "12"
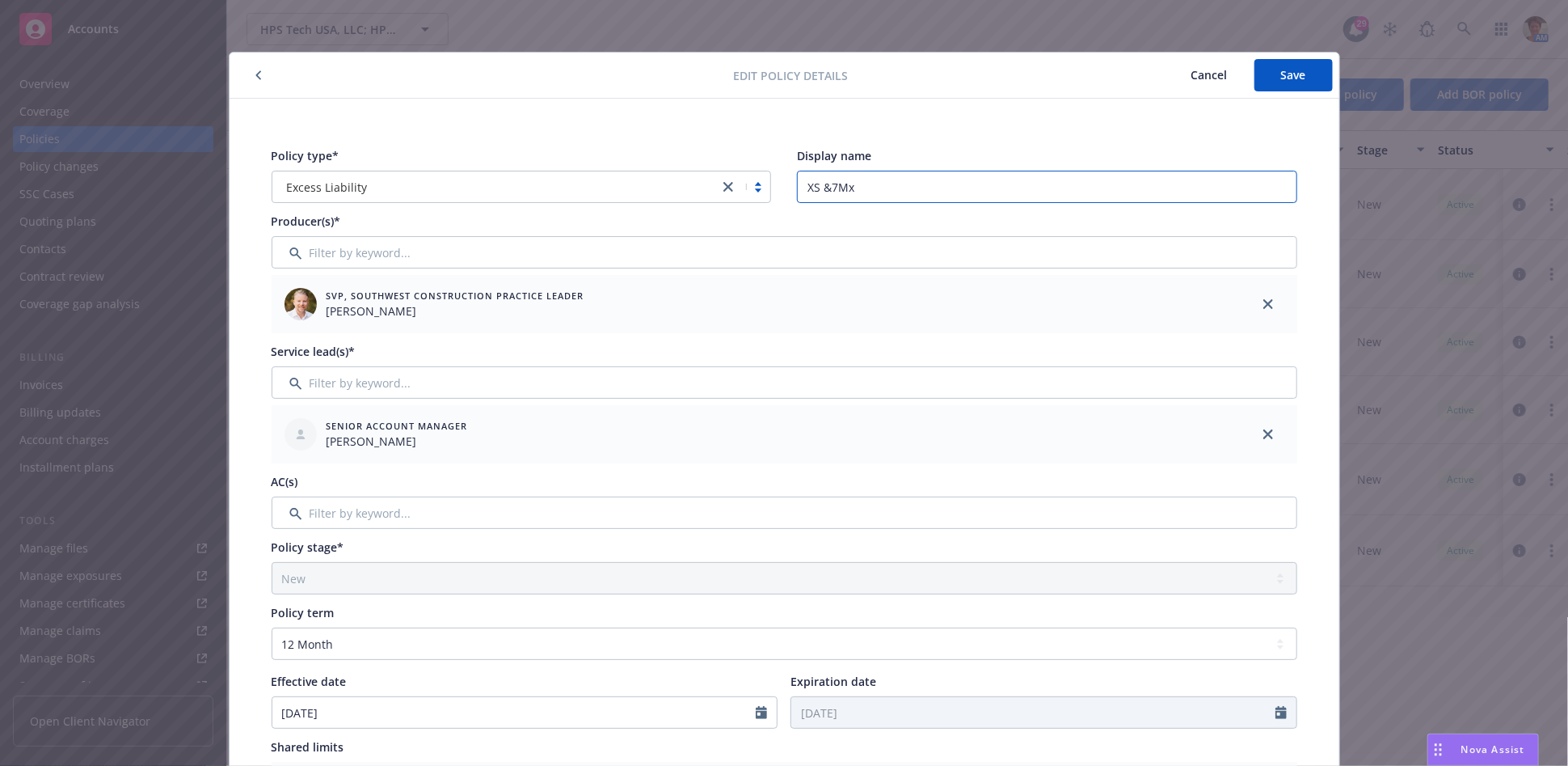
click at [855, 188] on input "XS &7Mx" at bounding box center [1047, 186] width 500 height 32
click at [825, 184] on input "XS & $7Mx of $8M" at bounding box center [1047, 186] width 500 height 32
type input "$7Mx of $8M"
click at [1285, 70] on span "Save" at bounding box center [1294, 74] width 25 height 15
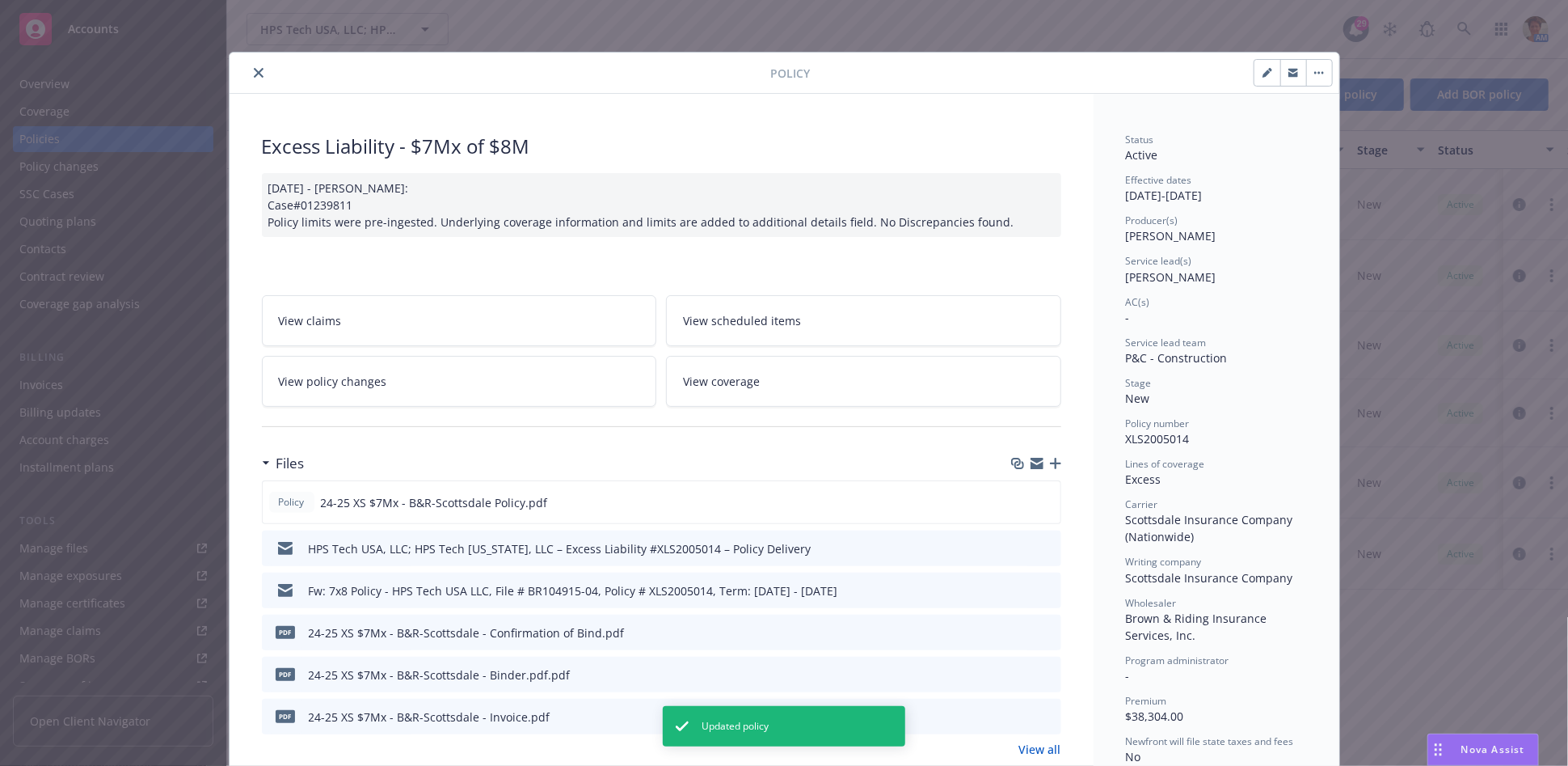
click at [821, 377] on link "View coverage" at bounding box center [863, 381] width 395 height 51
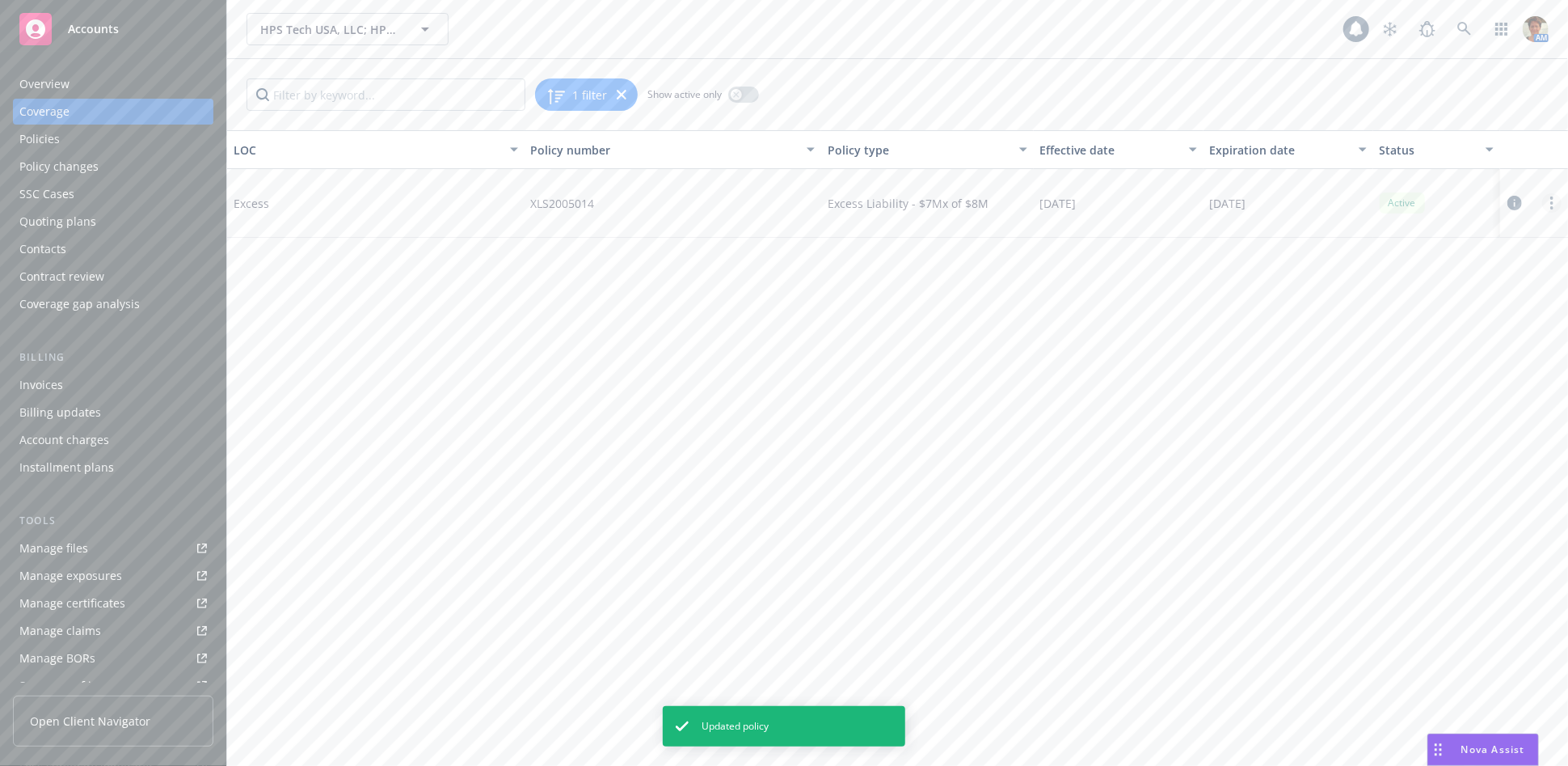
click at [1547, 203] on link "more" at bounding box center [1552, 203] width 19 height 19
click at [1401, 241] on link "Edit coverage" at bounding box center [1454, 236] width 212 height 32
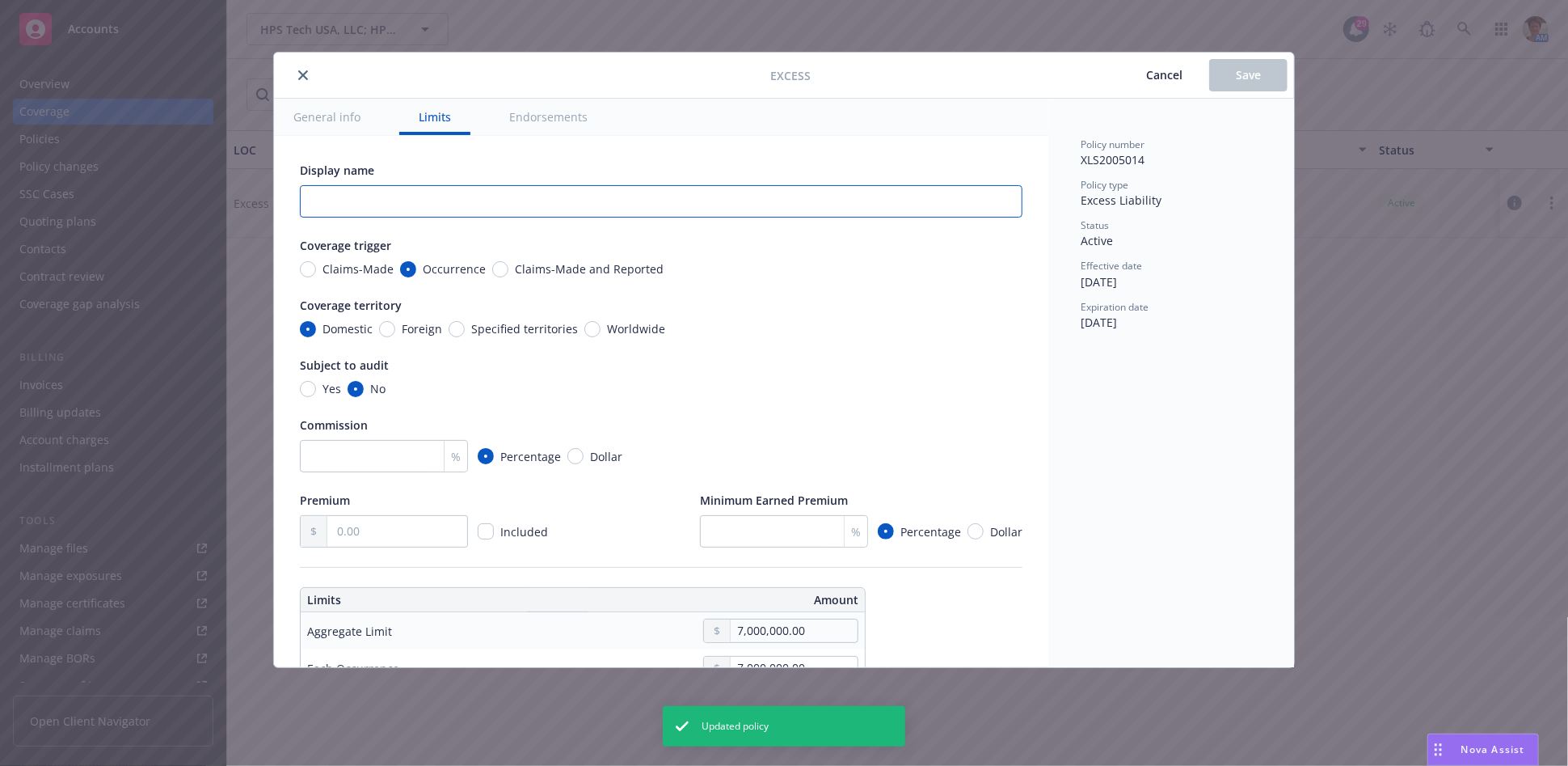
click at [340, 196] on input "text" at bounding box center [661, 201] width 722 height 32
type textarea "x"
type input "$"
type textarea "x"
type input "$7"
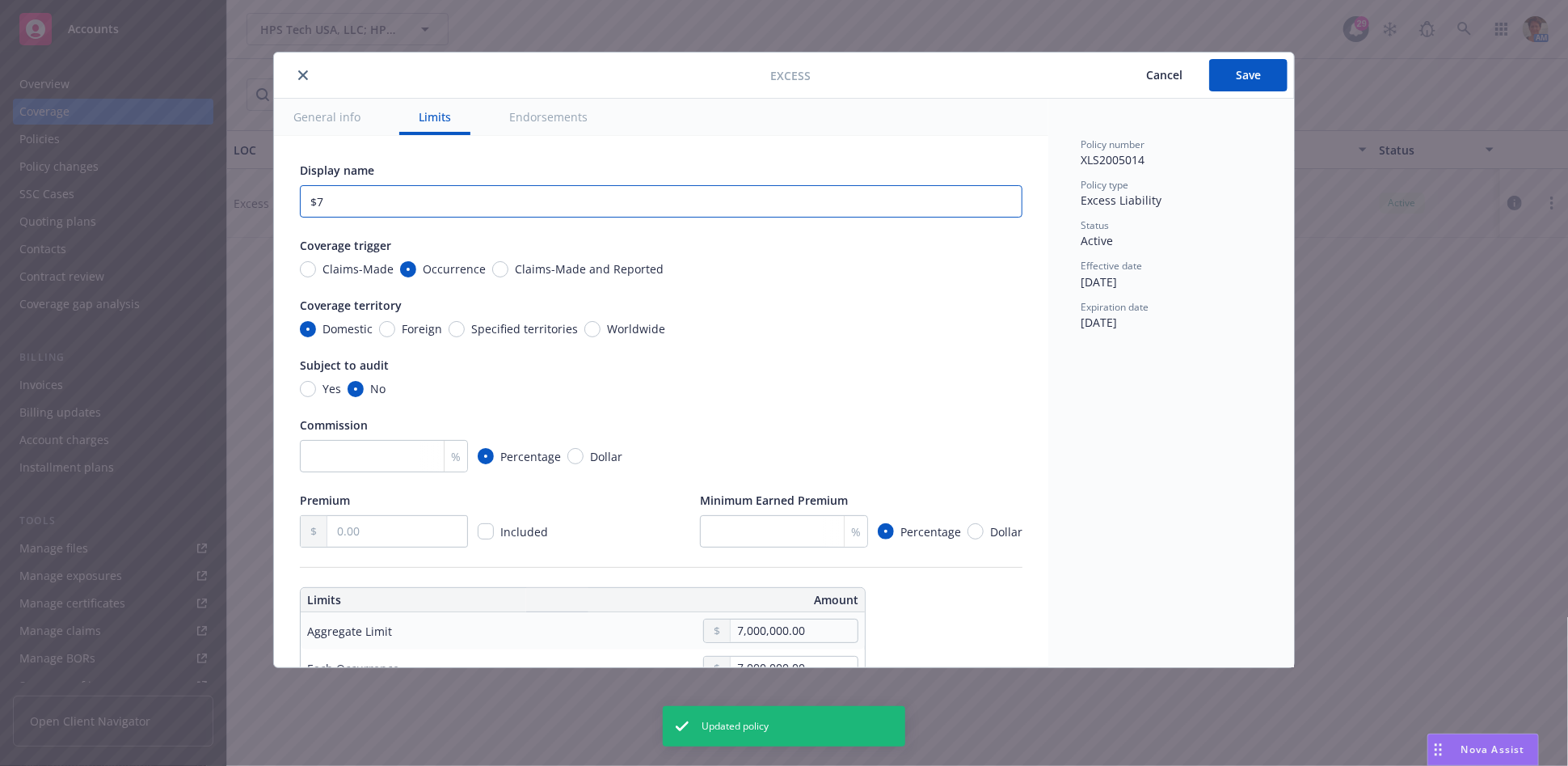
type textarea "x"
type input "$7M"
type textarea "x"
type input "$7Mx"
type textarea "x"
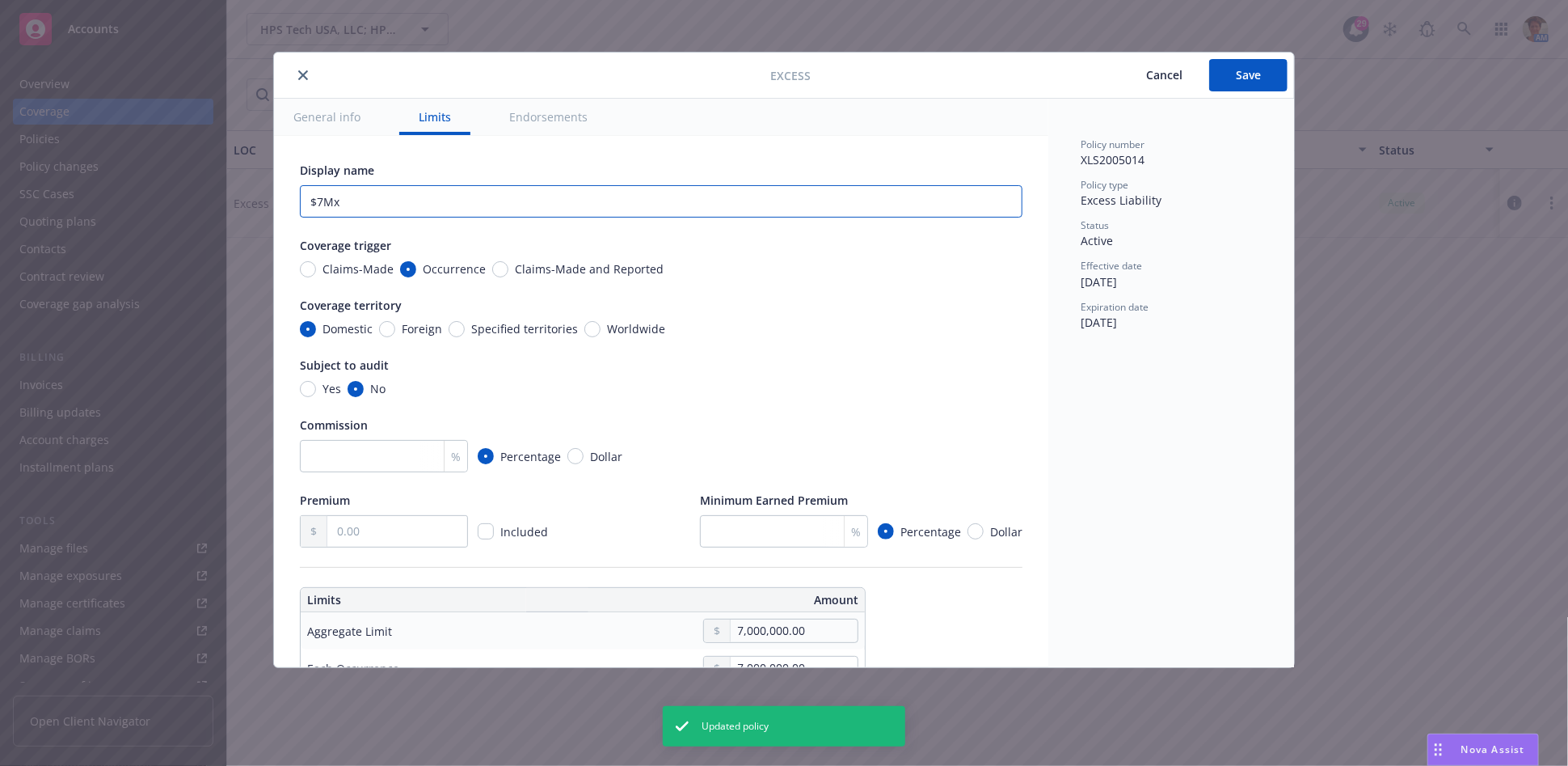
type input "$7Mx"
type textarea "x"
type input "$7Mx o"
type textarea "x"
type input "$7Mx of"
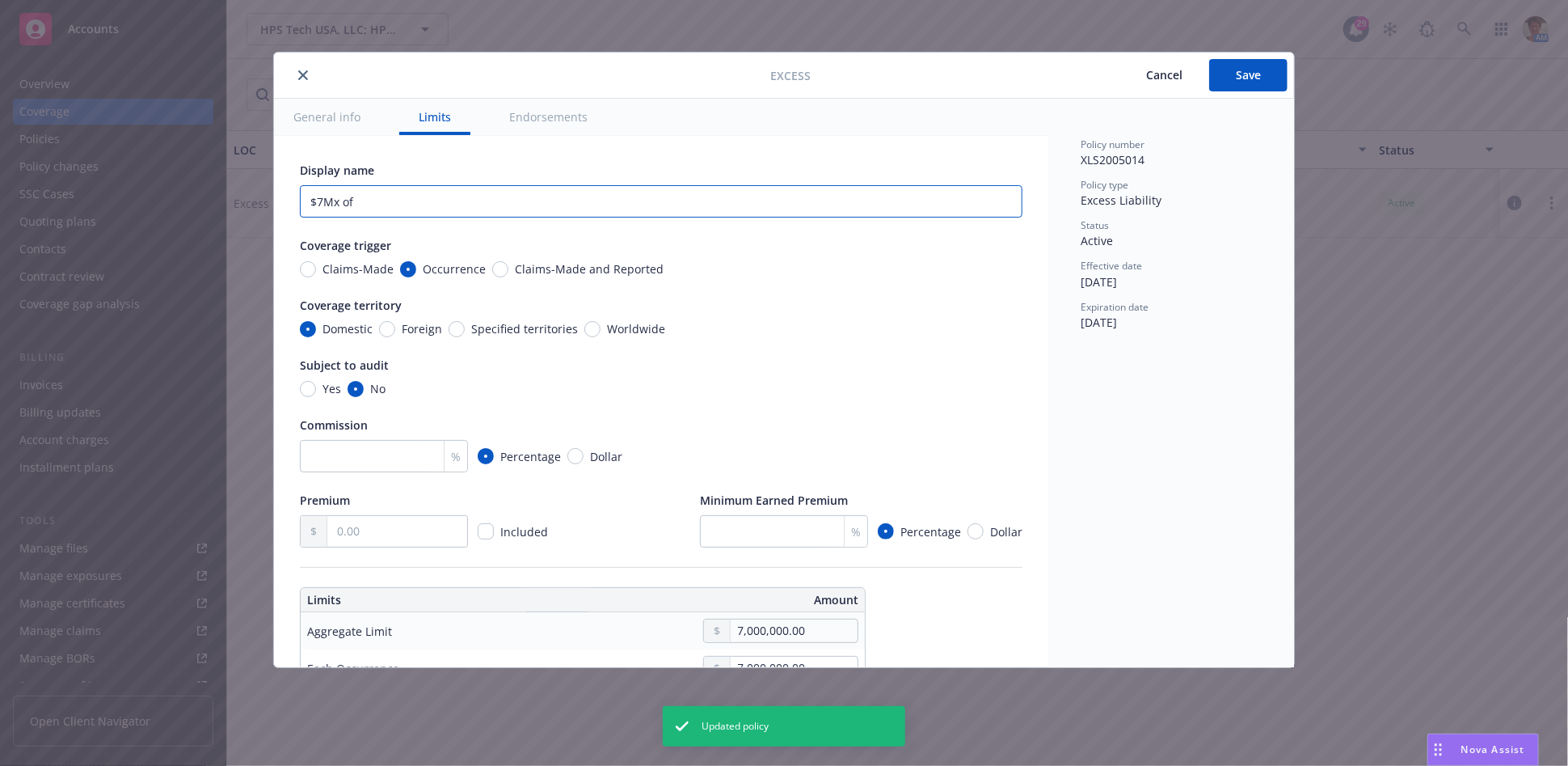
type textarea "x"
type input "$7Mx of"
type textarea "x"
type input "$7Mx of $"
type textarea "x"
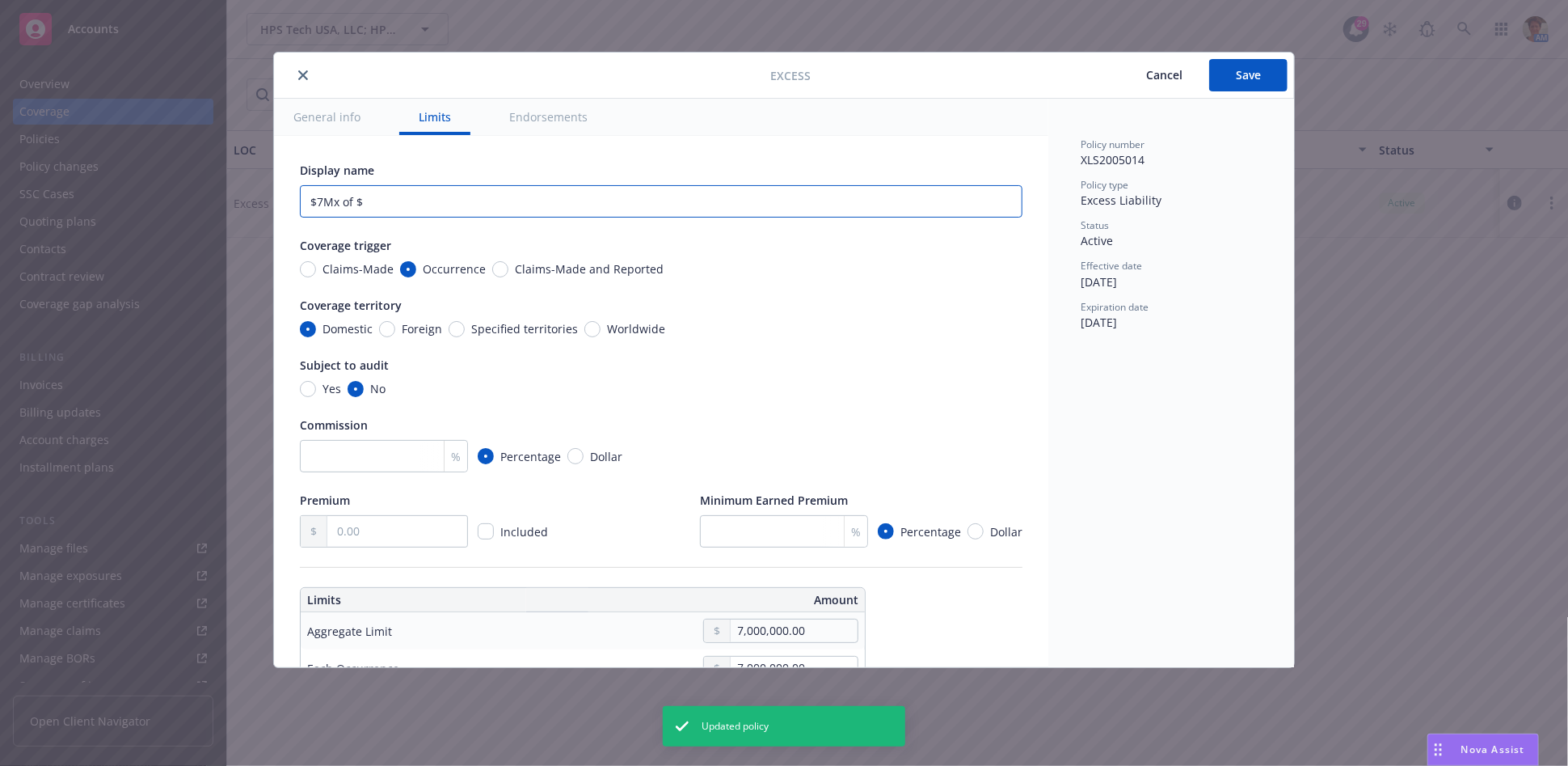
type input "$7Mx of $8"
type textarea "x"
type input "$7Mx of $8M"
type textarea "x"
type input "$7Mx of $8Mx"
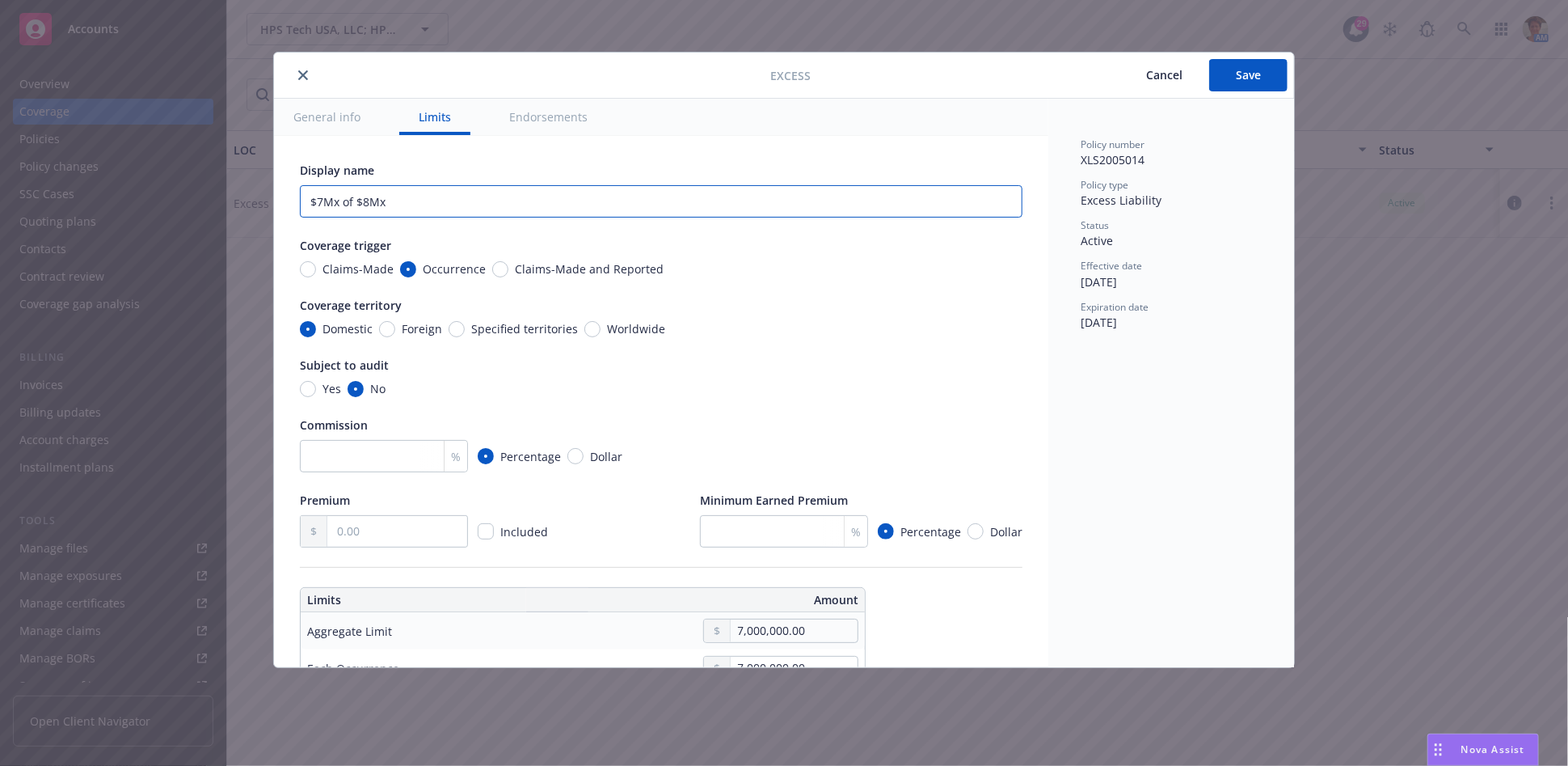
type textarea "x"
type input "$7Mx of $8Mx"
type textarea "x"
type input "$7Mx of $8Mx o"
type textarea "x"
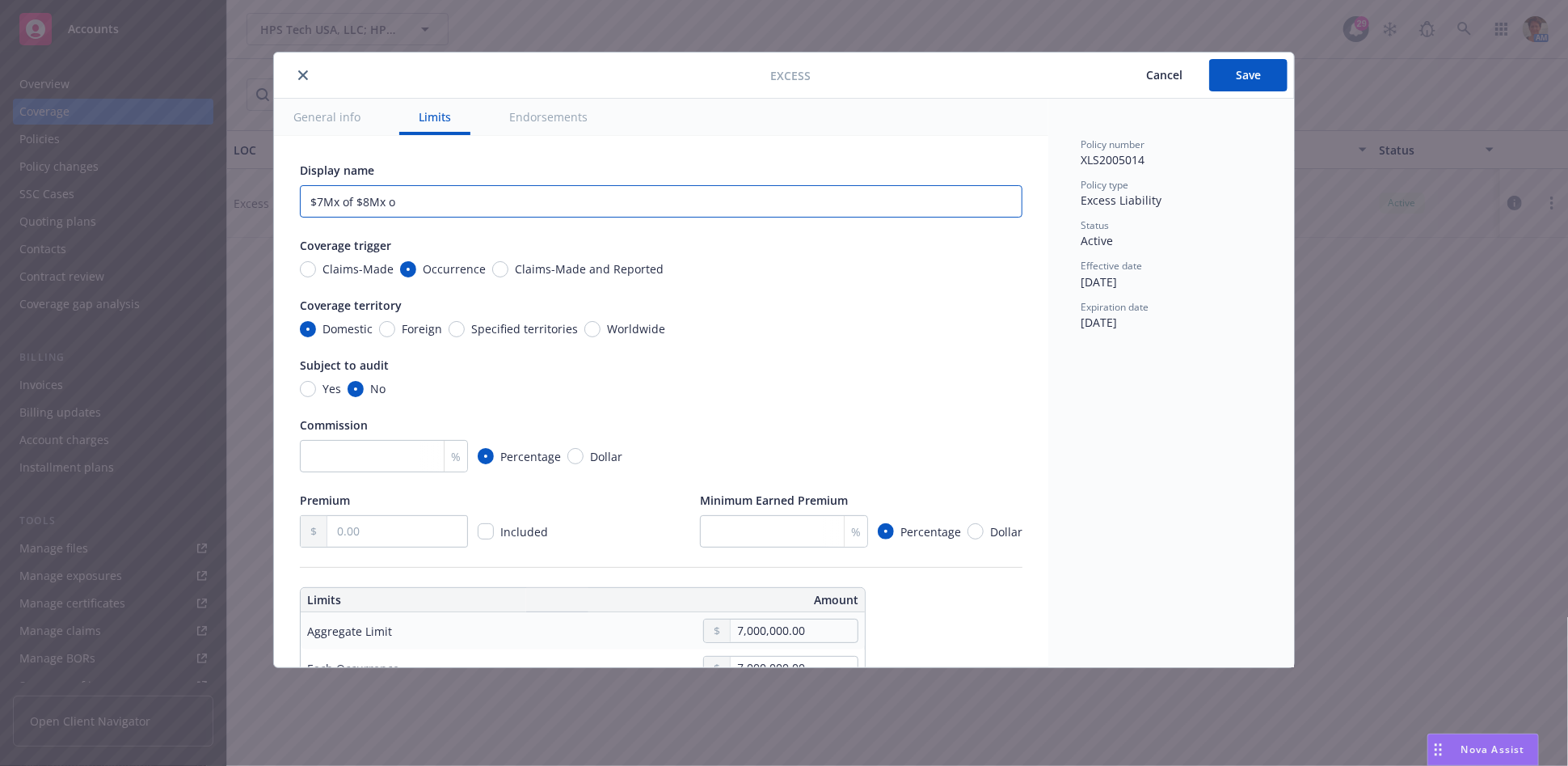
type input "$7Mx of $8Mx of"
type textarea "x"
type input "$7Mx of $8Mx of"
type textarea "x"
type input "$7Mx of $8Mx of P"
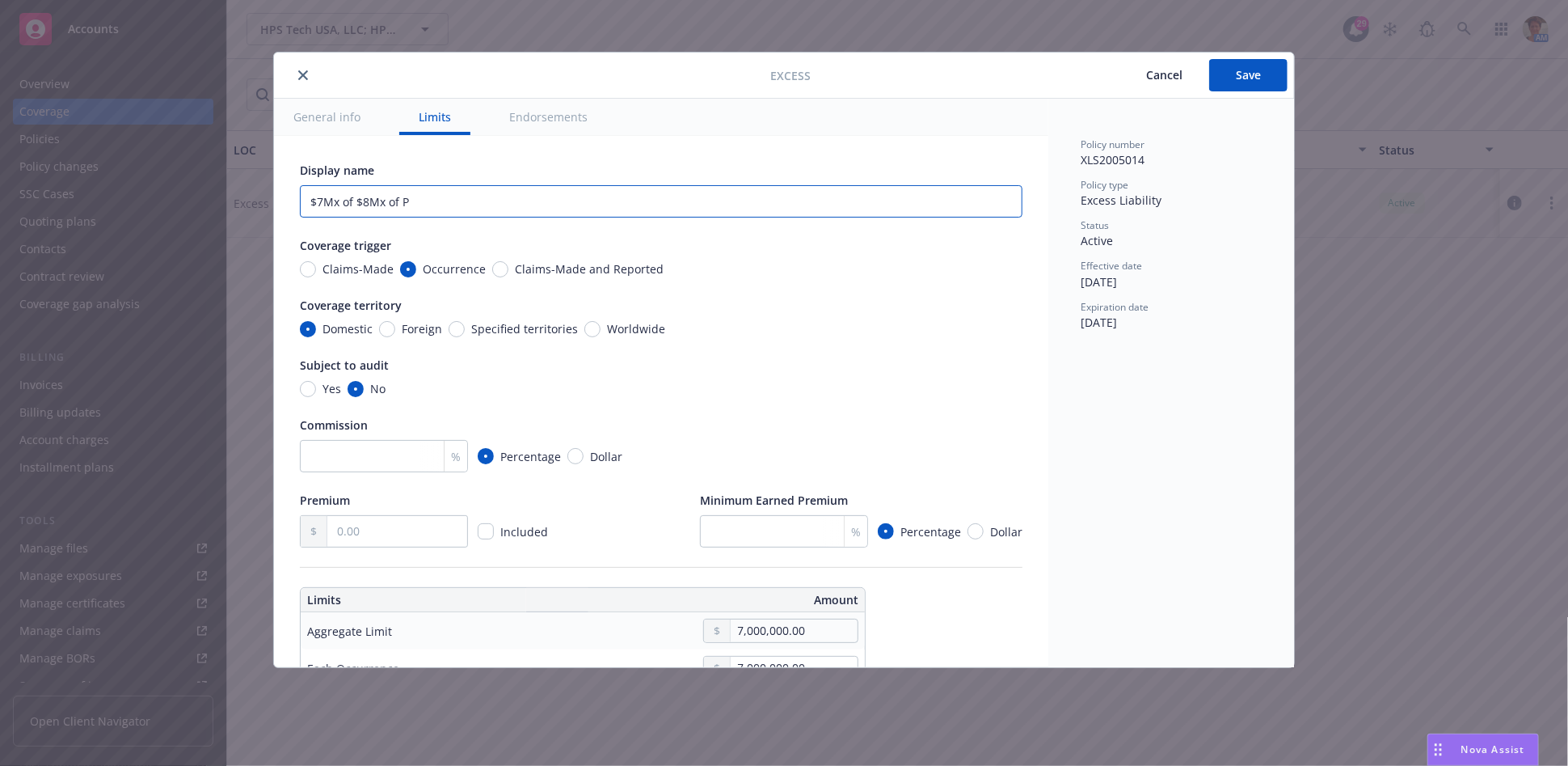
type textarea "x"
type input "$7Mx of $8Mx of Pr"
type textarea "x"
type input "$7Mx of $8Mx of Pri"
type textarea "x"
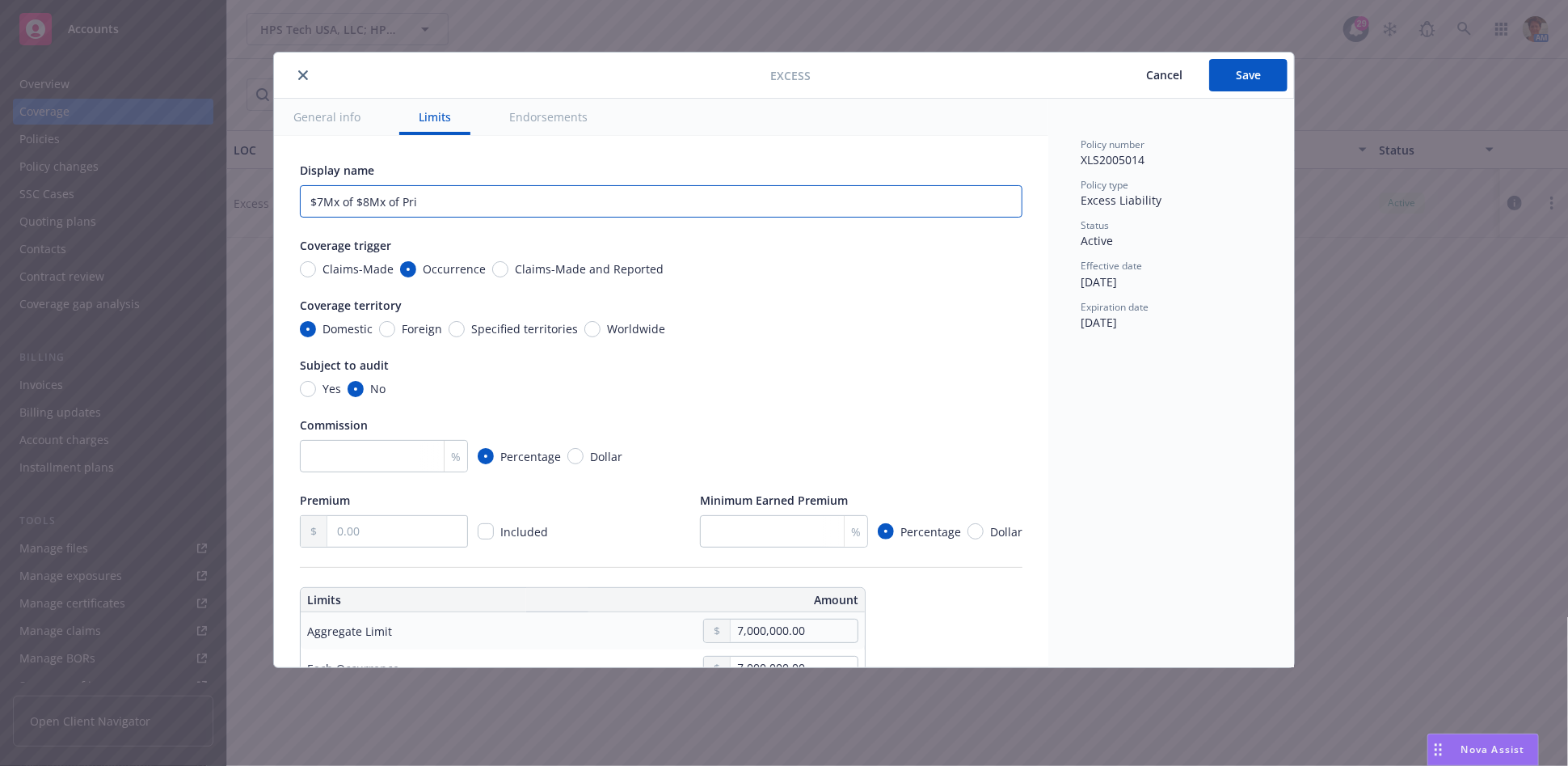
type input "$7Mx of $8Mx of Prim"
type textarea "x"
type input "$7Mx of $8Mx of Prima"
type textarea "x"
type input "$7Mx of $8Mx of Primary"
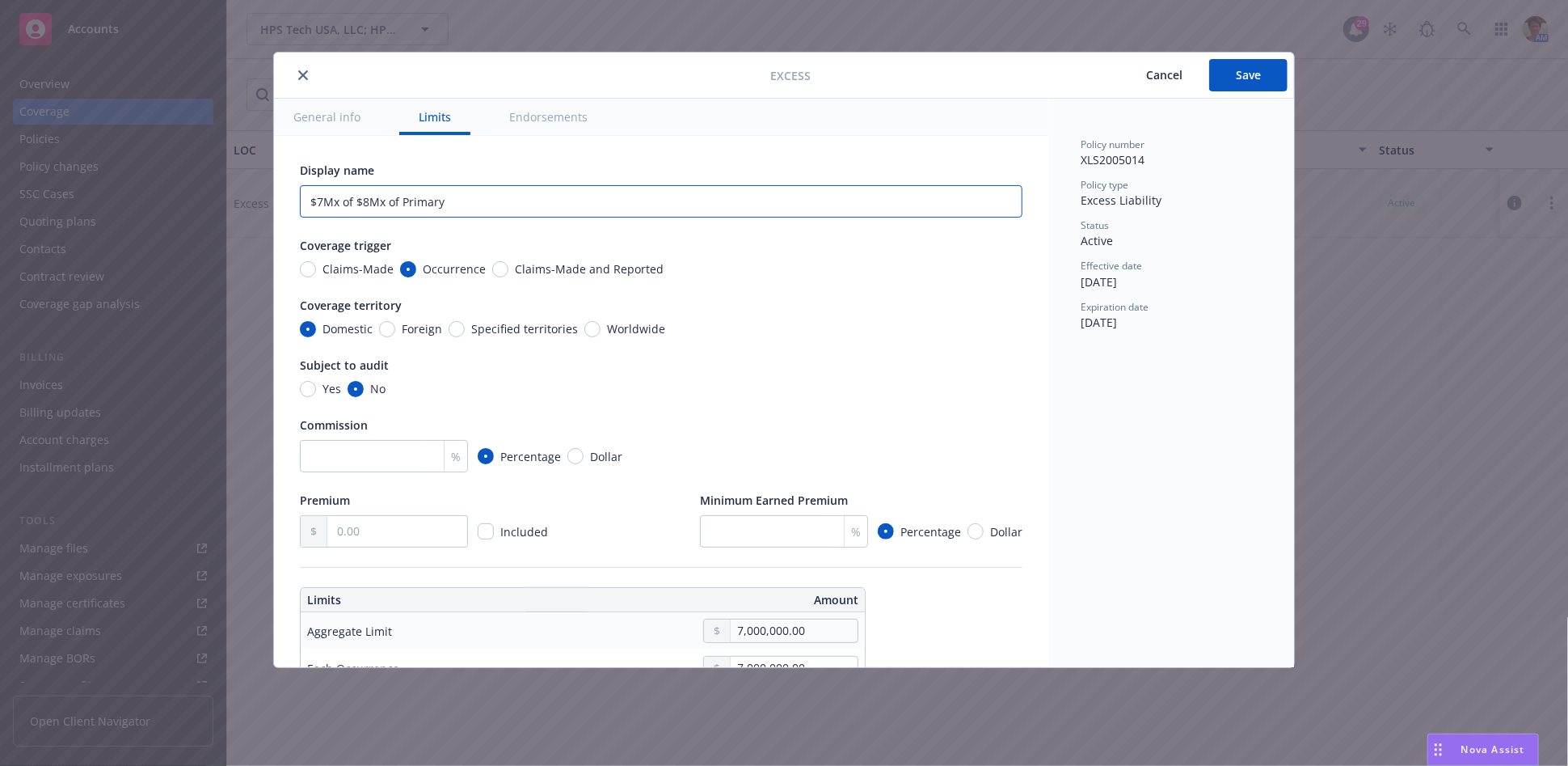
type textarea "x"
type input "$7Mx of $8Mx of Primary"
drag, startPoint x: 449, startPoint y: 201, endPoint x: 267, endPoint y: 215, distance: 182.5
click at [267, 215] on div "Excess Cancel Save General info Limits Endorsements Display name $7Mx of $8Mx o…" at bounding box center [784, 383] width 1568 height 766
click at [465, 201] on input "$7Mx of $8Mx of Primary" at bounding box center [661, 201] width 722 height 32
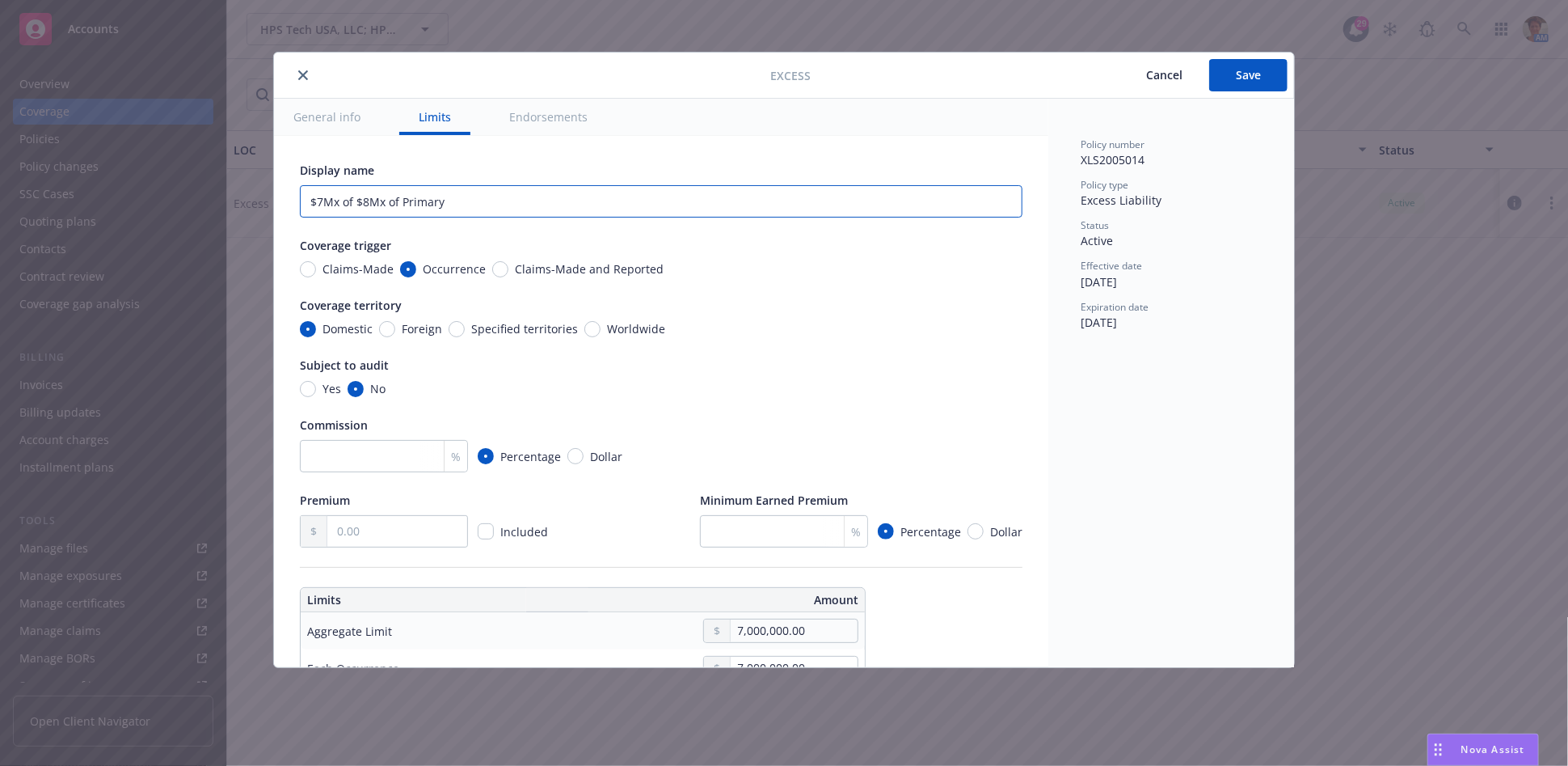
click at [355, 202] on input "$7Mx of $8Mx of Primary" at bounding box center [661, 201] width 722 height 32
click at [448, 206] on input "$7Mx of $8Mx of Primary" at bounding box center [661, 201] width 722 height 32
type textarea "x"
type input "$7Mx of $8Mx of Primary"
type textarea "x"
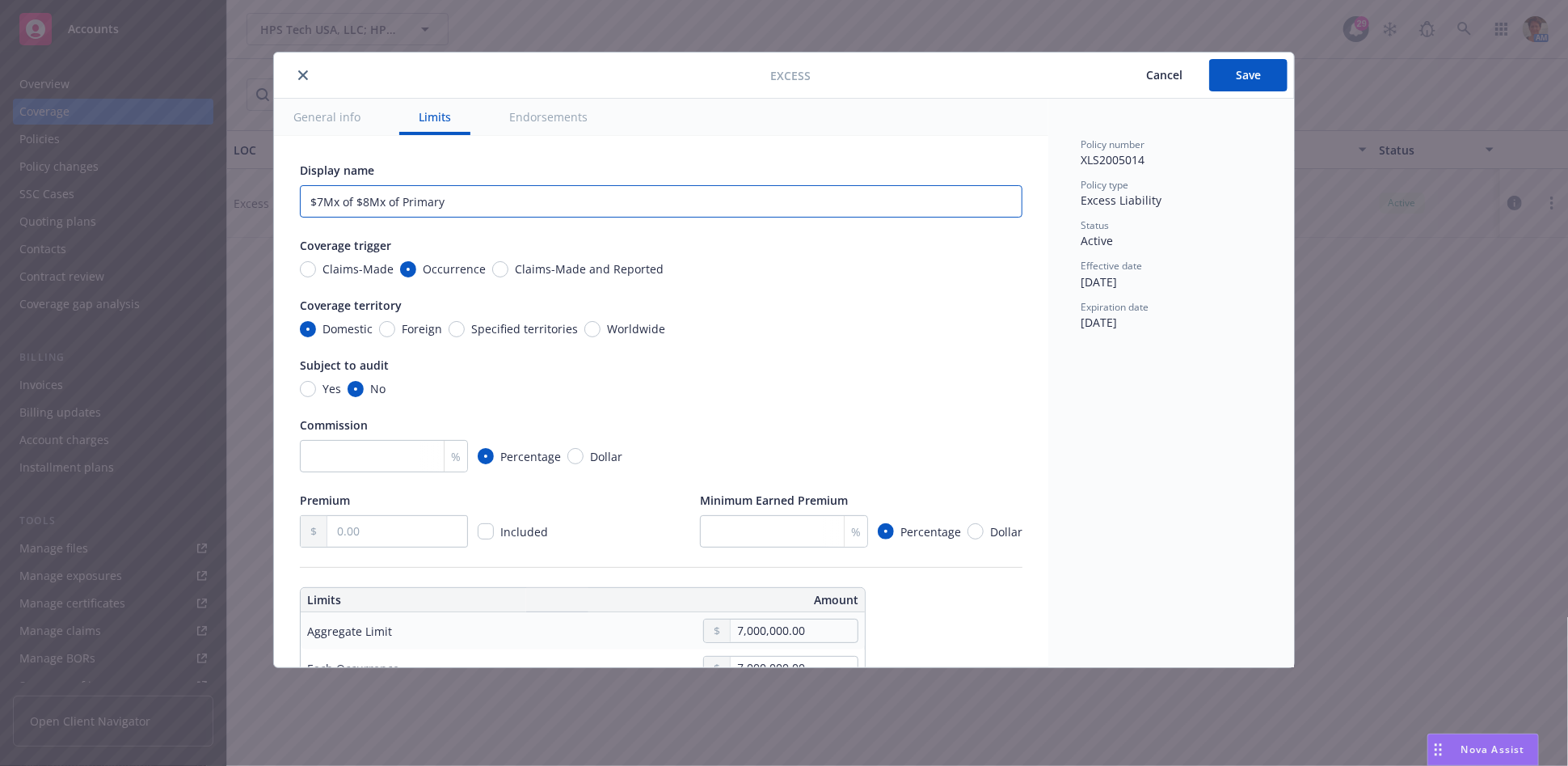
type input "$7Mx of $8Mx of Primar"
type textarea "x"
type input "$7Mx of $8Mx of Prima"
type textarea "x"
type input "$7Mx of $8Mx of Prim"
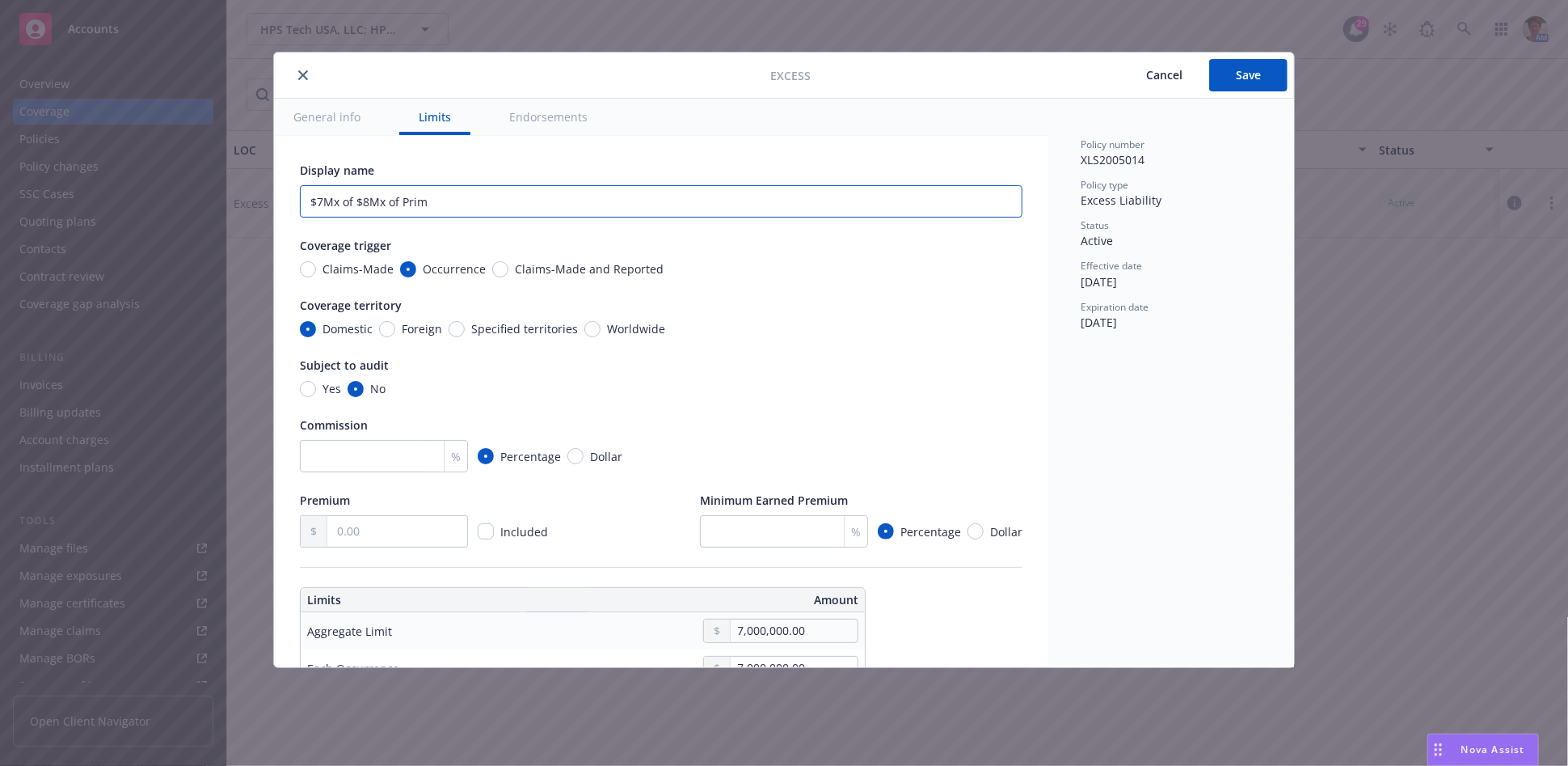
type textarea "x"
type input "$7Mx of $8Mx of Pri"
type textarea "x"
type input "$7Mx of $8Mx of Pr"
type textarea "x"
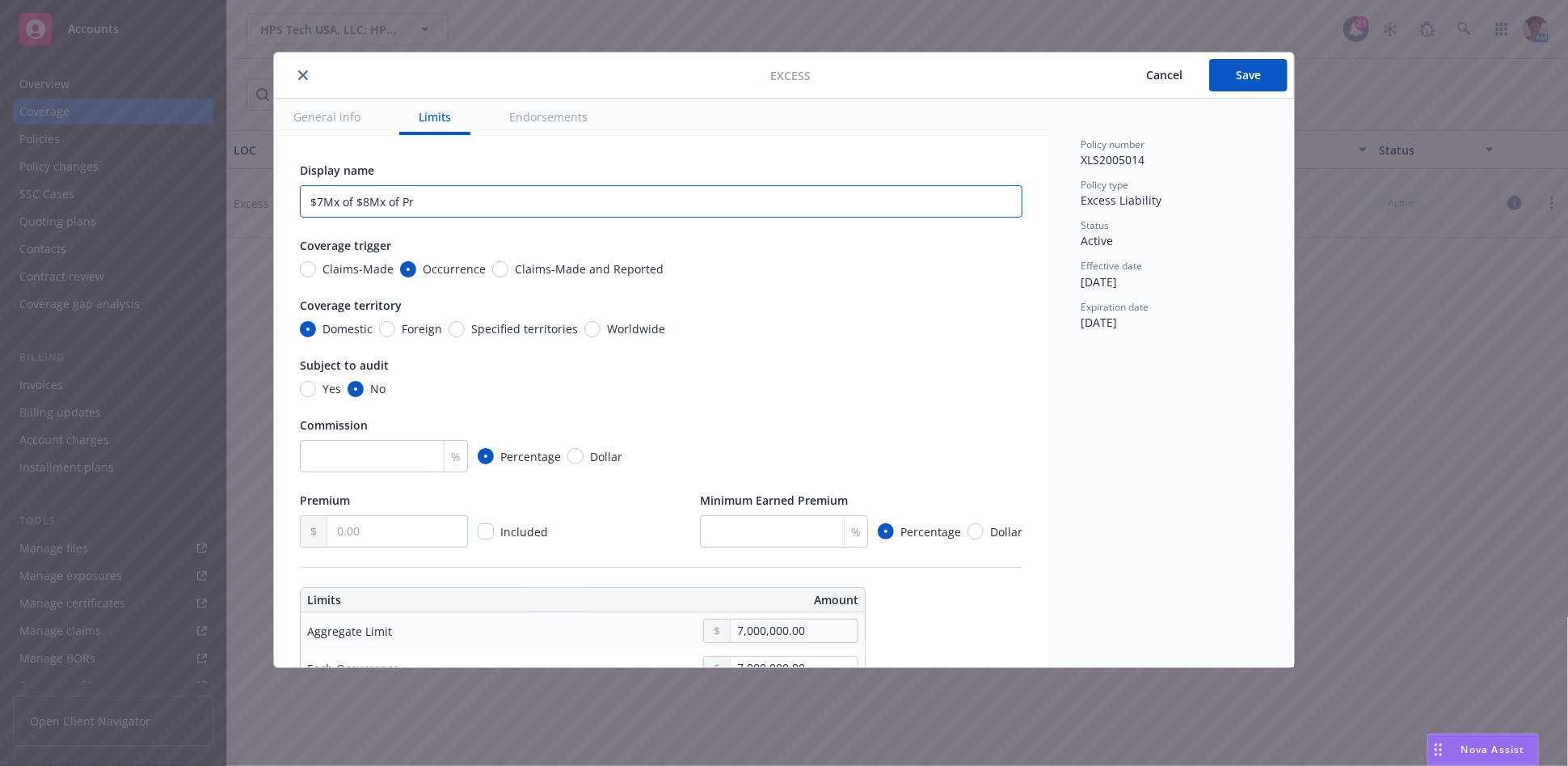
type input "$7Mx of $8Mx of P"
type textarea "x"
type input "$7Mx of $8Mx of"
type textarea "x"
type input "$7Mx of $8Mx of"
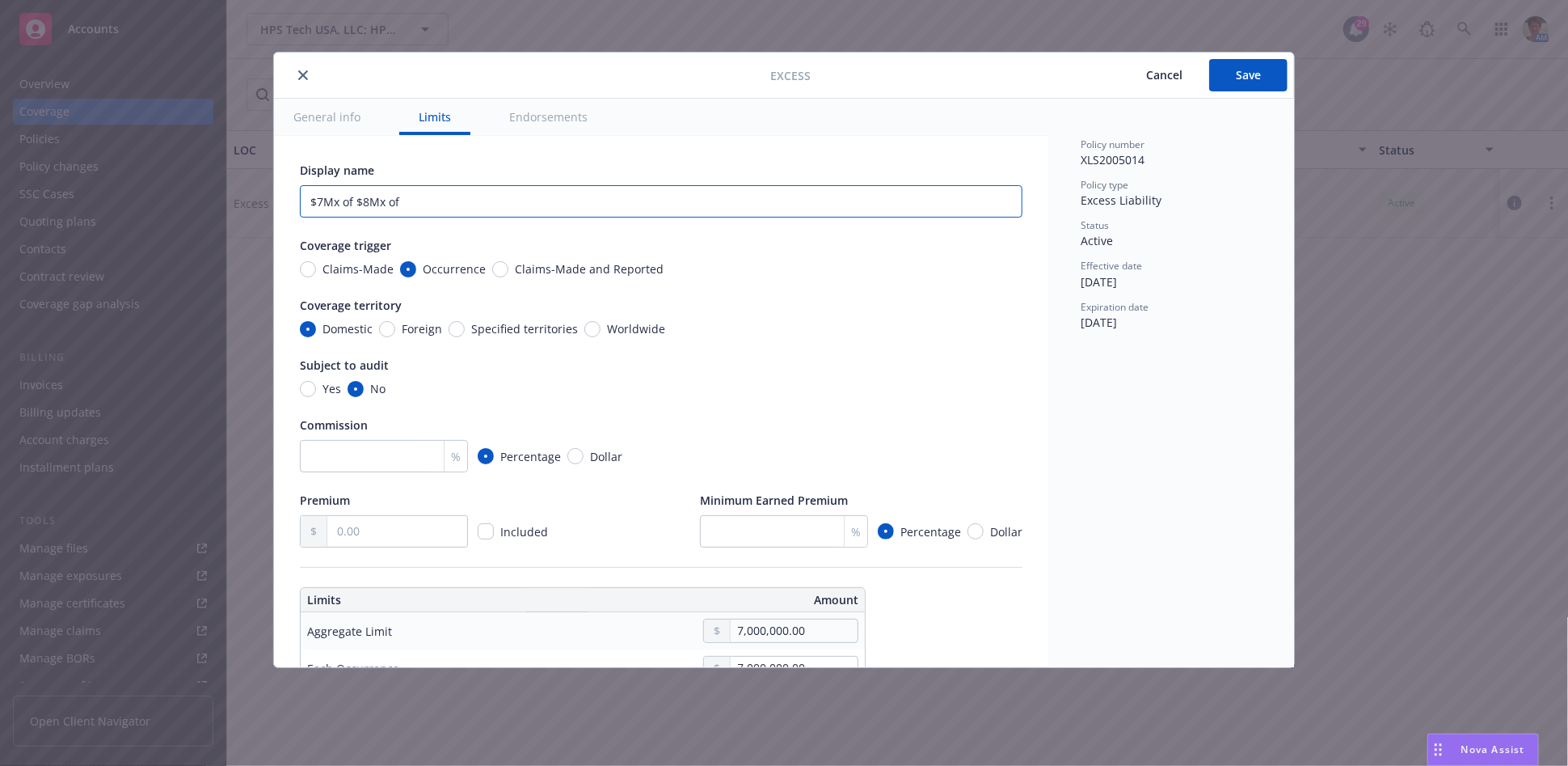
type textarea "x"
type input "$7Mx of $8Mx o"
type textarea "x"
type input "$7Mx of $8Mx"
click at [1234, 82] on button "Save" at bounding box center [1247, 74] width 78 height 32
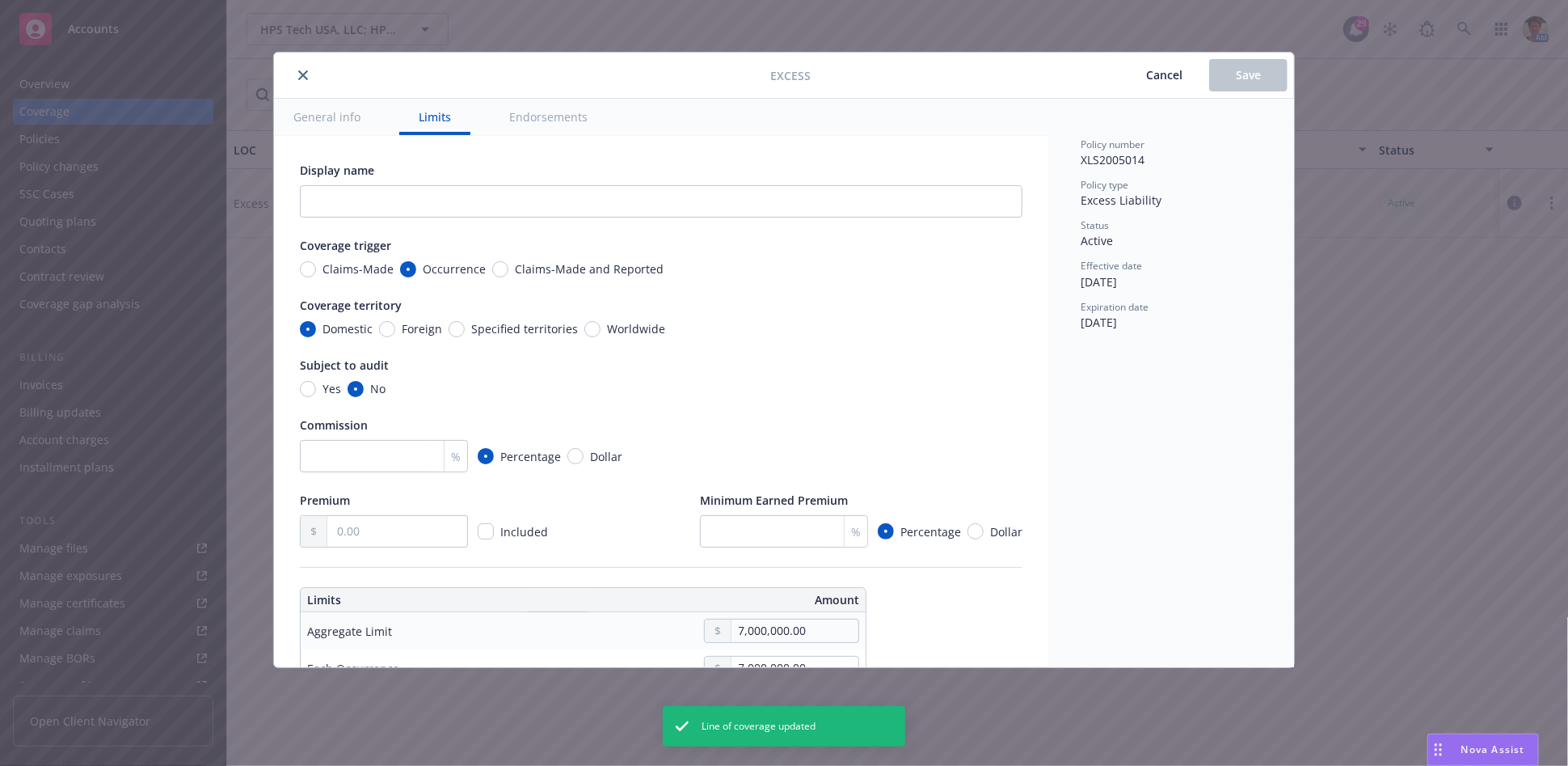
type textarea "x"
click at [301, 77] on icon "close" at bounding box center [303, 75] width 10 height 10
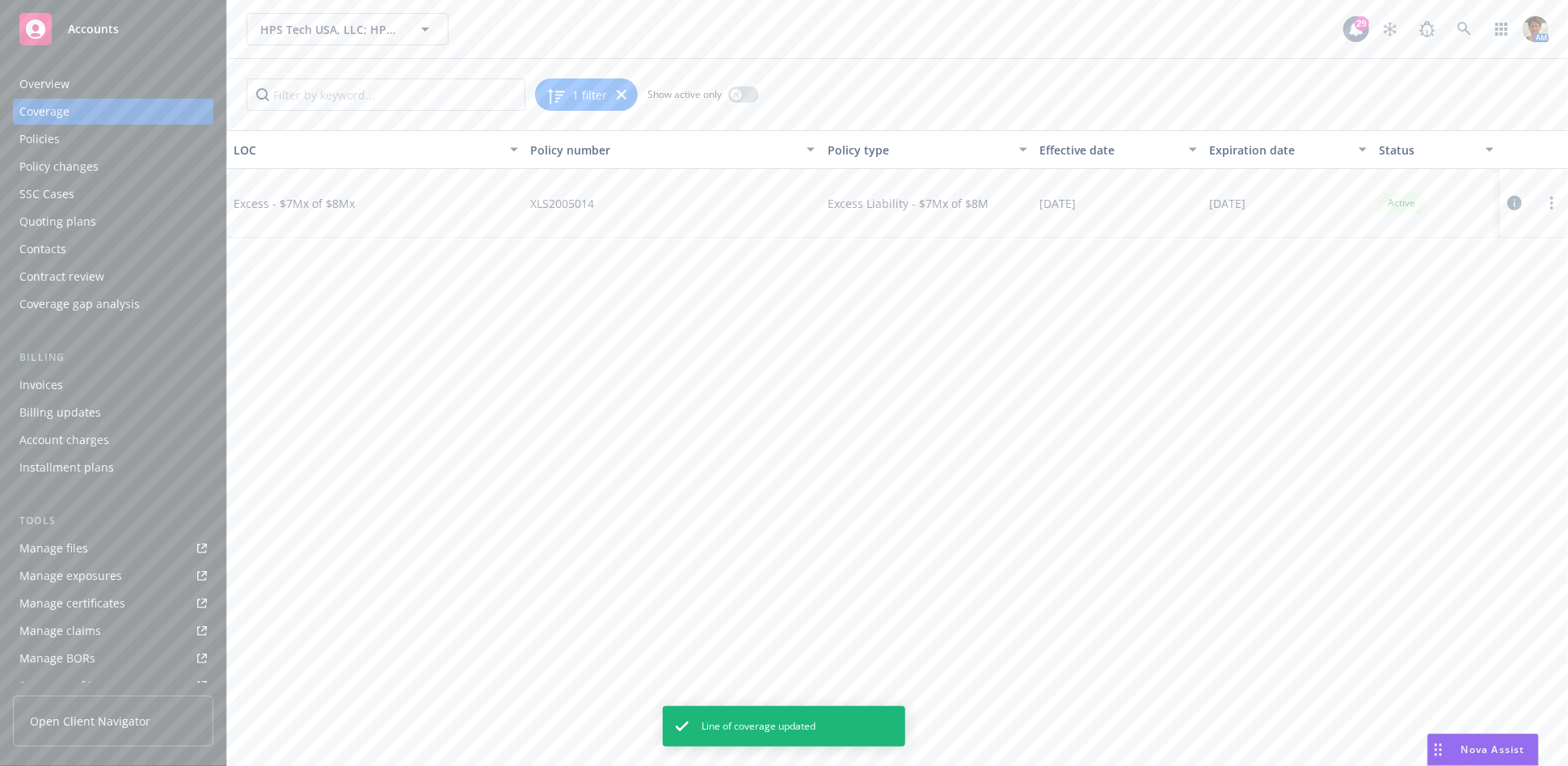
click at [42, 143] on div "Policies" at bounding box center [40, 139] width 41 height 26
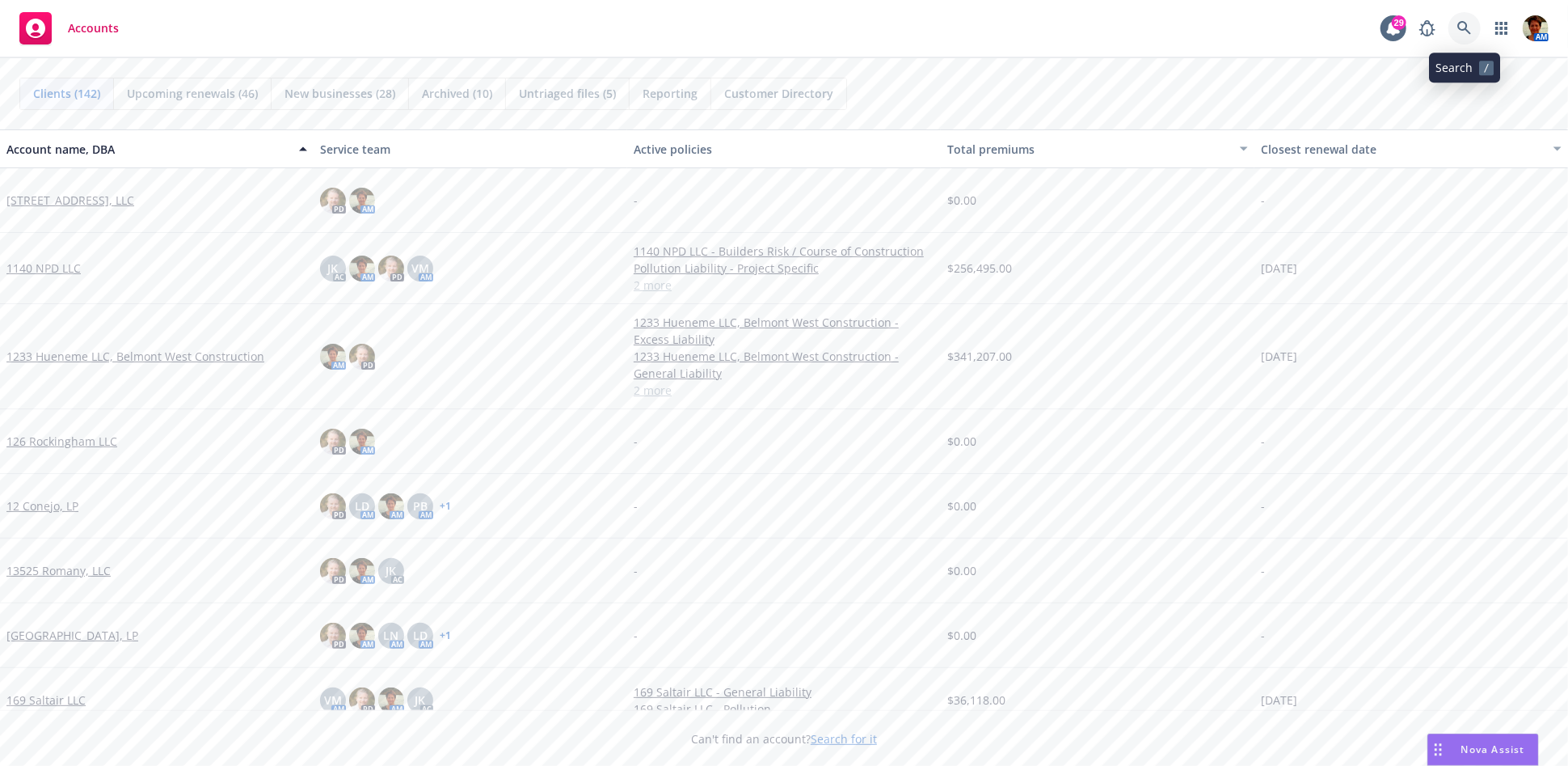
click at [1466, 32] on icon at bounding box center [1464, 28] width 14 height 14
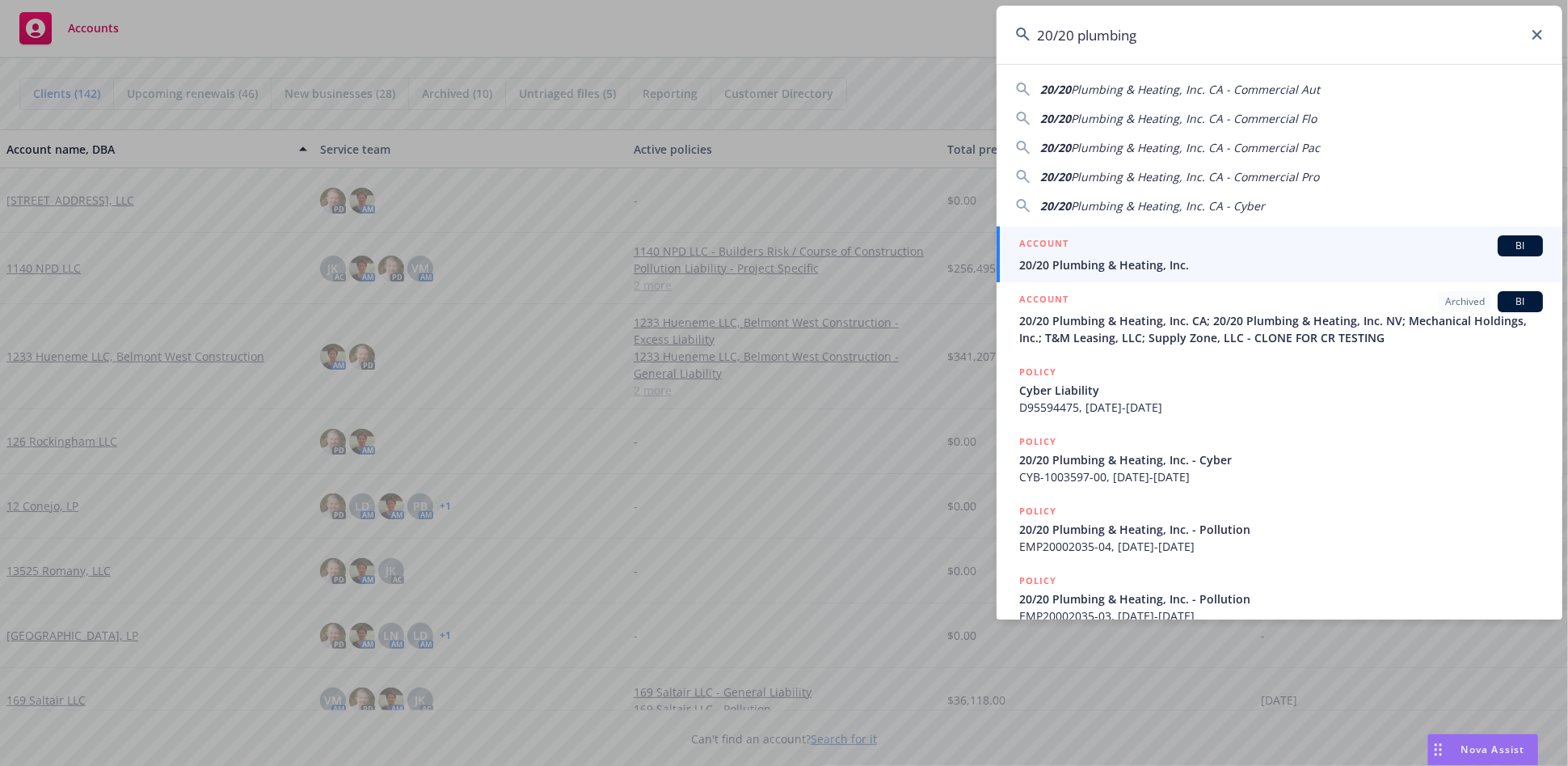
type input "20/20 plumbing"
click at [1122, 246] on div "ACCOUNT BI" at bounding box center [1281, 246] width 523 height 21
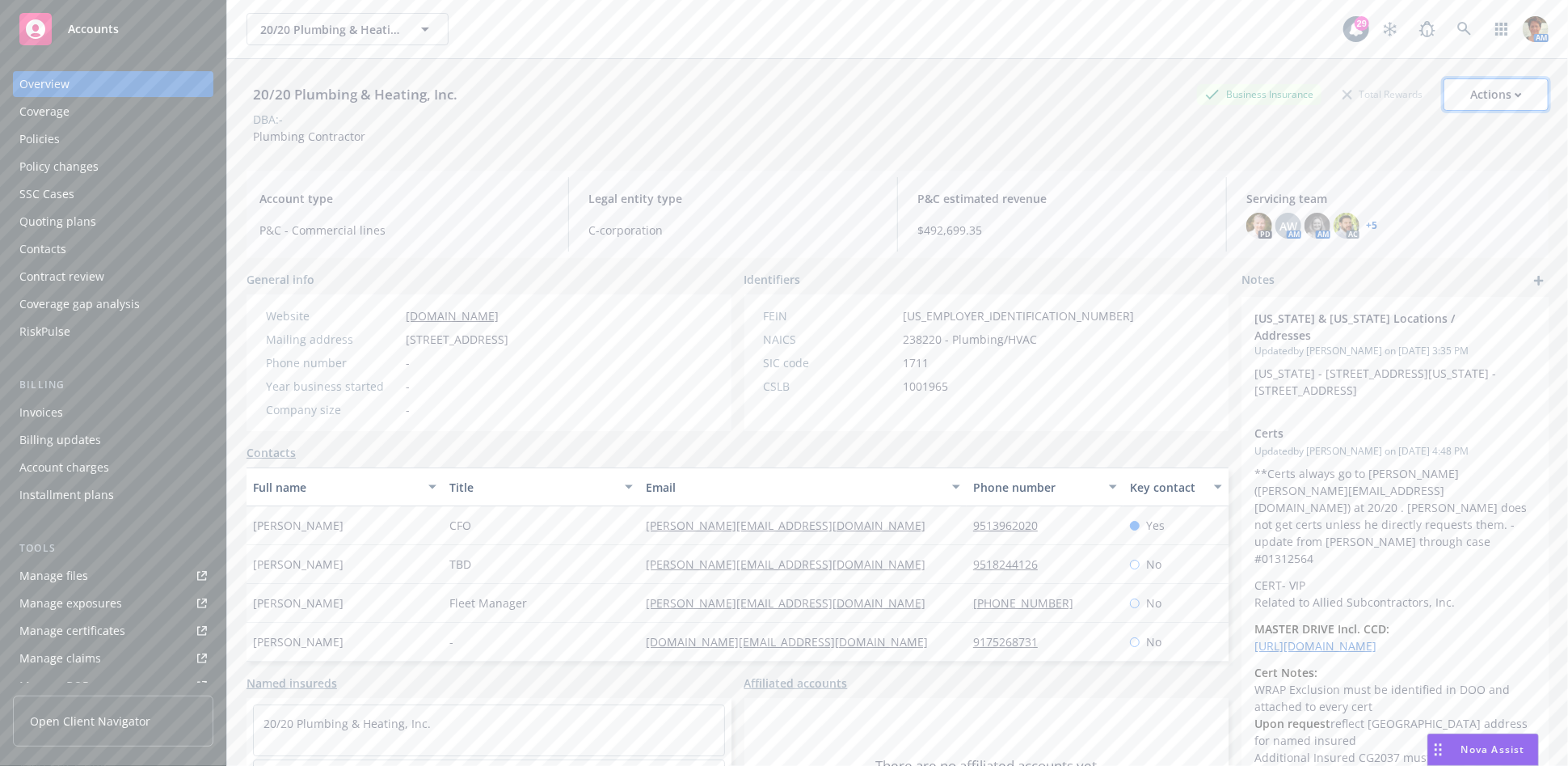
click at [1486, 94] on div "Actions" at bounding box center [1497, 95] width 52 height 31
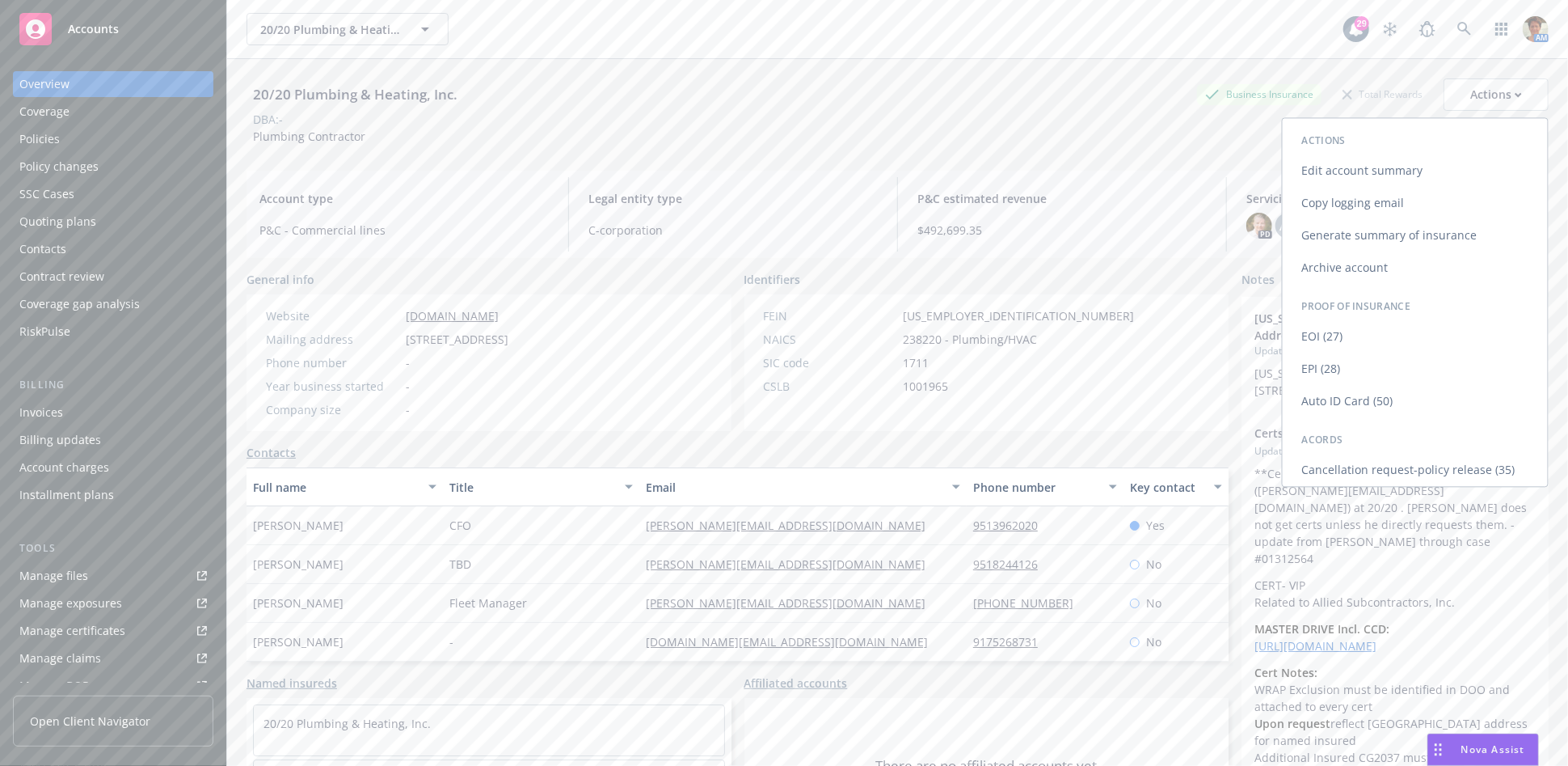
click at [1363, 206] on link "Copy logging email" at bounding box center [1414, 202] width 266 height 32
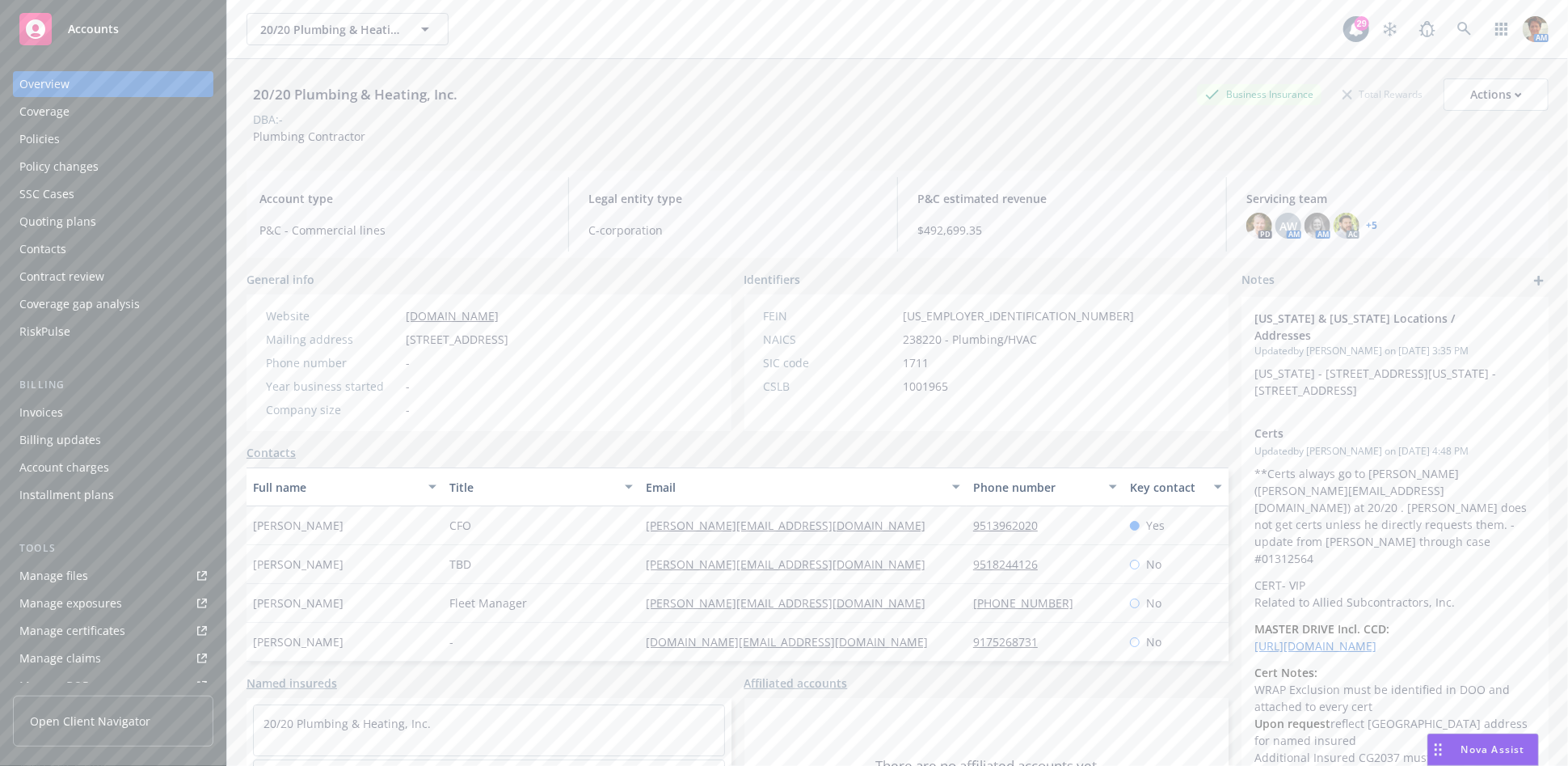
click at [80, 576] on div "Manage files" at bounding box center [53, 576] width 69 height 26
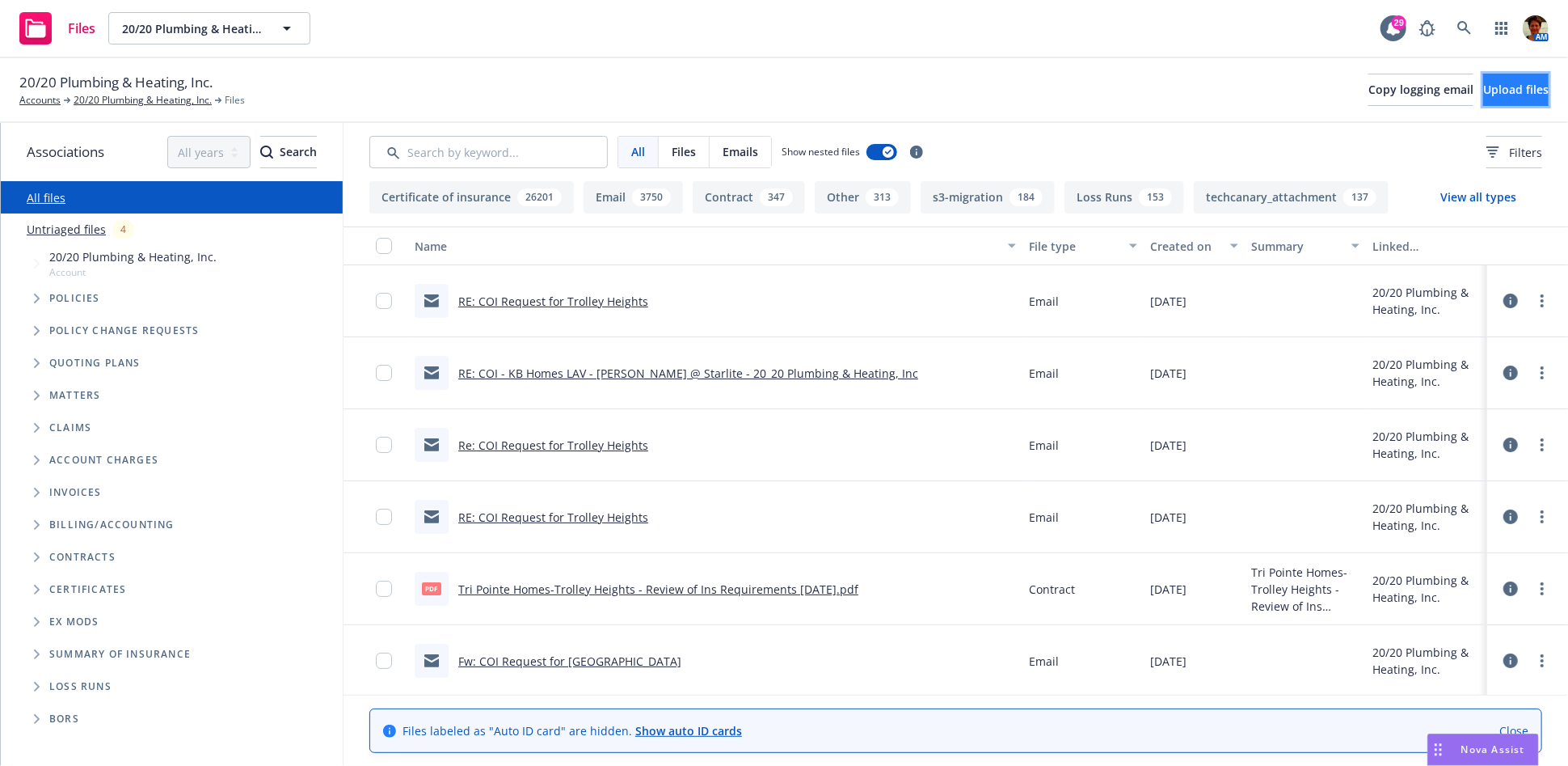
click at [1490, 91] on span "Upload files" at bounding box center [1516, 90] width 66 height 15
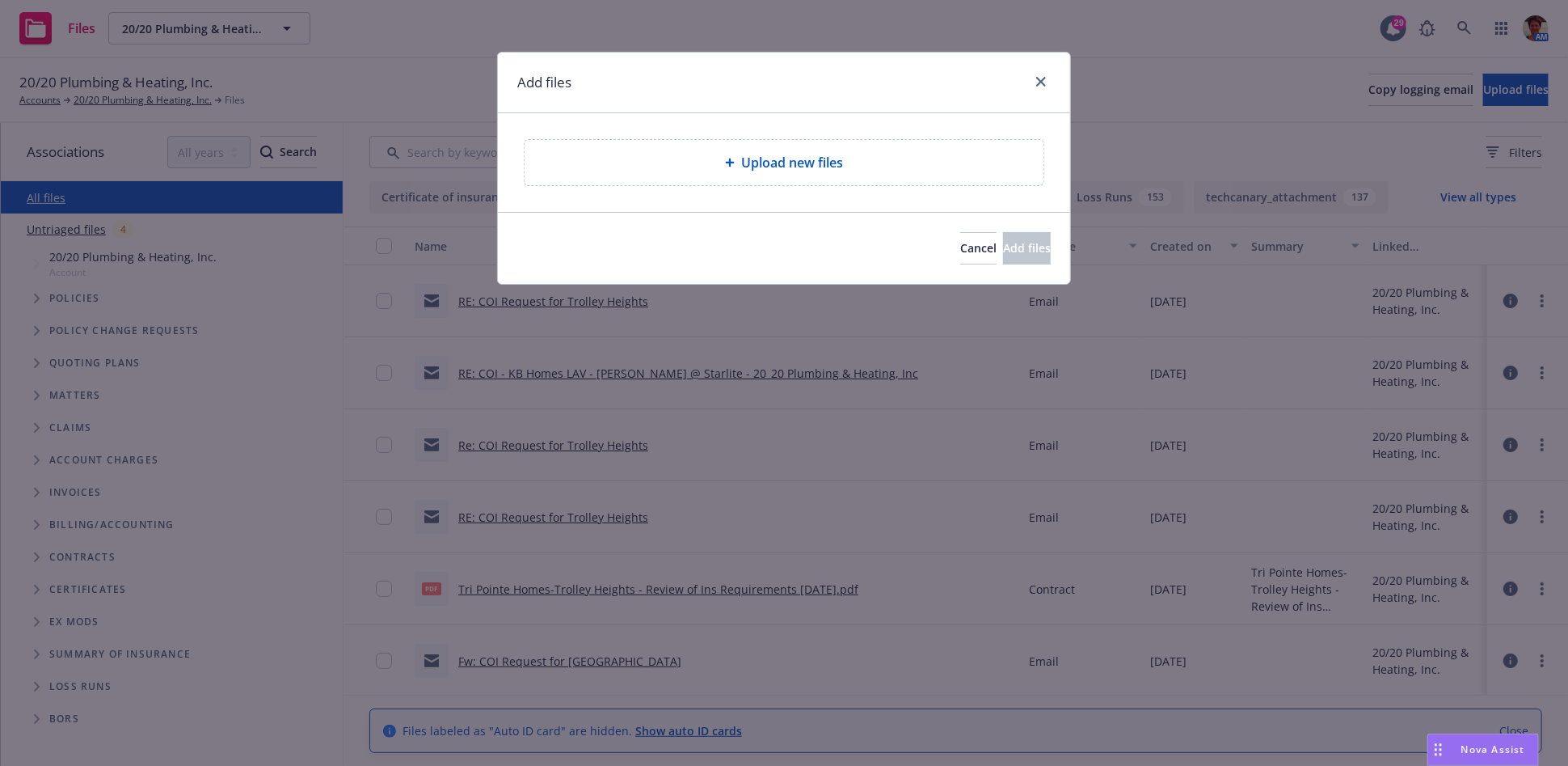
click at [727, 160] on icon at bounding box center [730, 162] width 10 height 10
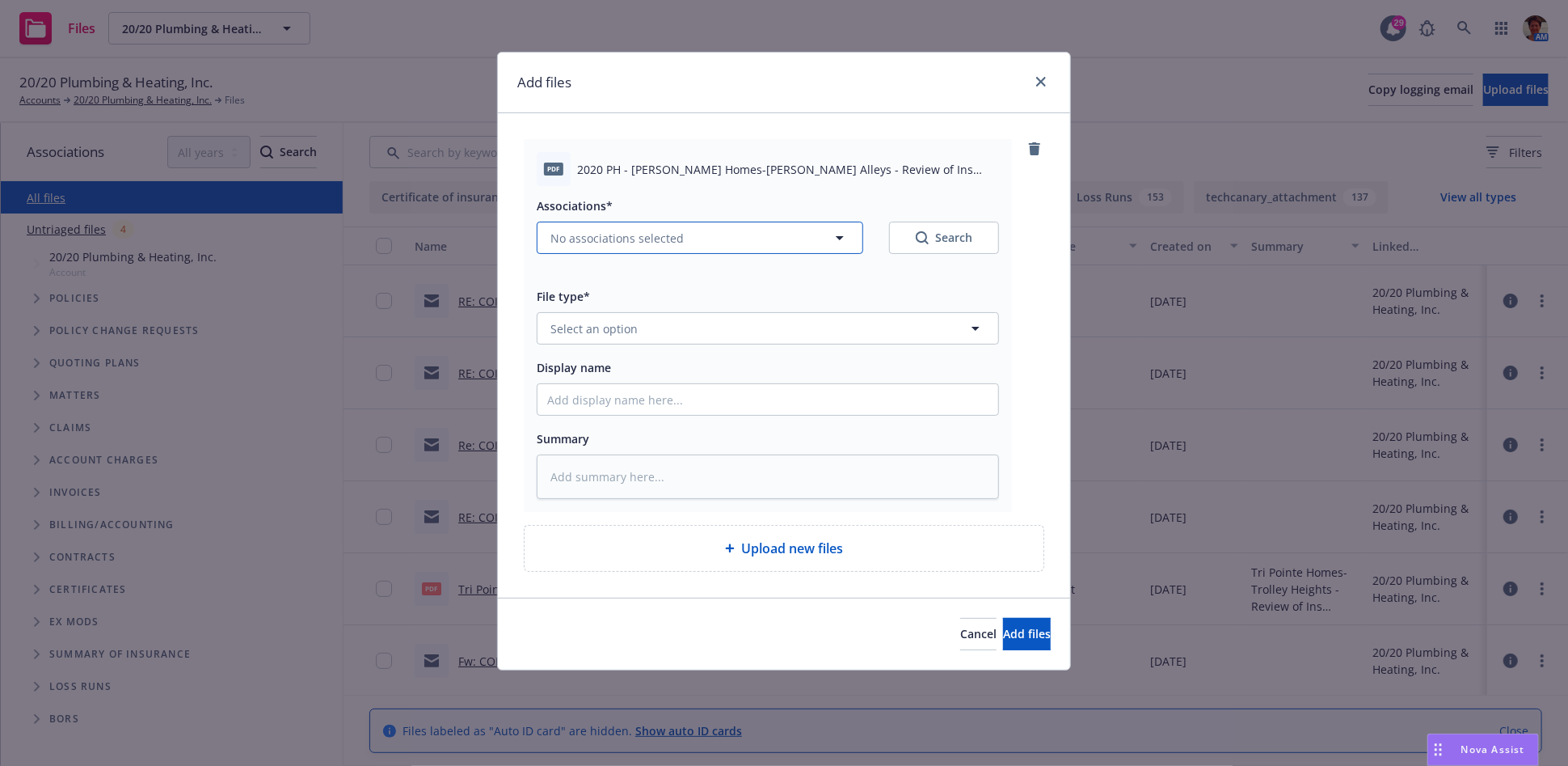
click at [596, 236] on span "No associations selected" at bounding box center [617, 239] width 133 height 17
type textarea "x"
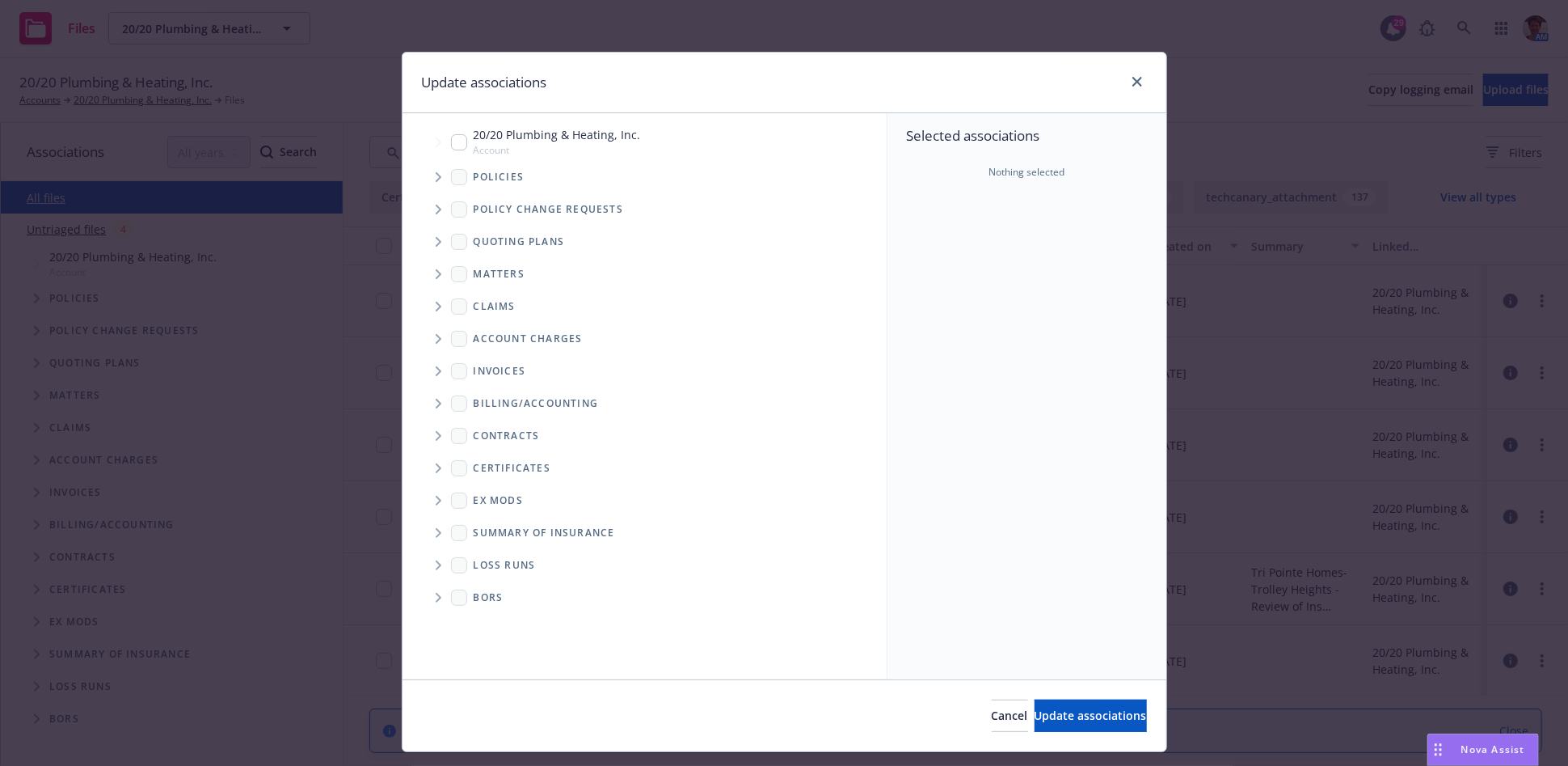
drag, startPoint x: 449, startPoint y: 147, endPoint x: 535, endPoint y: 273, distance: 152.6
click at [451, 148] on input "Tree Example" at bounding box center [459, 142] width 16 height 16
checkbox input "true"
click at [1050, 718] on span "Update associations" at bounding box center [1090, 715] width 112 height 15
type textarea "x"
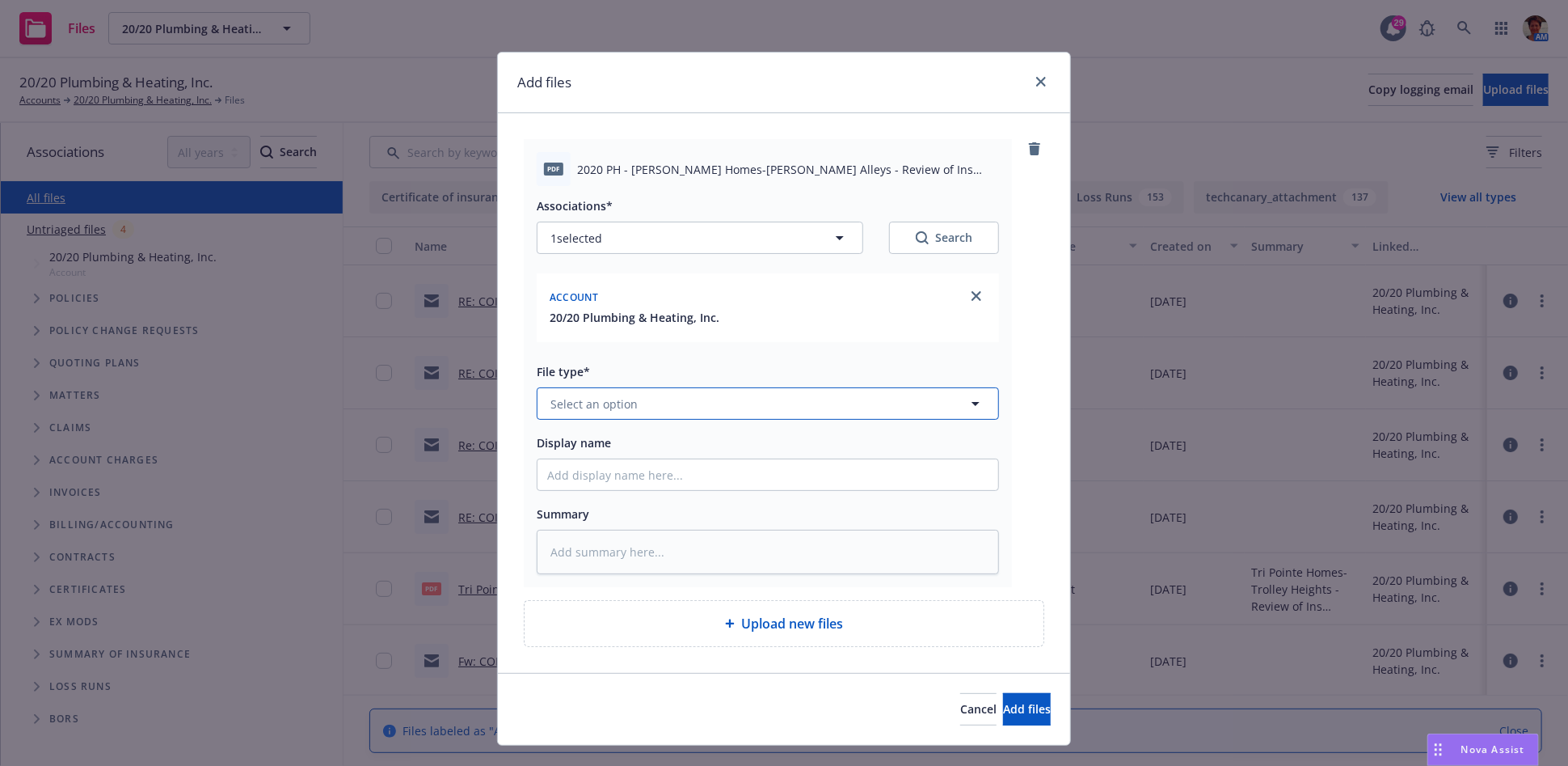
click at [602, 406] on span "Select an option" at bounding box center [594, 404] width 87 height 17
type input "contract"
click at [618, 449] on div "Contract" at bounding box center [768, 449] width 441 height 23
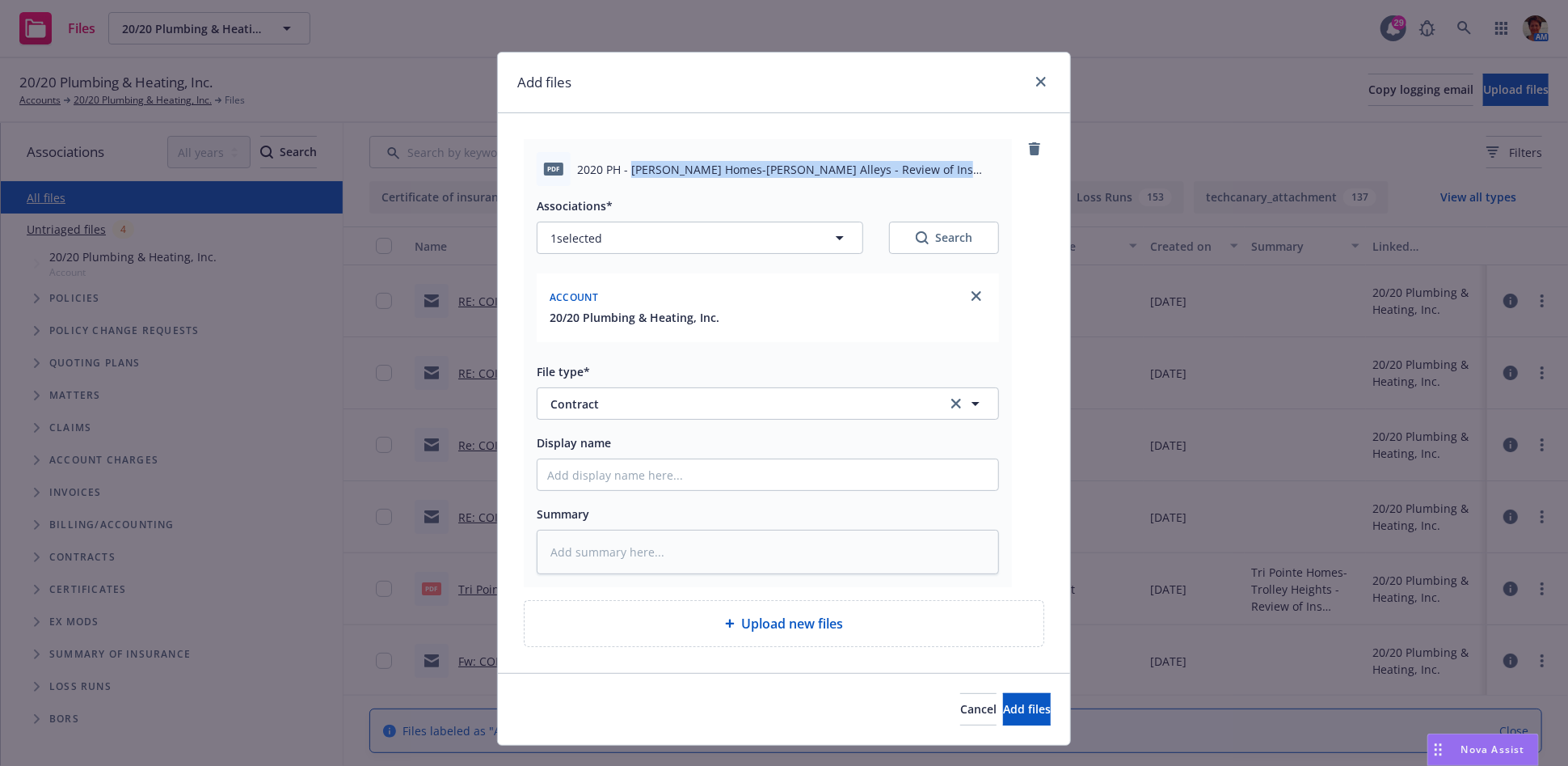
drag, startPoint x: 623, startPoint y: 172, endPoint x: 940, endPoint y: 185, distance: 317.3
click at [940, 185] on div "pdf 2020 PH - [PERSON_NAME] Homes-[PERSON_NAME] Alleys - Review of Ins Requirem…" at bounding box center [768, 168] width 462 height 34
copy span "[PERSON_NAME] Homes-[PERSON_NAME] Alleys - Review of Ins Requirements [DATE].pdf"
click at [742, 476] on input "Display name" at bounding box center [768, 474] width 461 height 31
paste input "[PERSON_NAME] Homes-[PERSON_NAME] Alleys - Review of Ins Requirements [DATE].pdf"
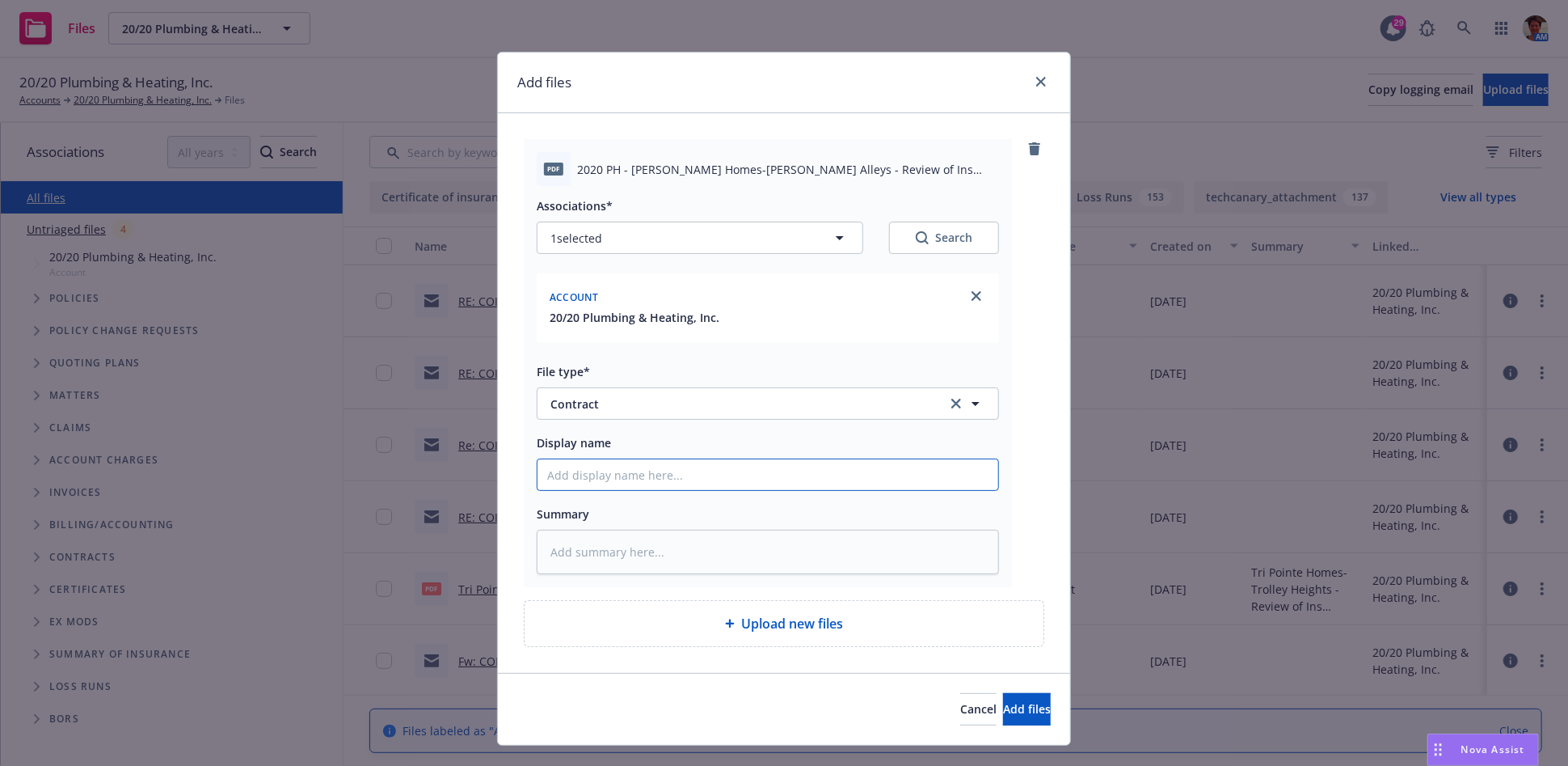
type textarea "x"
type input "[PERSON_NAME] Homes-[PERSON_NAME] Alleys - Review of Ins Requirements [DATE].pdf"
type textarea "x"
type input "[PERSON_NAME] Homes-[PERSON_NAME] Alleys - Review of Ins Requirements [DATE].pd"
type textarea "x"
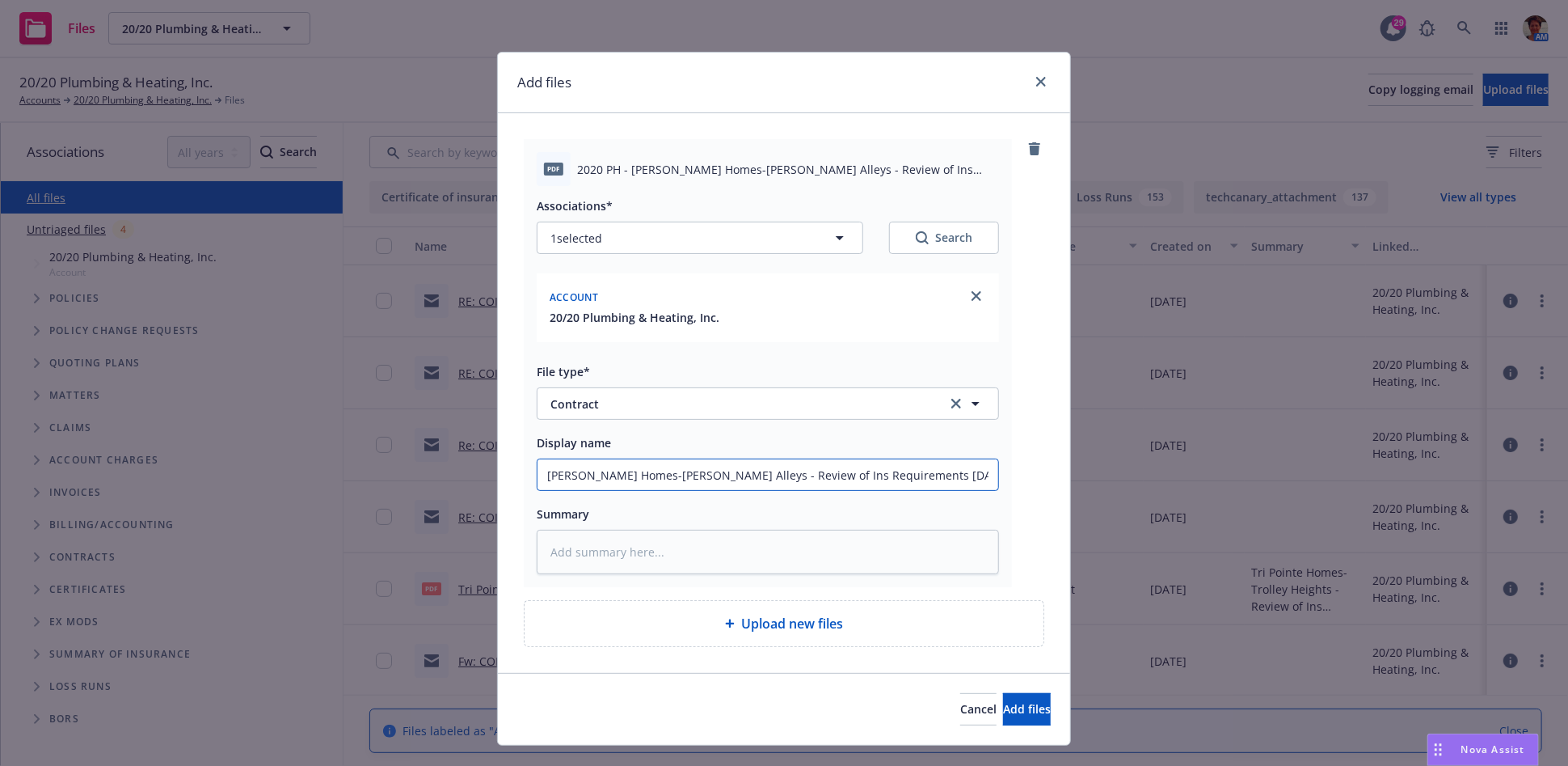
type input "[PERSON_NAME] Homes-[PERSON_NAME] Alleys - Review of Ins Requirements [DATE].p"
type textarea "x"
type input "[PERSON_NAME] Homes-[PERSON_NAME] Alleys - Review of Ins Requirements [DATE]."
type textarea "x"
type input "[PERSON_NAME] Homes-[PERSON_NAME] Alleys - Review of Ins Requirements [DATE]"
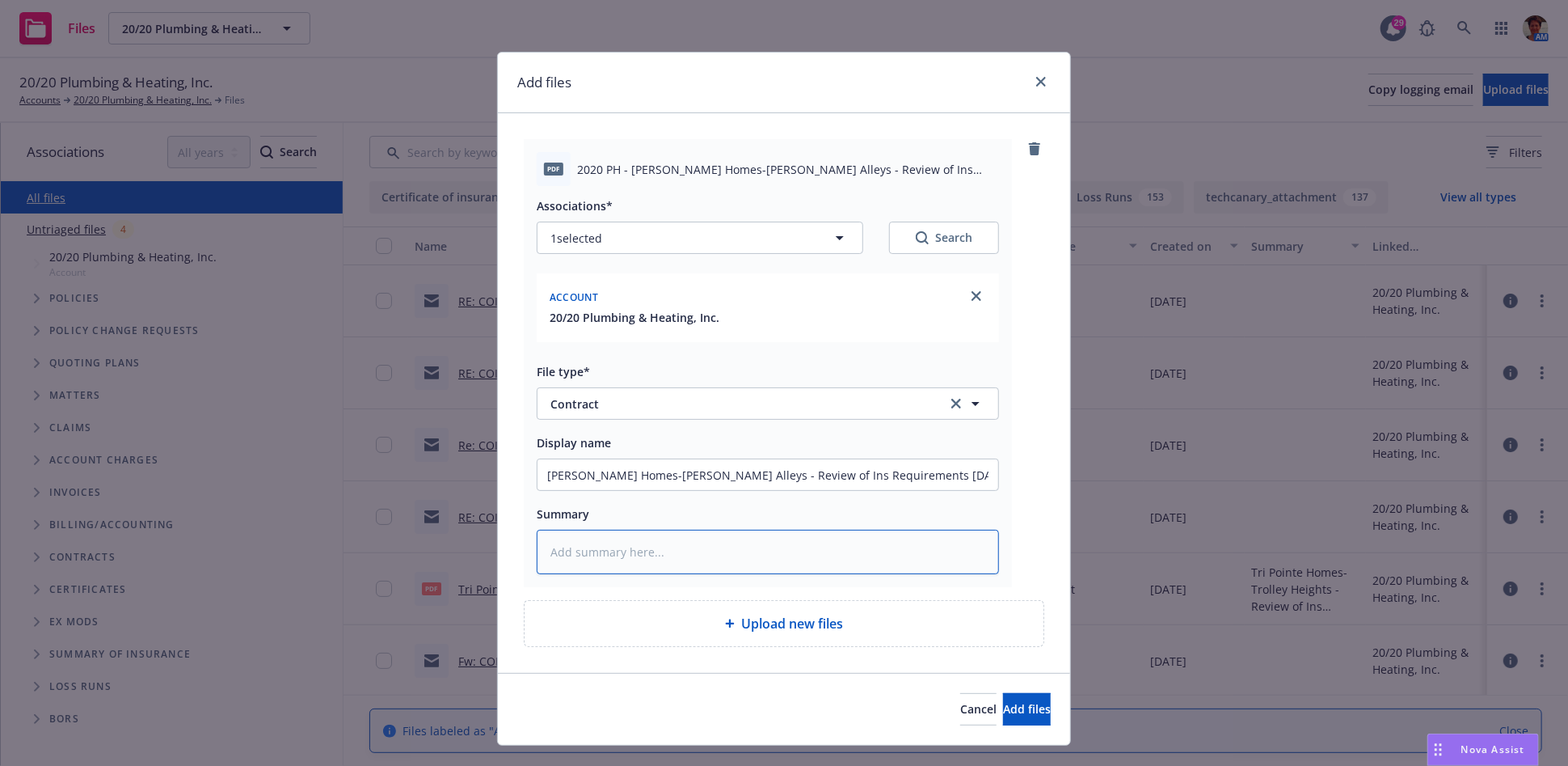
click at [778, 546] on textarea at bounding box center [768, 552] width 462 height 44
paste textarea "[PERSON_NAME] Homes-[PERSON_NAME] Alleys - Review of Ins Requirements [DATE].pdf"
type textarea "x"
type textarea "[PERSON_NAME] Homes-[PERSON_NAME] Alleys - Review of Ins Requirements [DATE].pdf"
type textarea "x"
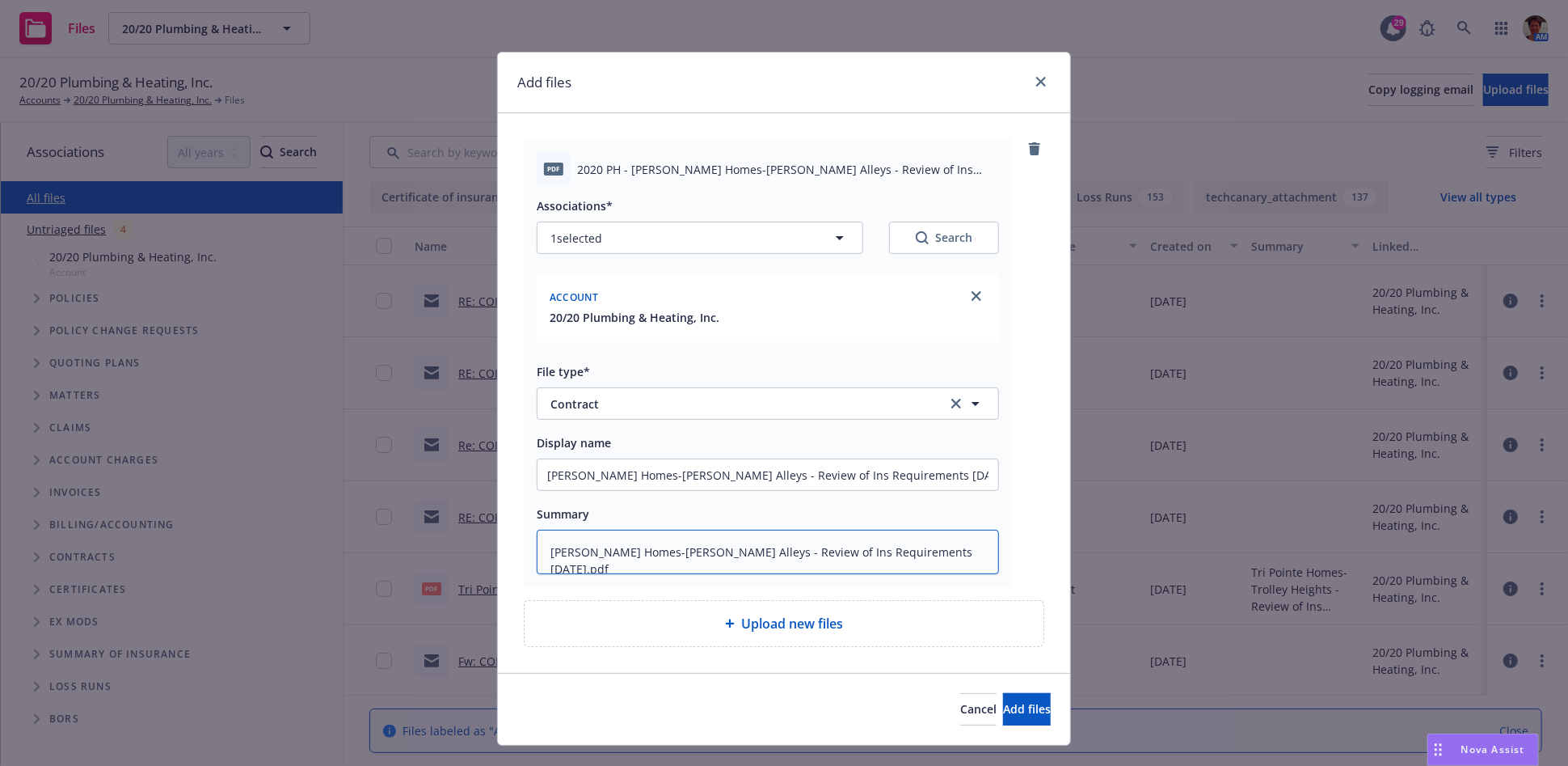
type textarea "[PERSON_NAME] Homes-[PERSON_NAME] Alleys - Review of Ins Requirements [DATE].pd"
type textarea "x"
type textarea "[PERSON_NAME] Homes-[PERSON_NAME] Alleys - Review of Ins Requirements [DATE].p"
type textarea "x"
type textarea "[PERSON_NAME] Homes-[PERSON_NAME] Alleys - Review of Ins Requirements [DATE]."
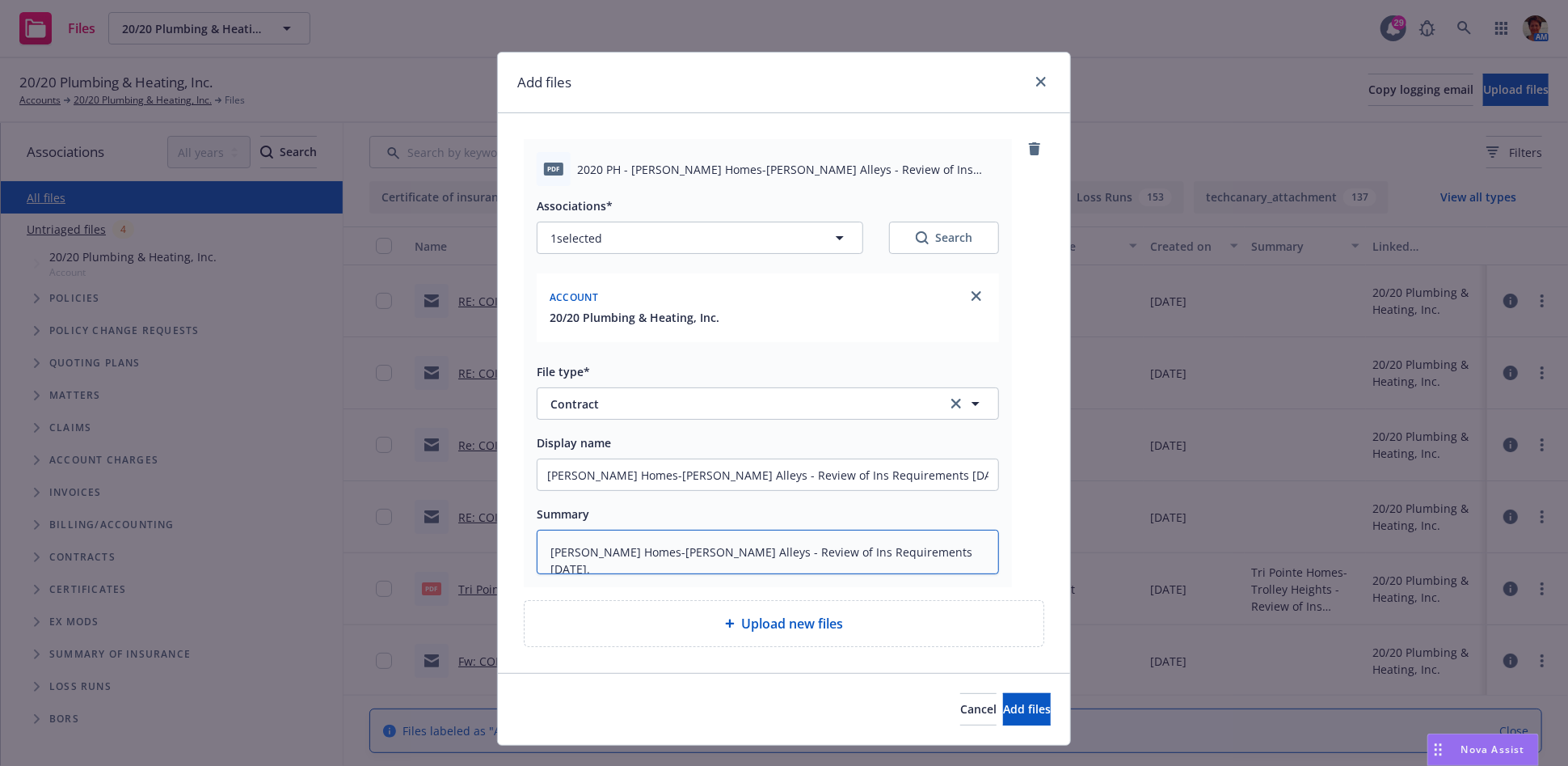
type textarea "x"
type textarea "[PERSON_NAME] Homes-[PERSON_NAME] Alleys - Review of Ins Requirements [DATE]"
click at [1003, 712] on span "Add files" at bounding box center [1026, 709] width 47 height 15
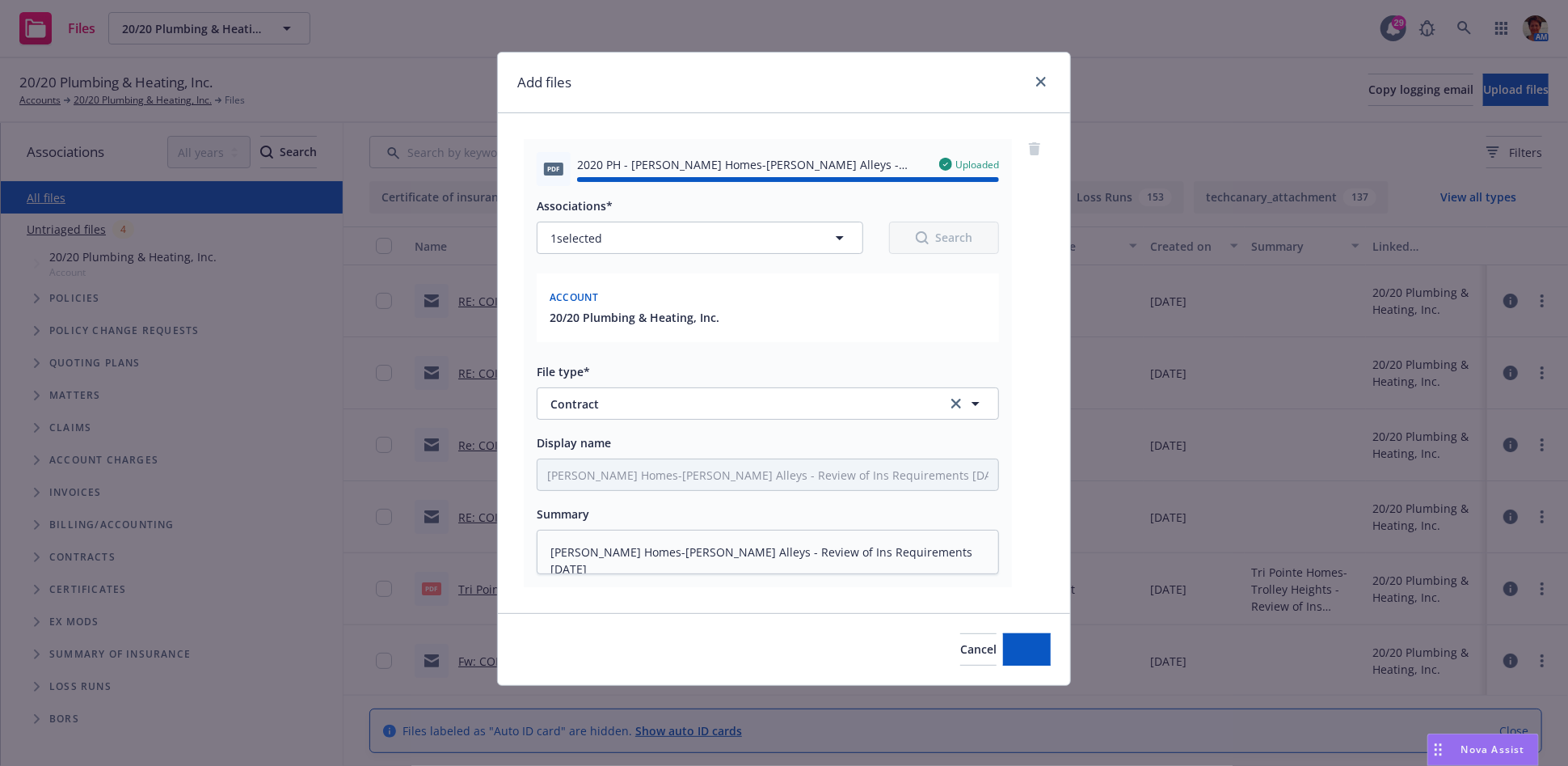
type textarea "x"
